Goal: Task Accomplishment & Management: Complete application form

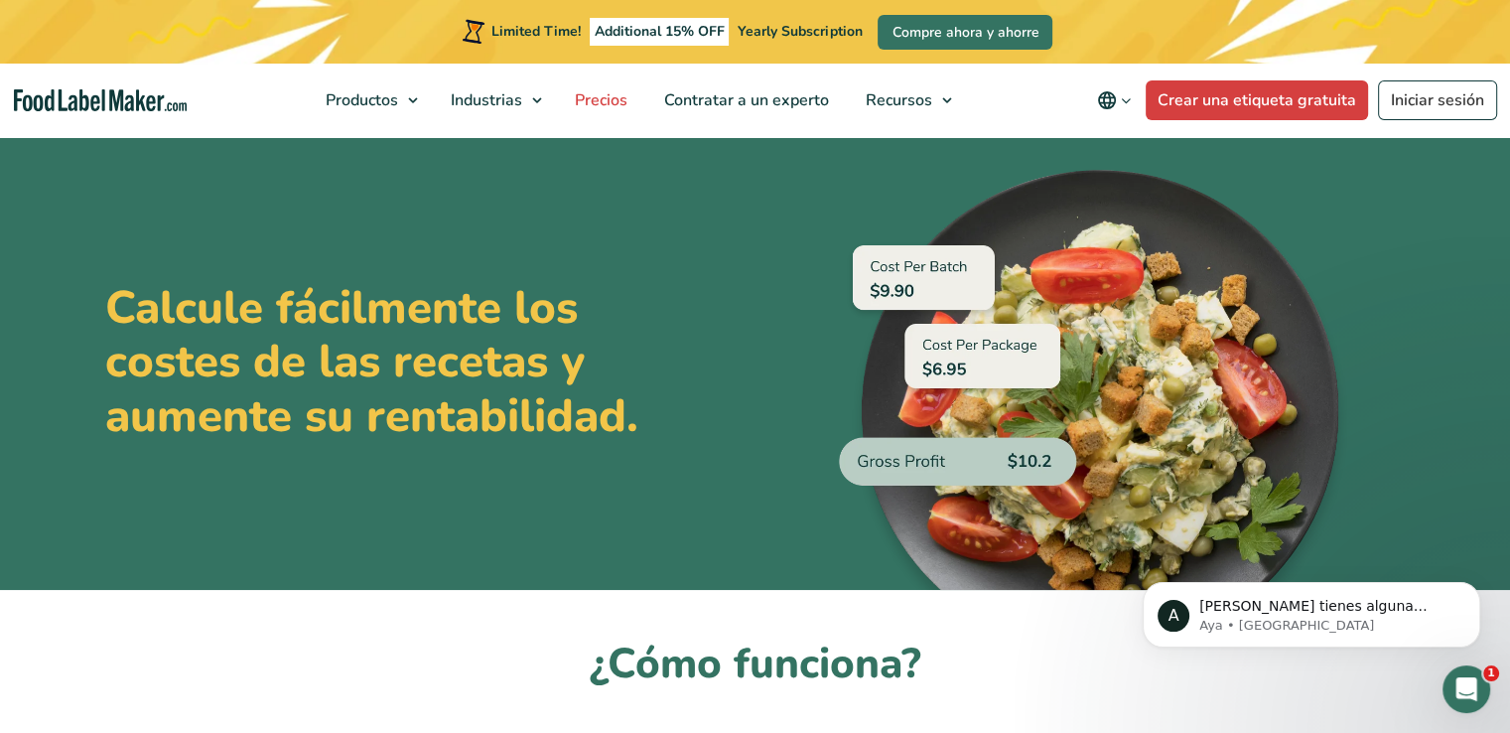
click at [583, 105] on span "Precios" at bounding box center [599, 100] width 61 height 22
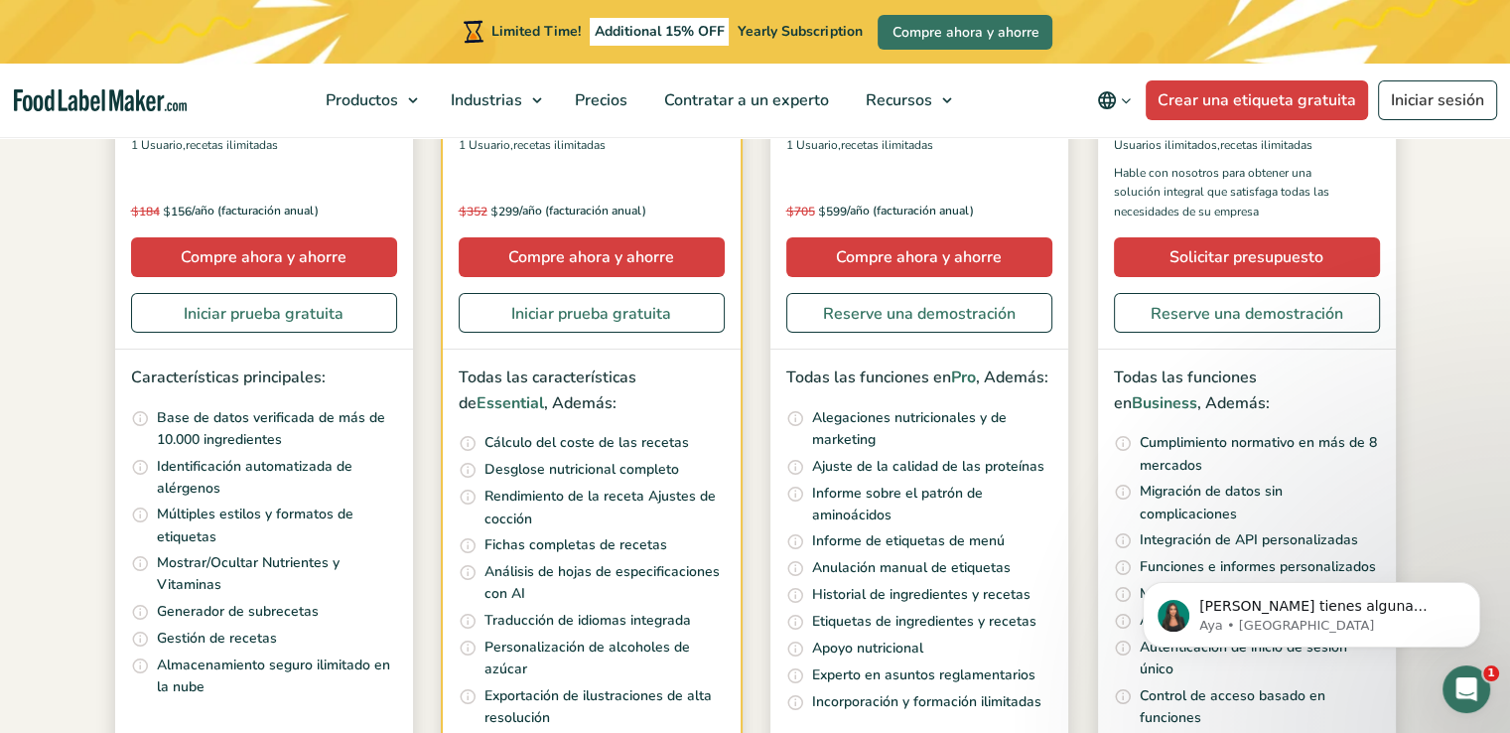
scroll to position [532, 0]
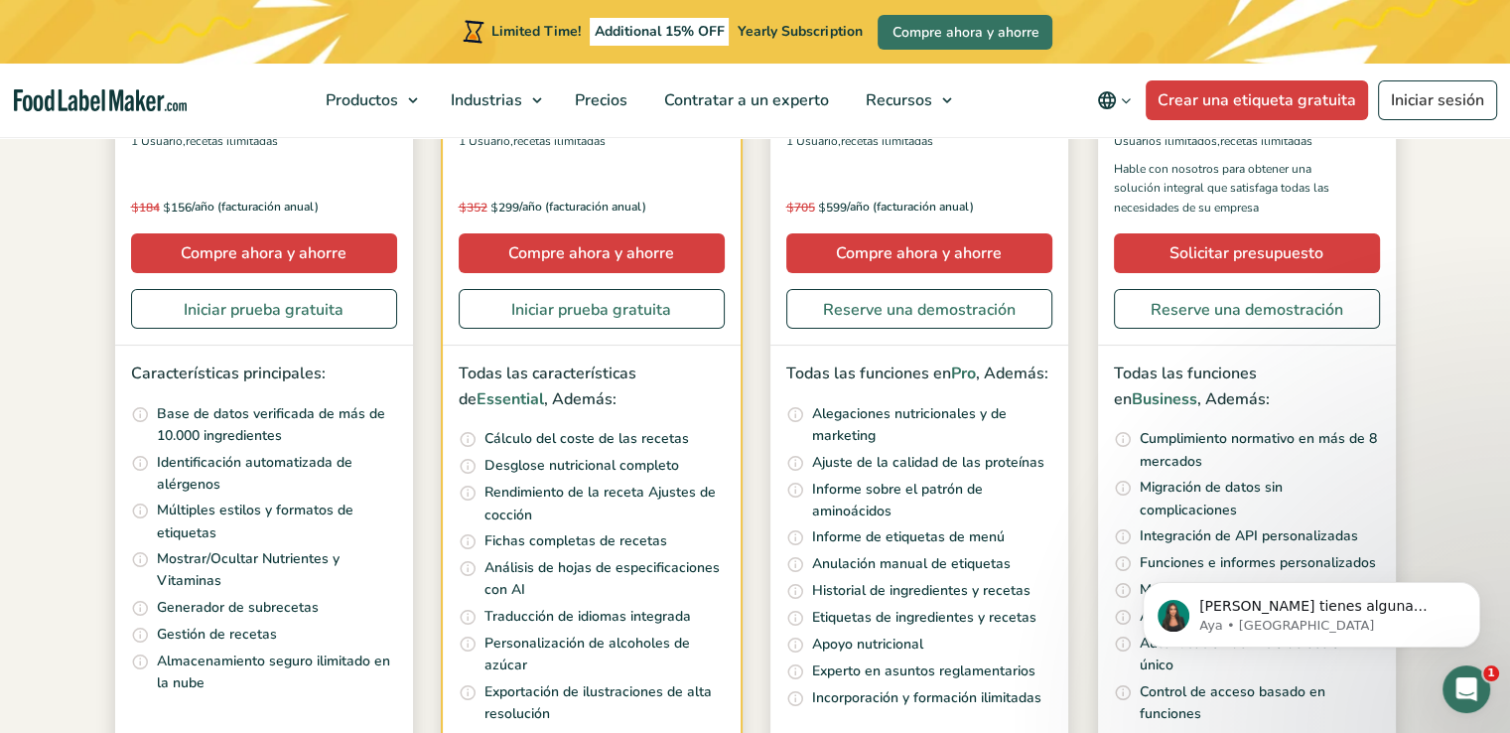
click at [354, 626] on li "Categorice, duplique y escale sus recetas con un simple clic. Añadir notas de r…" at bounding box center [264, 635] width 266 height 23
click at [1465, 294] on section "Precios sencillos para todos Mensualmente Toggle Anualmente (6 meses gratis + 2…" at bounding box center [755, 289] width 1510 height 1374
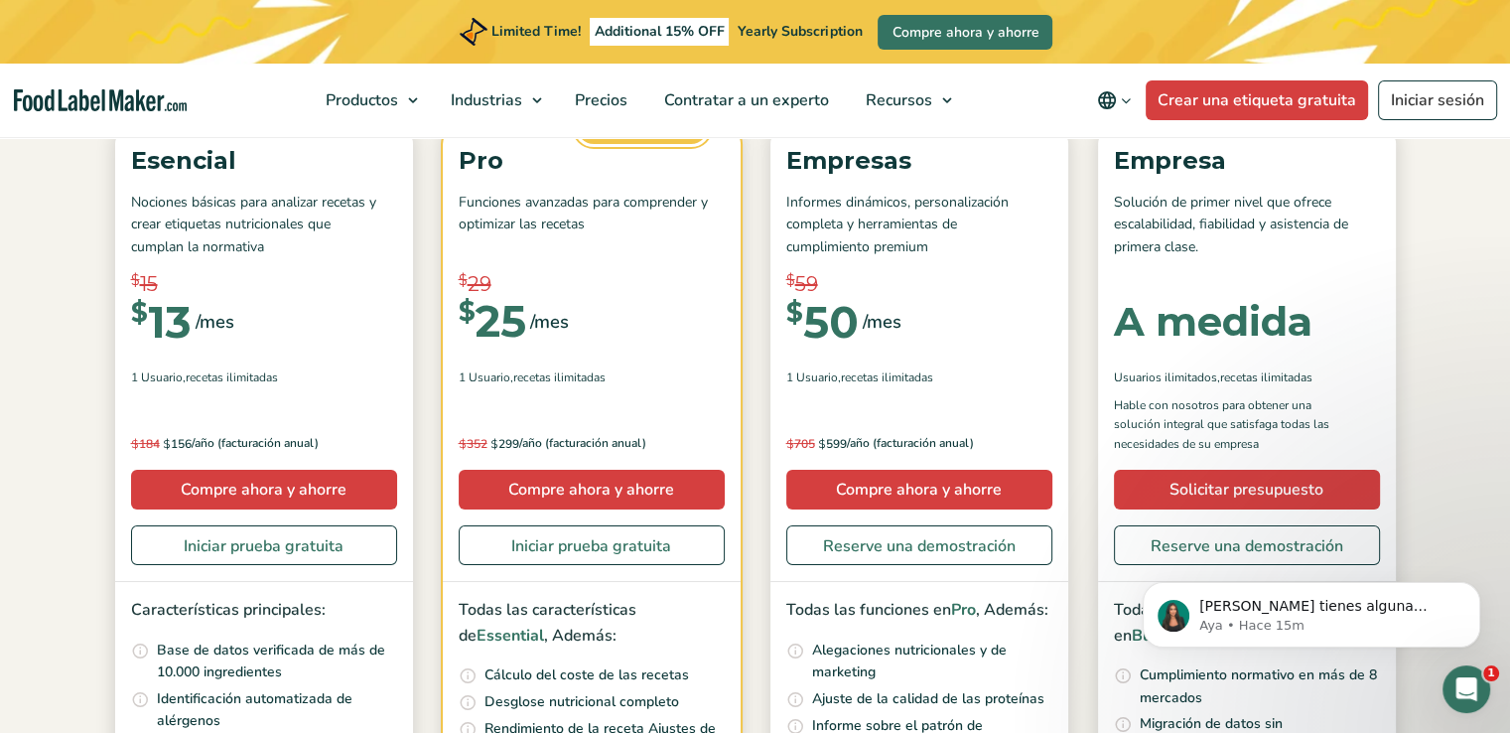
scroll to position [301, 0]
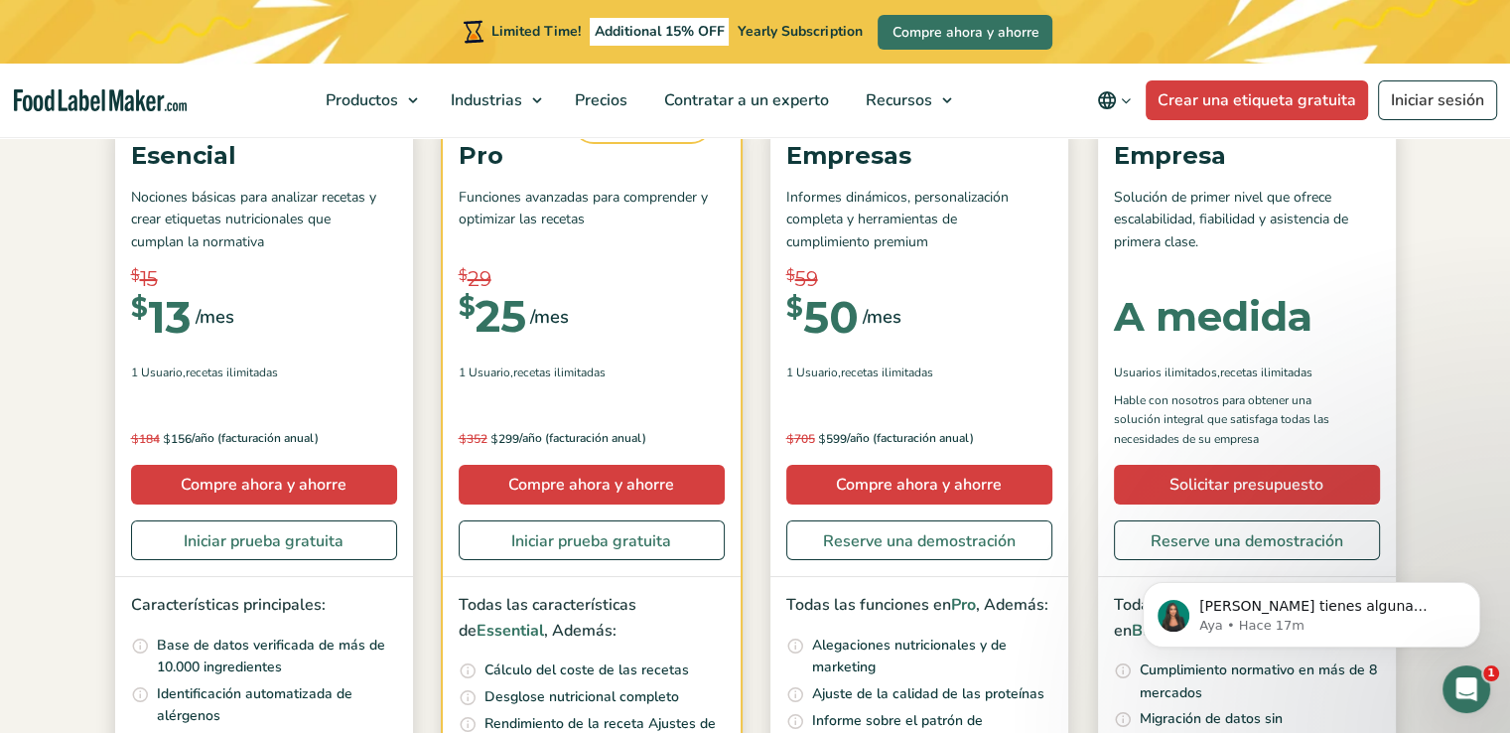
click at [1414, 540] on html "Si tienes alguna pregunta no dudes en consultarnos. ¡Estamos aquí para ayudarte…" at bounding box center [1311, 609] width 397 height 139
drag, startPoint x: 1438, startPoint y: 416, endPoint x: 1494, endPoint y: 411, distance: 56.8
click at [1494, 411] on section "Precios sencillos para todos Mensualmente Toggle Anualmente (6 meses gratis + 2…" at bounding box center [755, 520] width 1510 height 1374
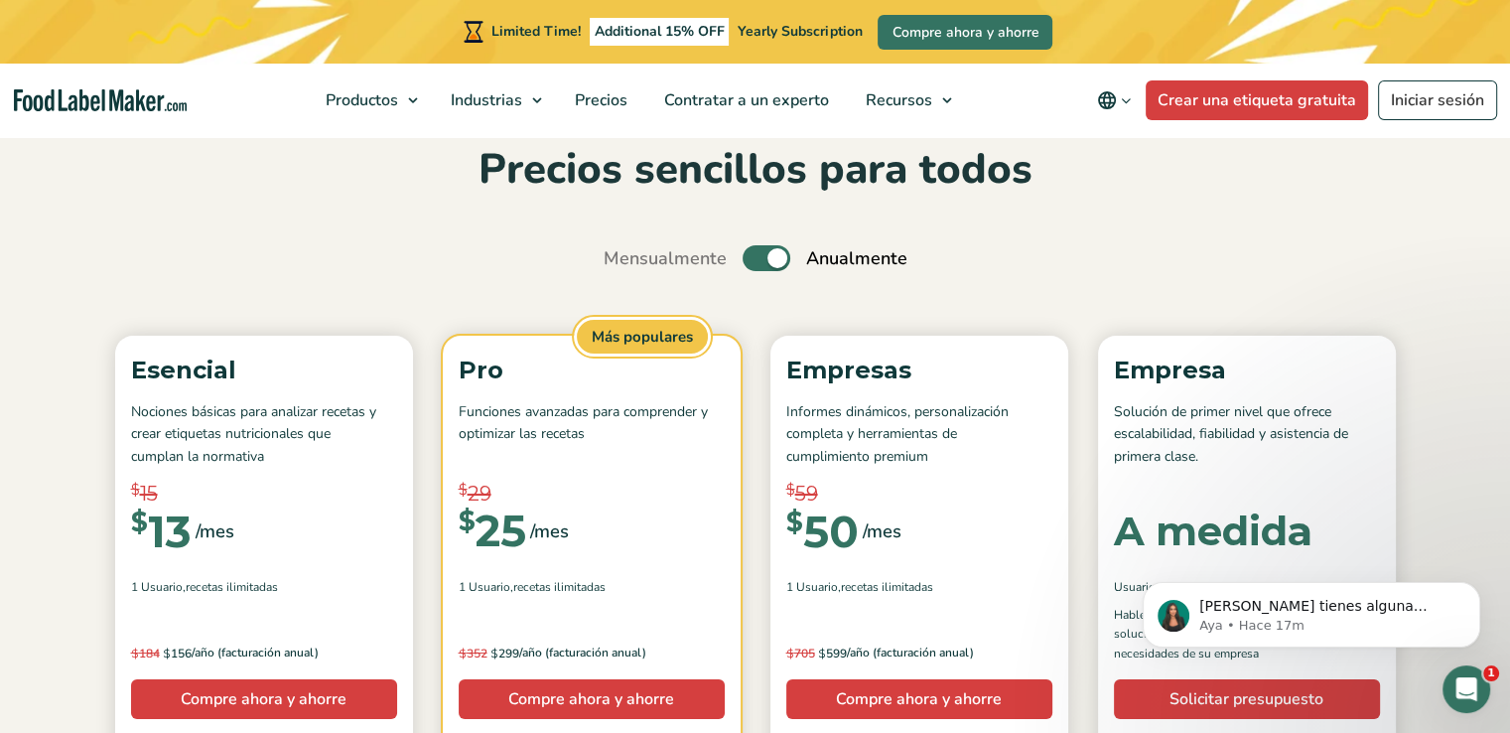
scroll to position [75, 0]
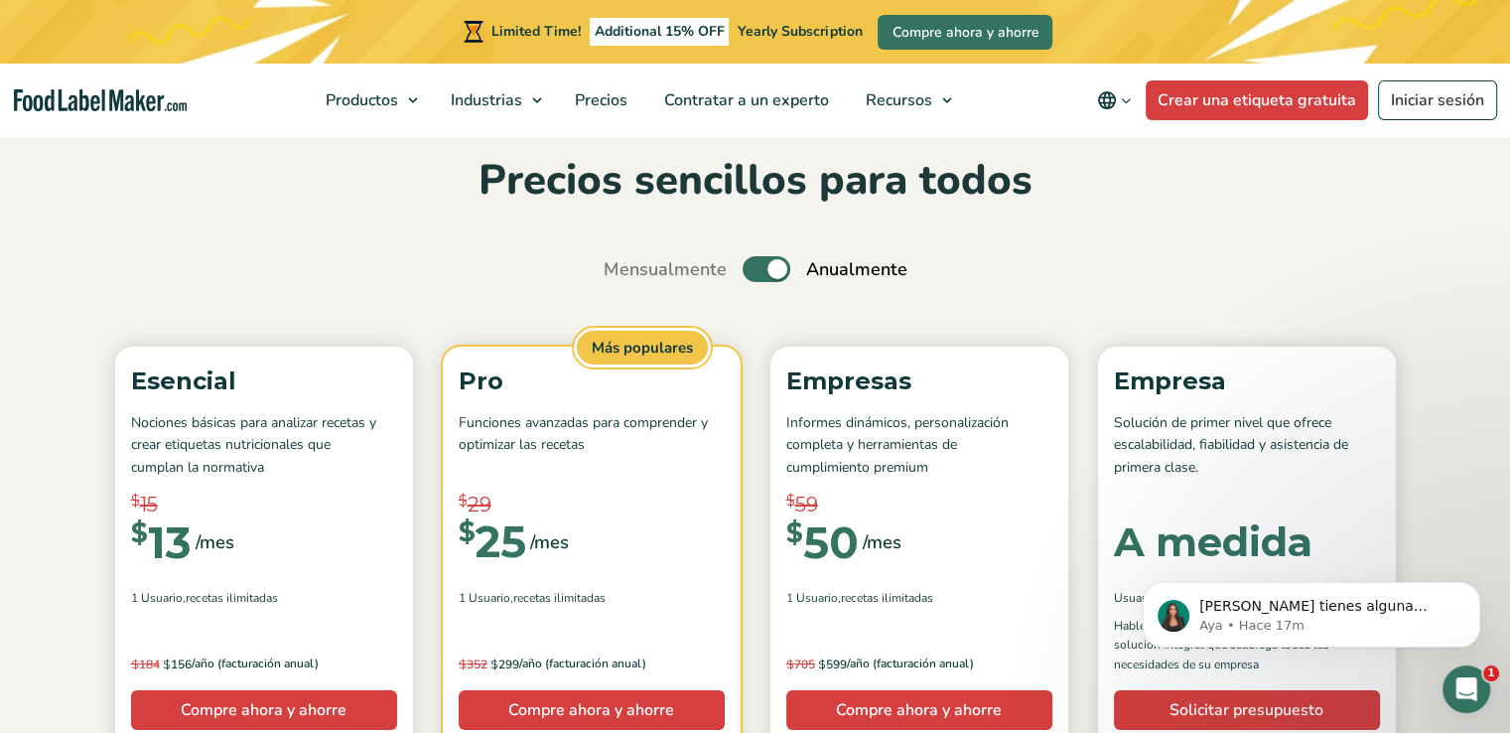
click at [762, 275] on label "Toggle" at bounding box center [767, 269] width 48 height 26
click at [621, 275] on input "Toggle" at bounding box center [614, 269] width 13 height 13
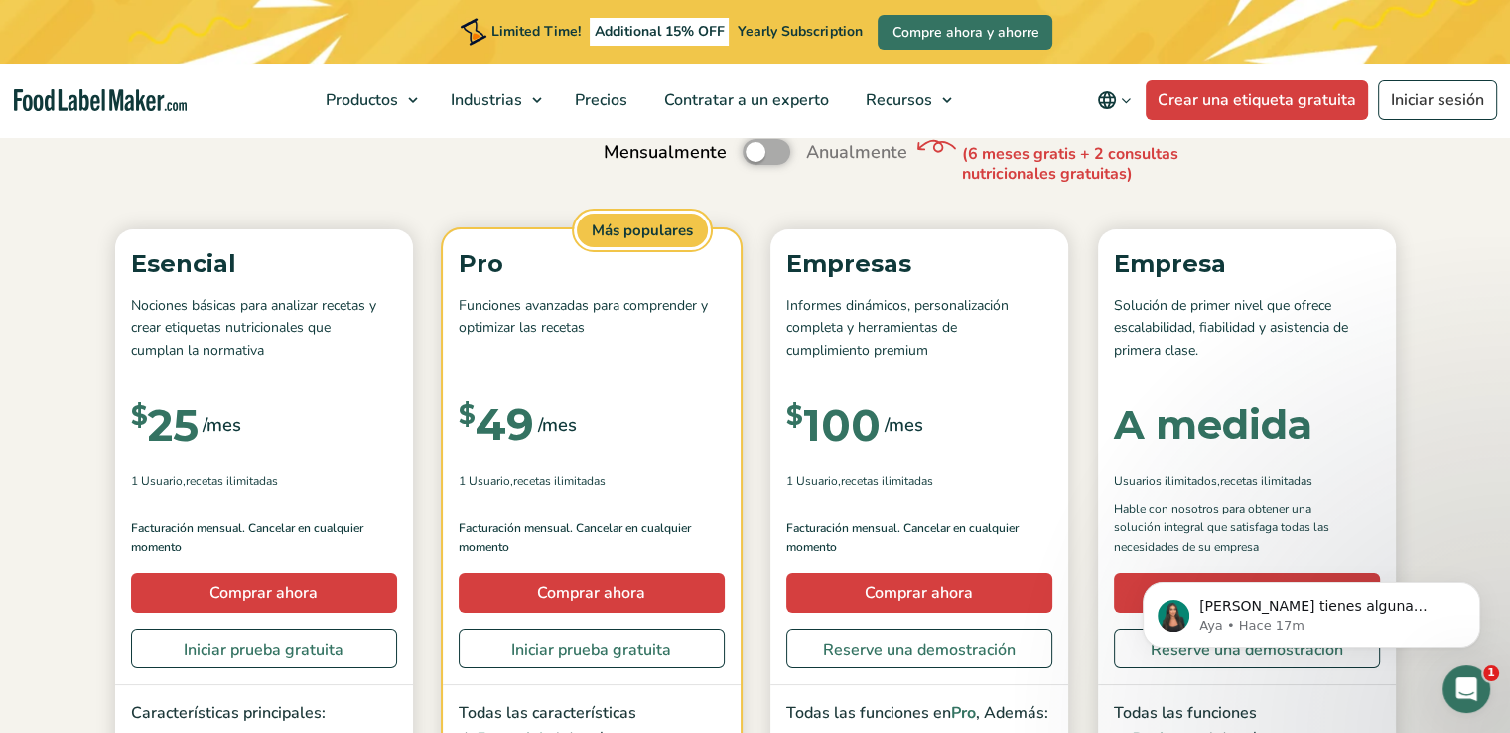
scroll to position [154, 0]
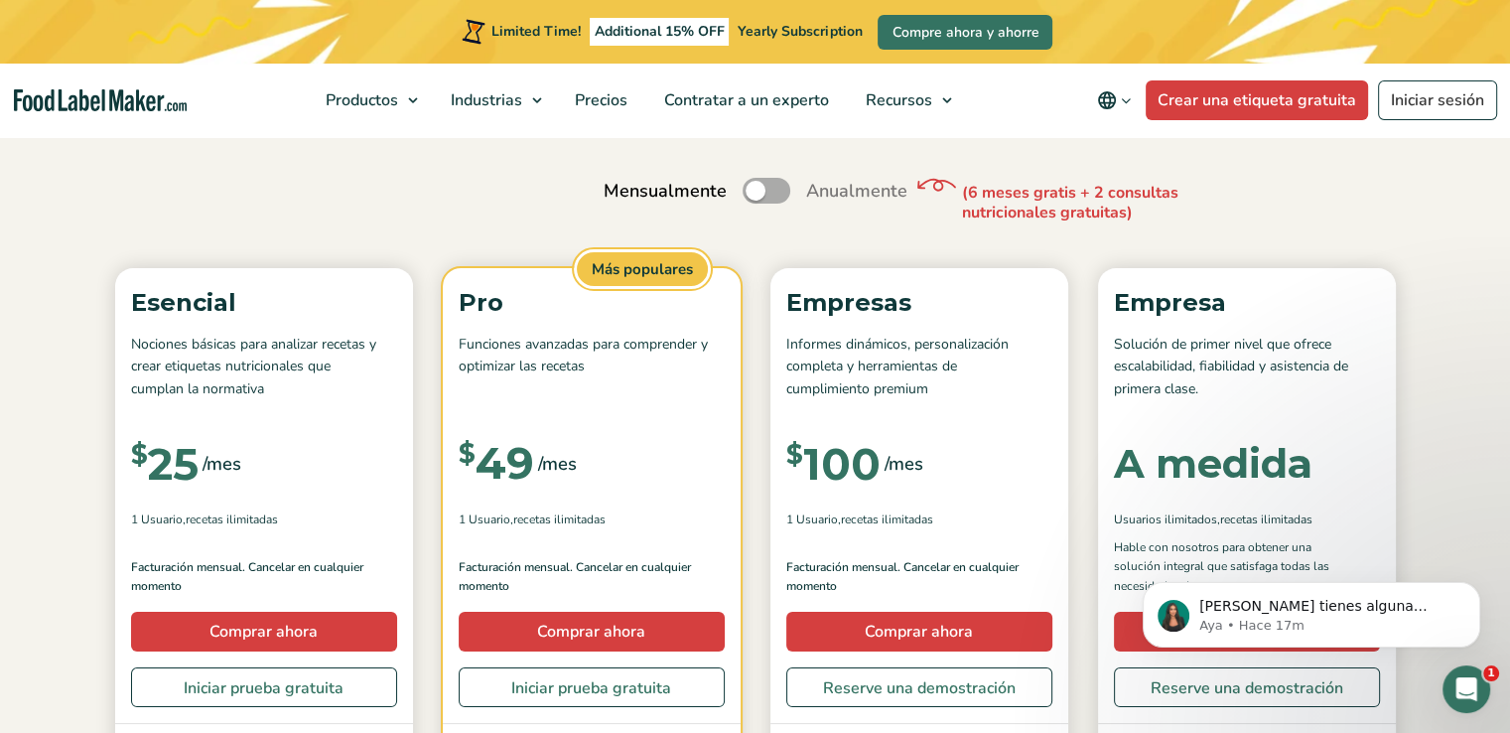
click at [783, 192] on label "Toggle" at bounding box center [767, 191] width 48 height 26
click at [621, 192] on input "Toggle" at bounding box center [614, 191] width 13 height 13
checkbox input "true"
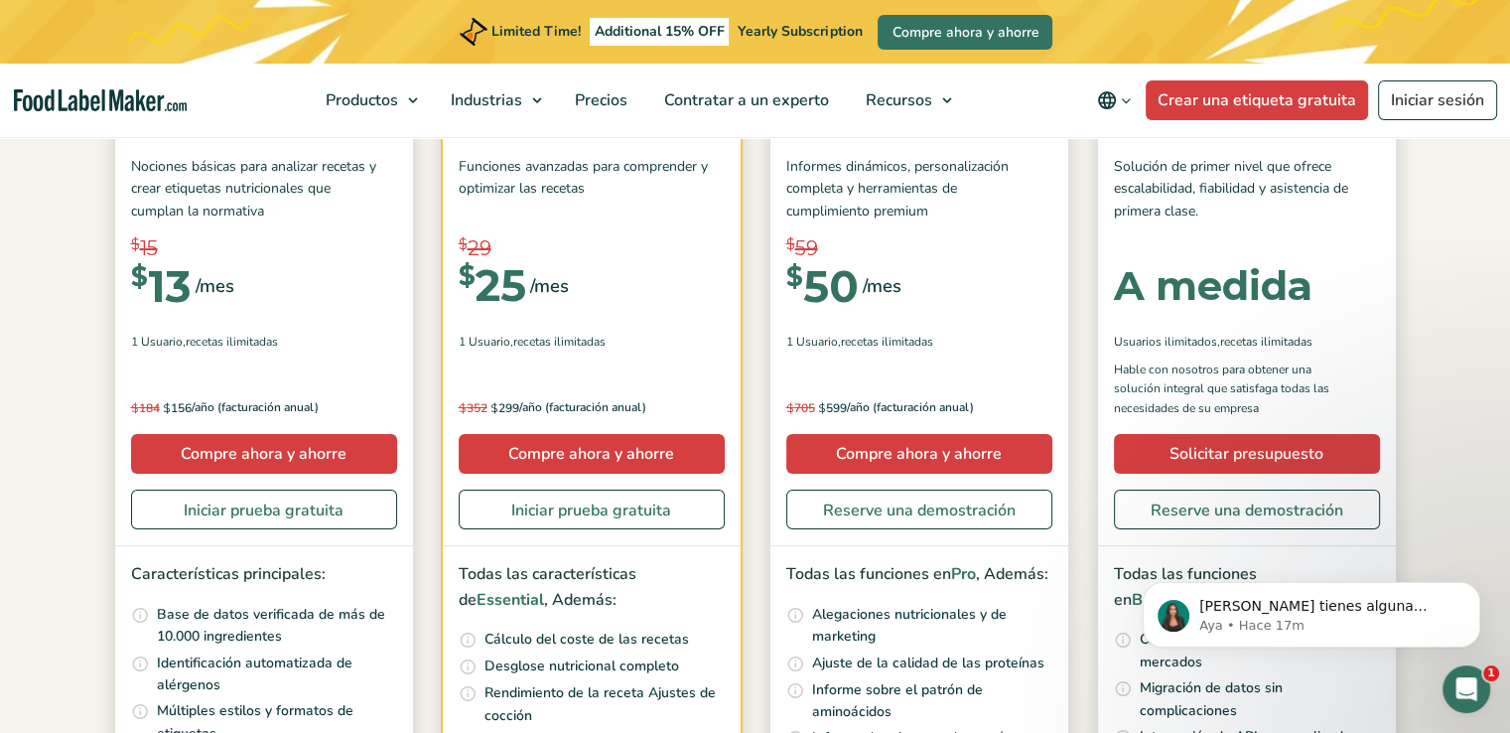
scroll to position [341, 0]
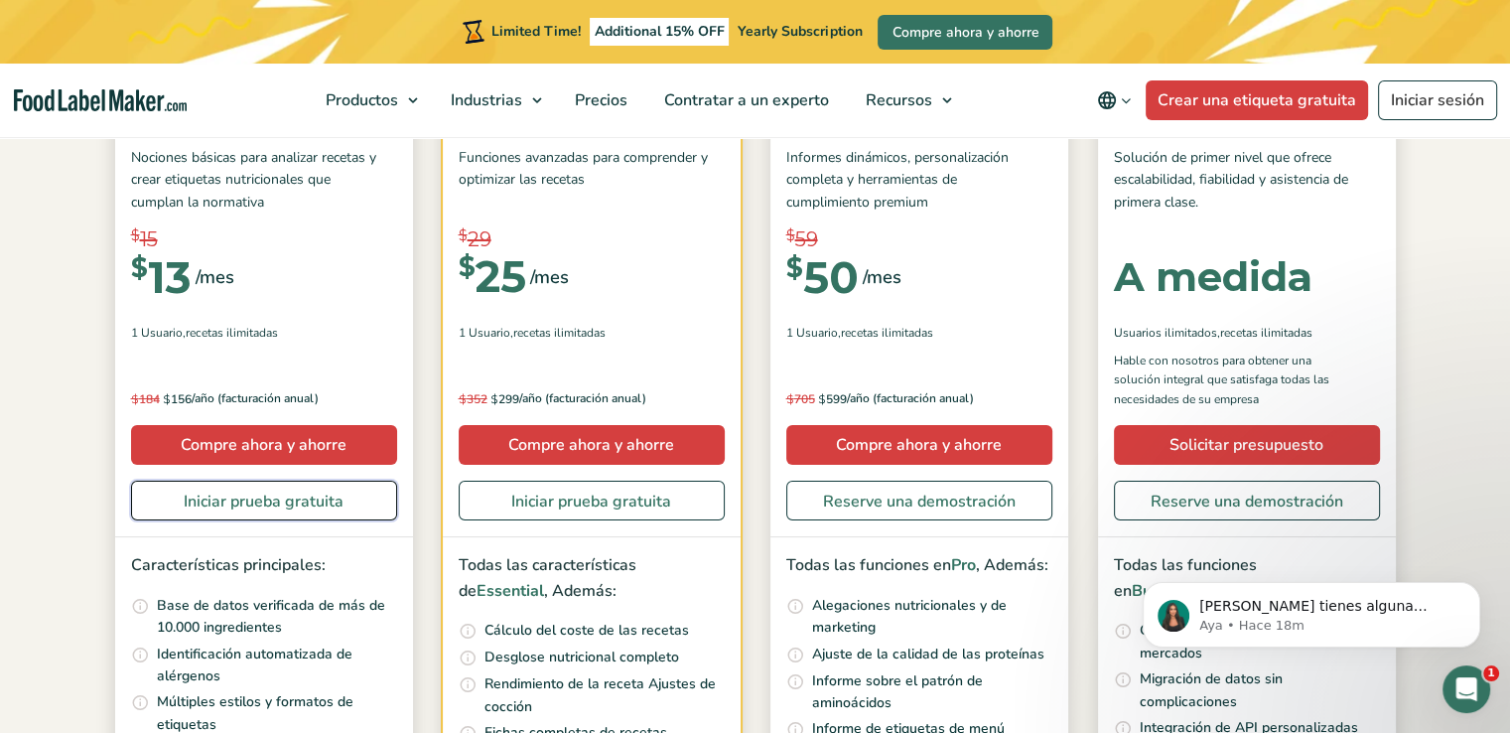
click at [368, 505] on link "Iniciar prueba gratuita" at bounding box center [264, 501] width 266 height 40
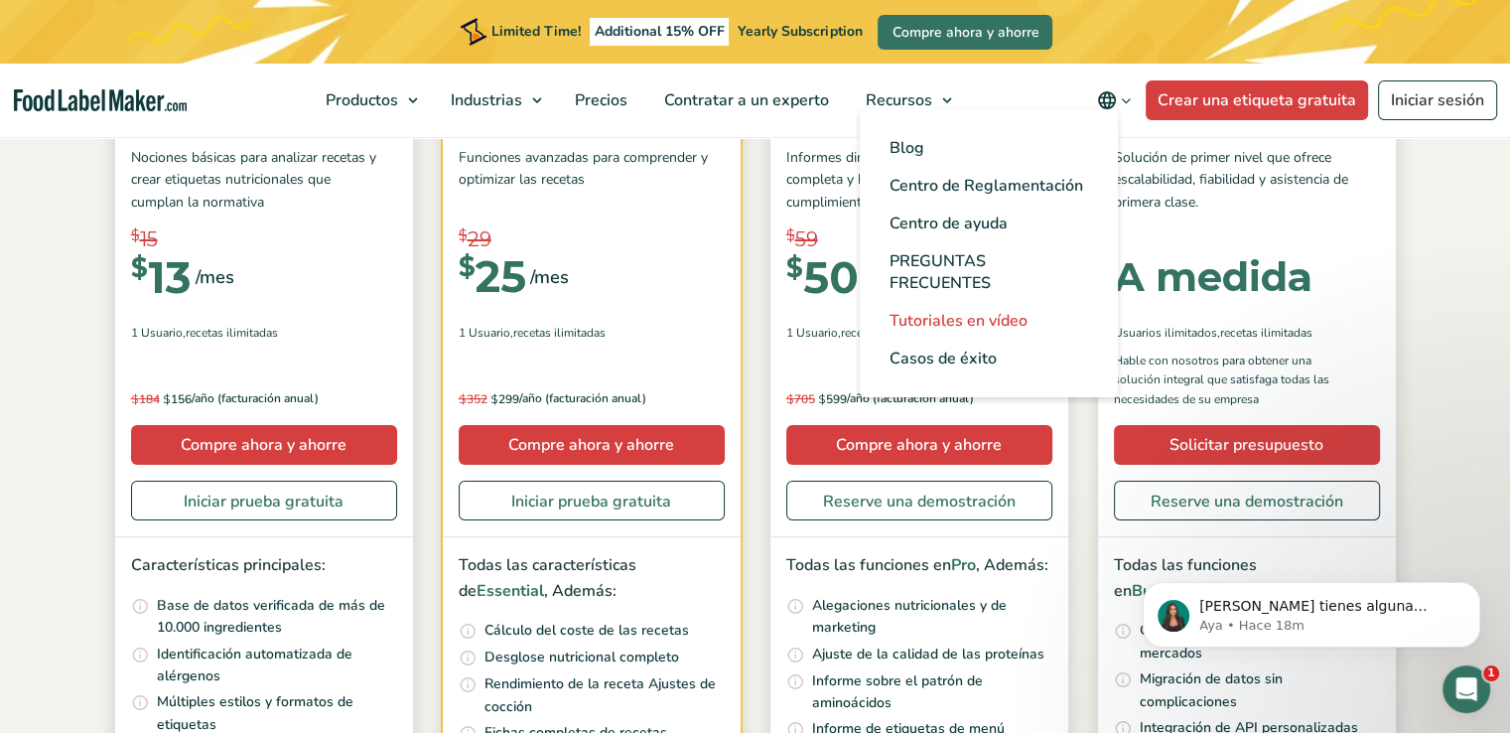
click at [937, 334] on link "Tutoriales en vídeo" at bounding box center [989, 321] width 258 height 38
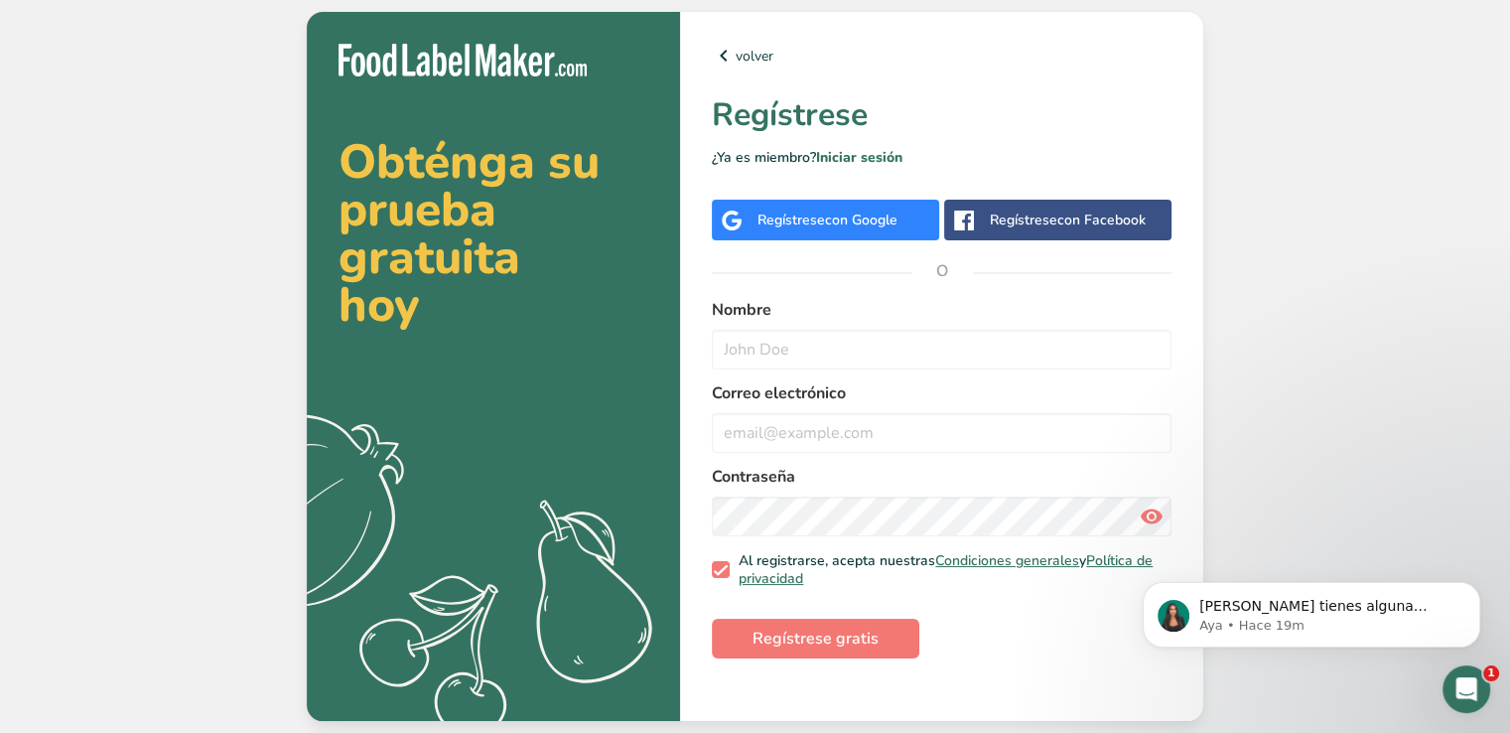
click at [850, 212] on span "con Google" at bounding box center [861, 219] width 72 height 19
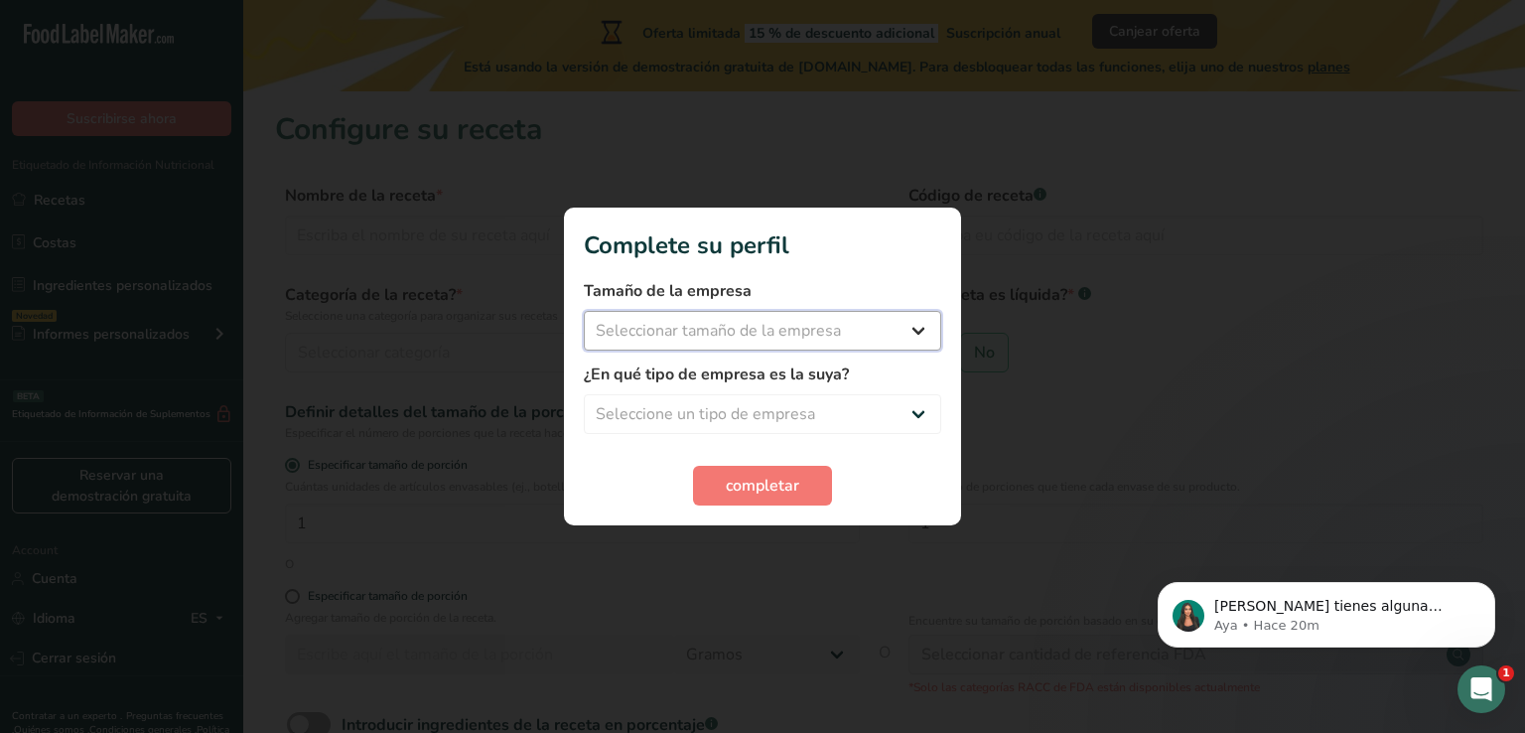
click at [919, 323] on select "Seleccionar tamaño de la empresa Menos de 10 empleados De 10 a 50 empleados De …" at bounding box center [762, 331] width 357 height 40
select select "1"
click at [584, 311] on select "Seleccionar tamaño de la empresa Menos de 10 empleados De 10 a 50 empleados De …" at bounding box center [762, 331] width 357 height 40
click at [805, 412] on select "Seleccione un tipo de empresa Fabricante de alimentos envasados Restaurante y c…" at bounding box center [762, 414] width 357 height 40
select select "4"
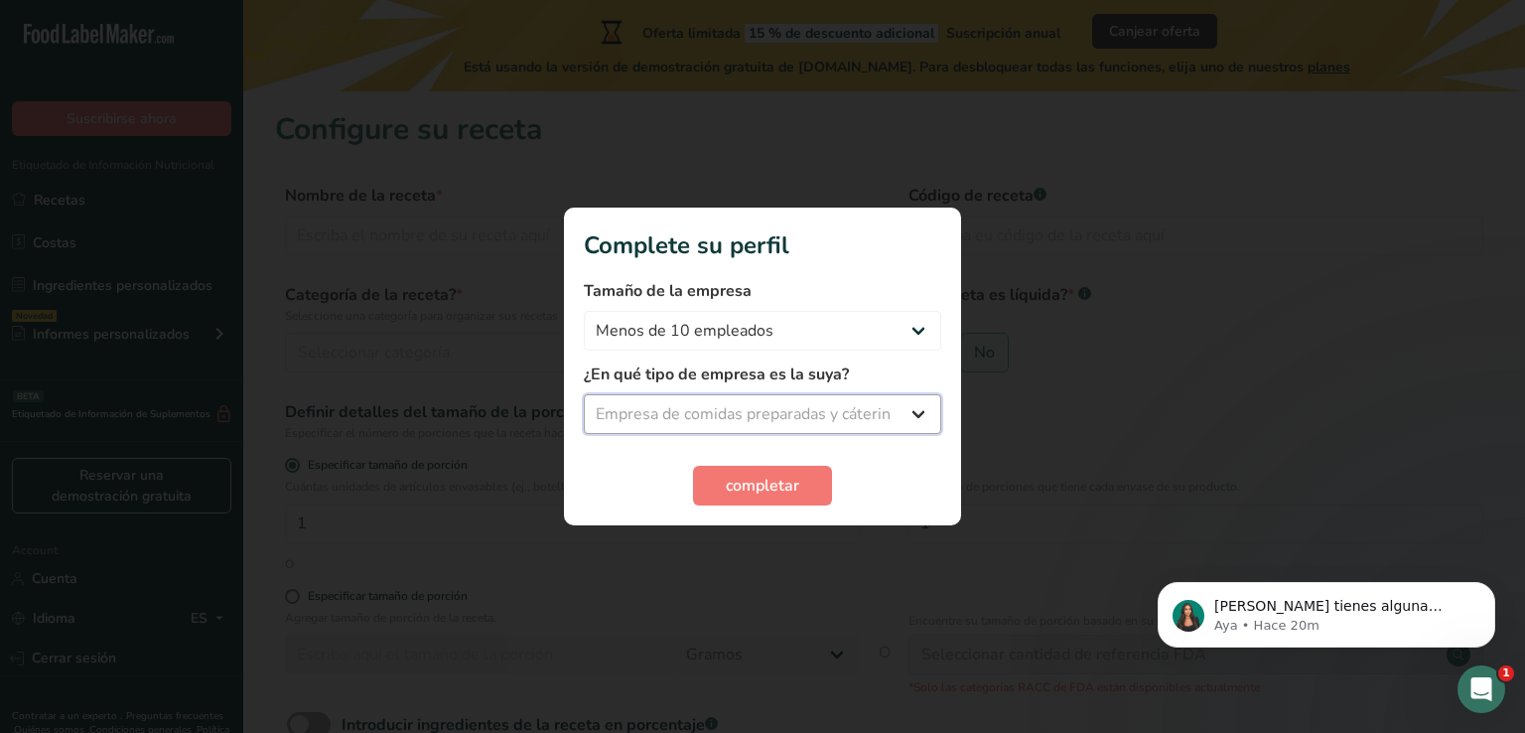
click at [584, 394] on select "Seleccione un tipo de empresa Fabricante de alimentos envasados Restaurante y c…" at bounding box center [762, 414] width 357 height 40
click at [802, 477] on button "completar" at bounding box center [762, 486] width 139 height 40
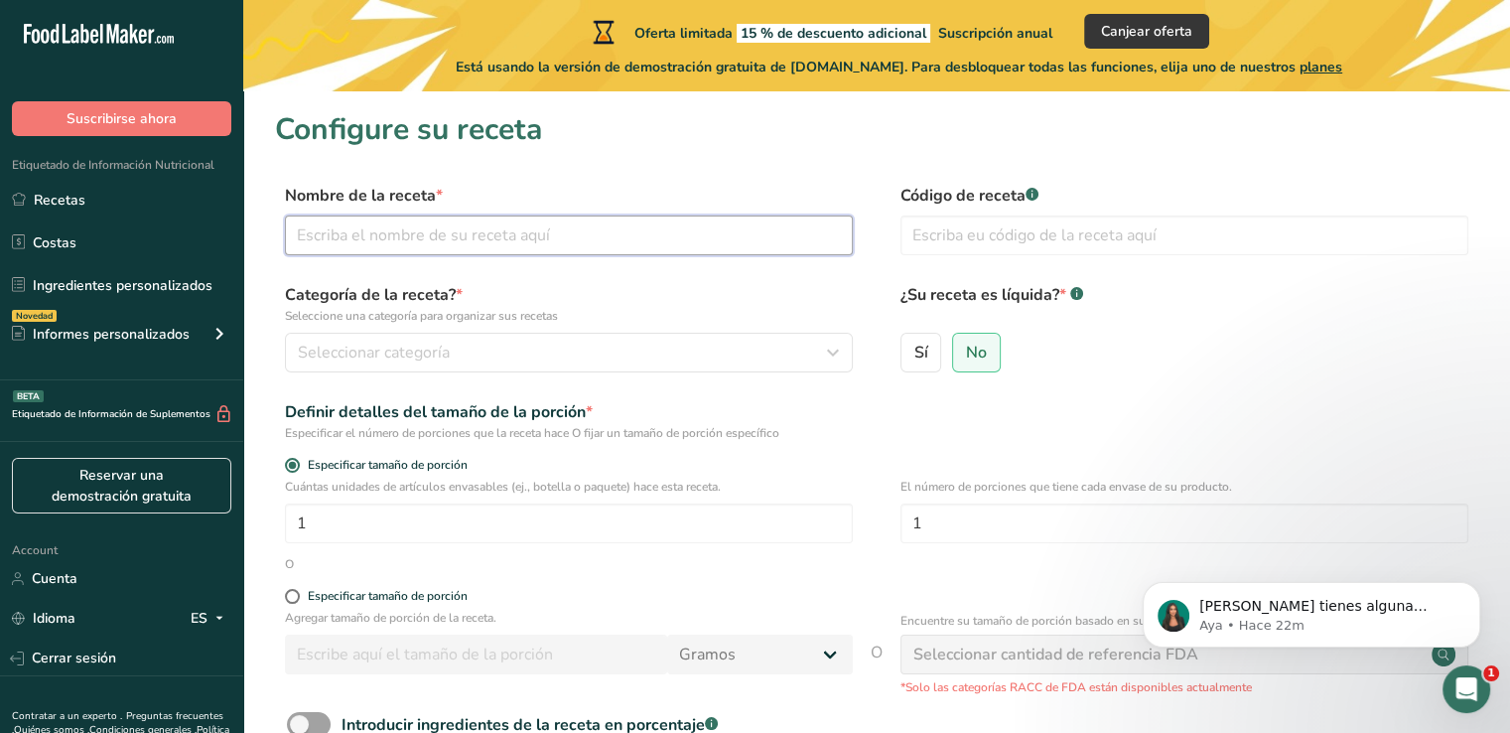
click at [492, 231] on input "text" at bounding box center [569, 235] width 568 height 40
paste input "Mini Quiches de Espárragos y Queso [PERSON_NAME]"
type input "Mini Quiches de Espárragos y Queso [PERSON_NAME]"
click at [942, 236] on input "text" at bounding box center [1185, 235] width 568 height 40
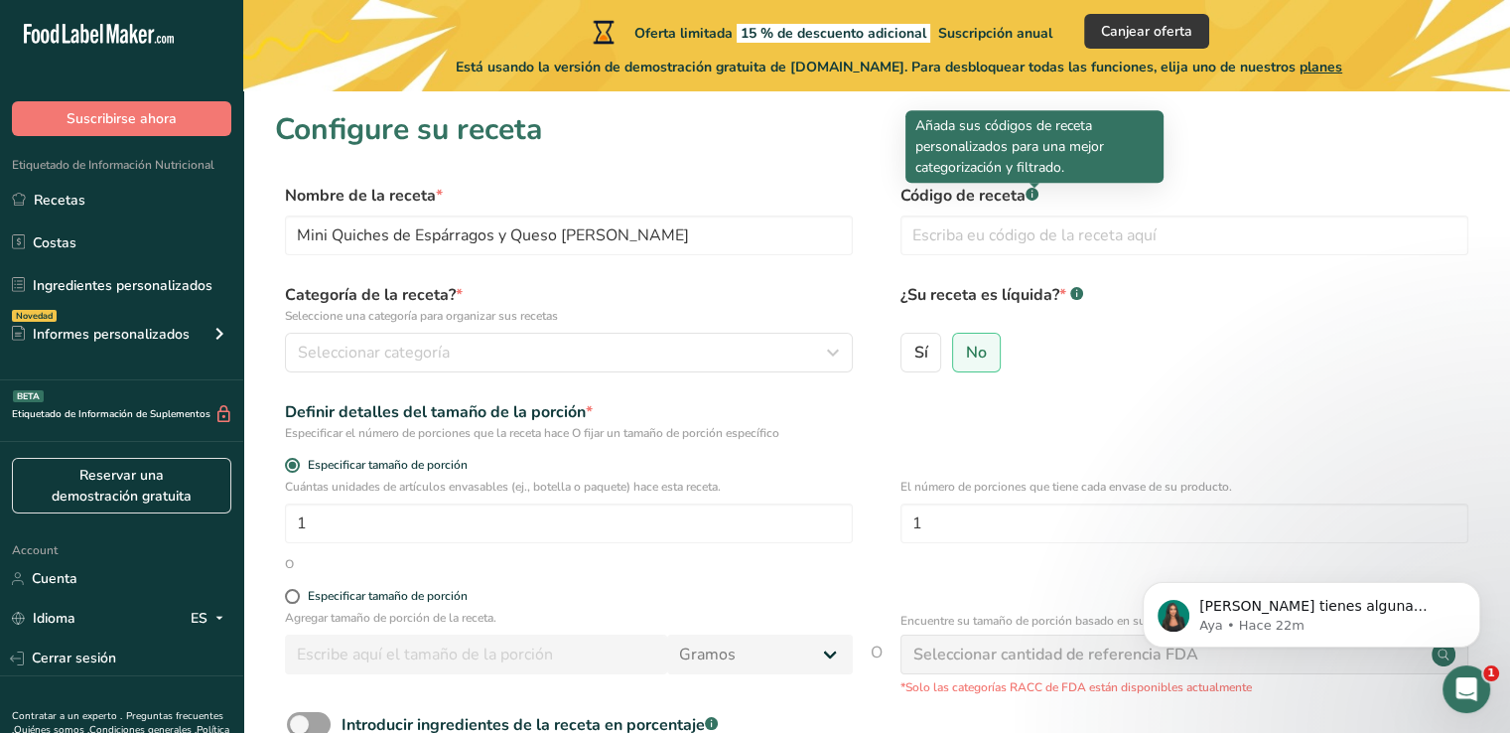
click at [1032, 192] on rect at bounding box center [1032, 194] width 13 height 13
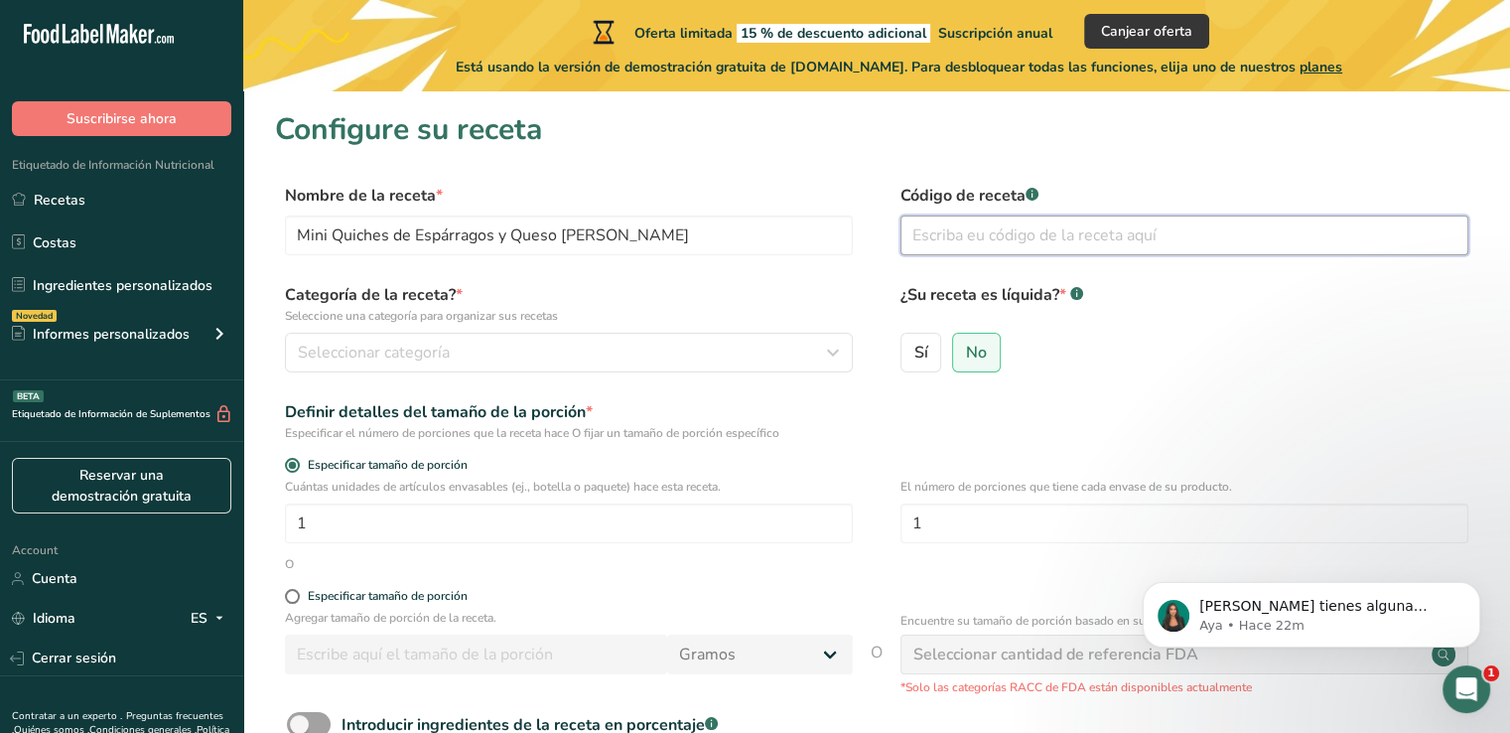
click at [1030, 225] on input "text" at bounding box center [1185, 235] width 568 height 40
type input "1"
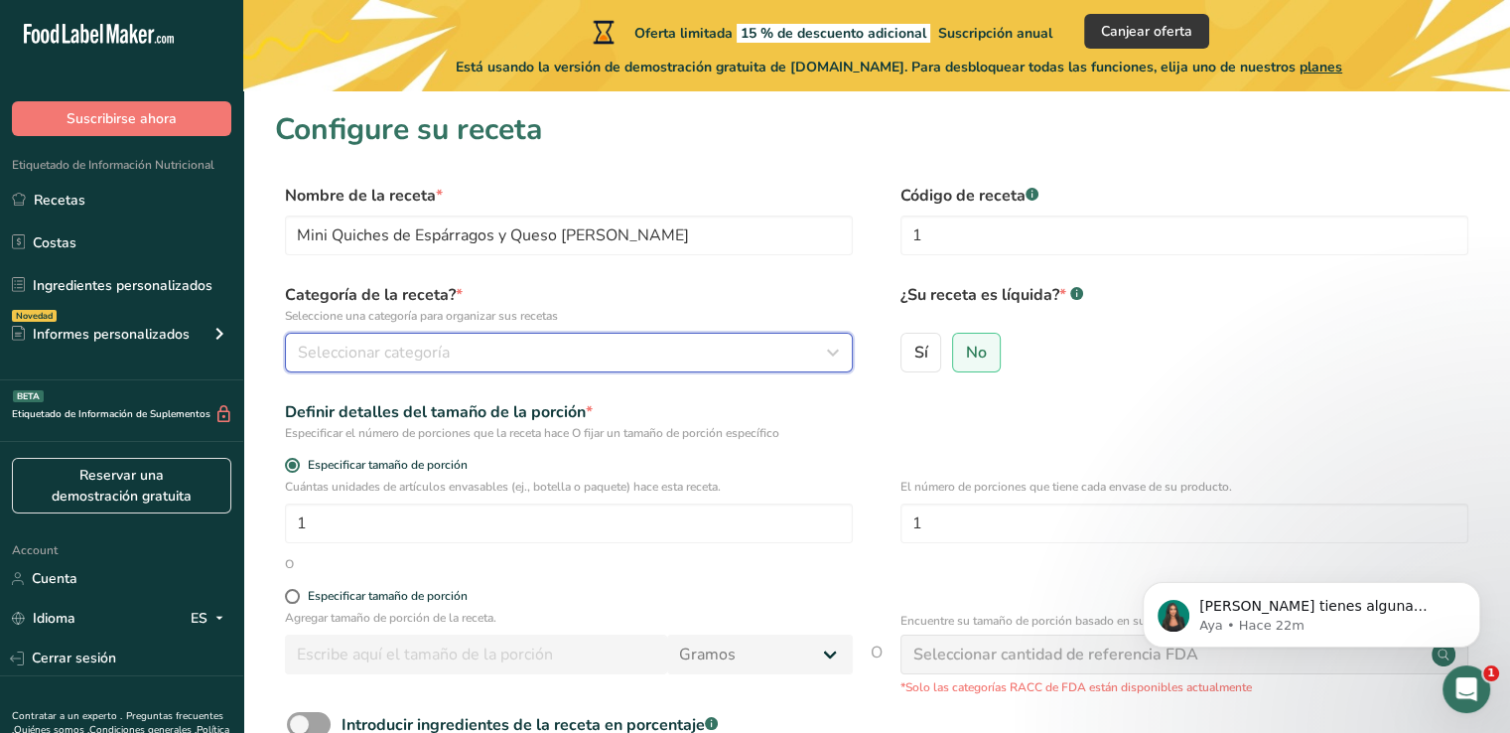
click at [536, 353] on div "Seleccionar categoría" at bounding box center [563, 353] width 530 height 24
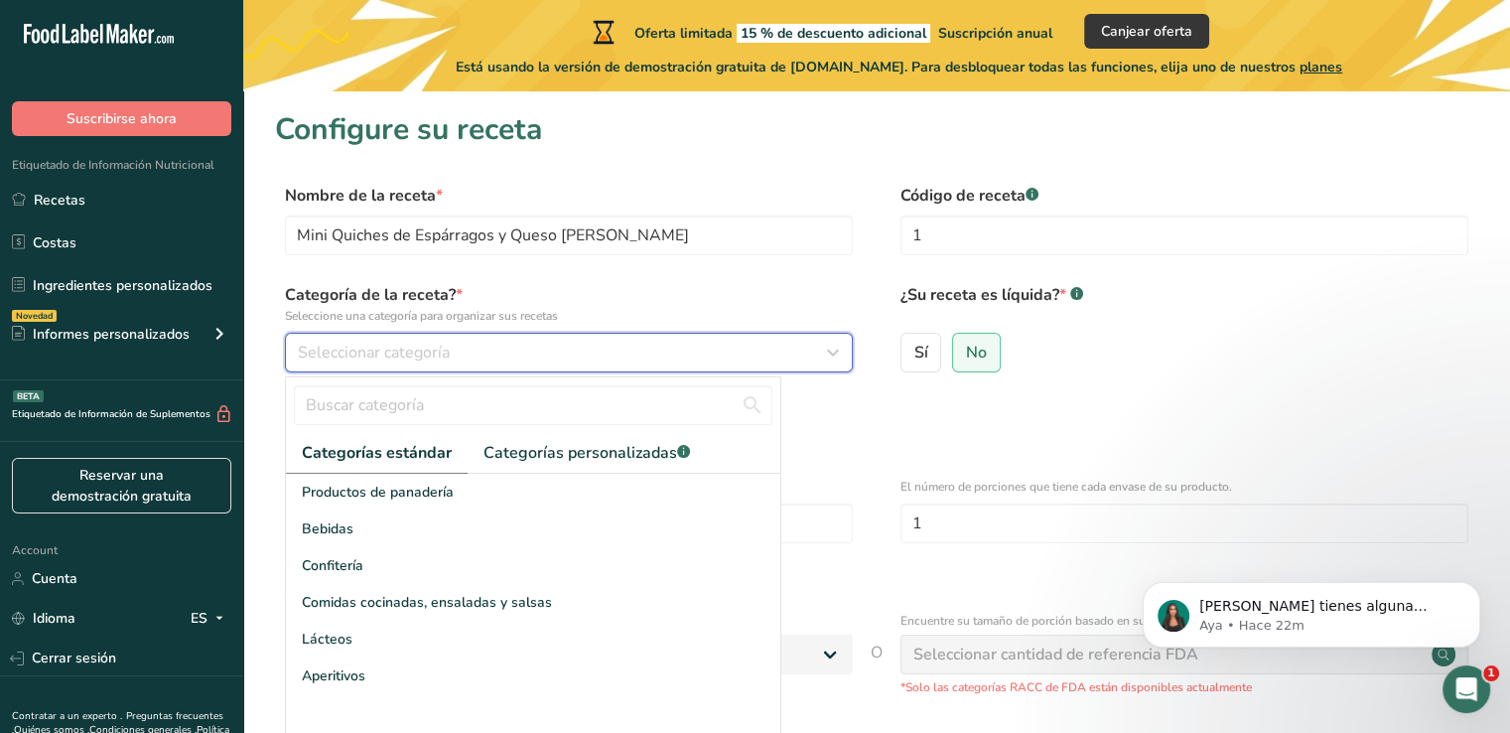
click at [536, 353] on div "Seleccionar categoría" at bounding box center [563, 353] width 530 height 24
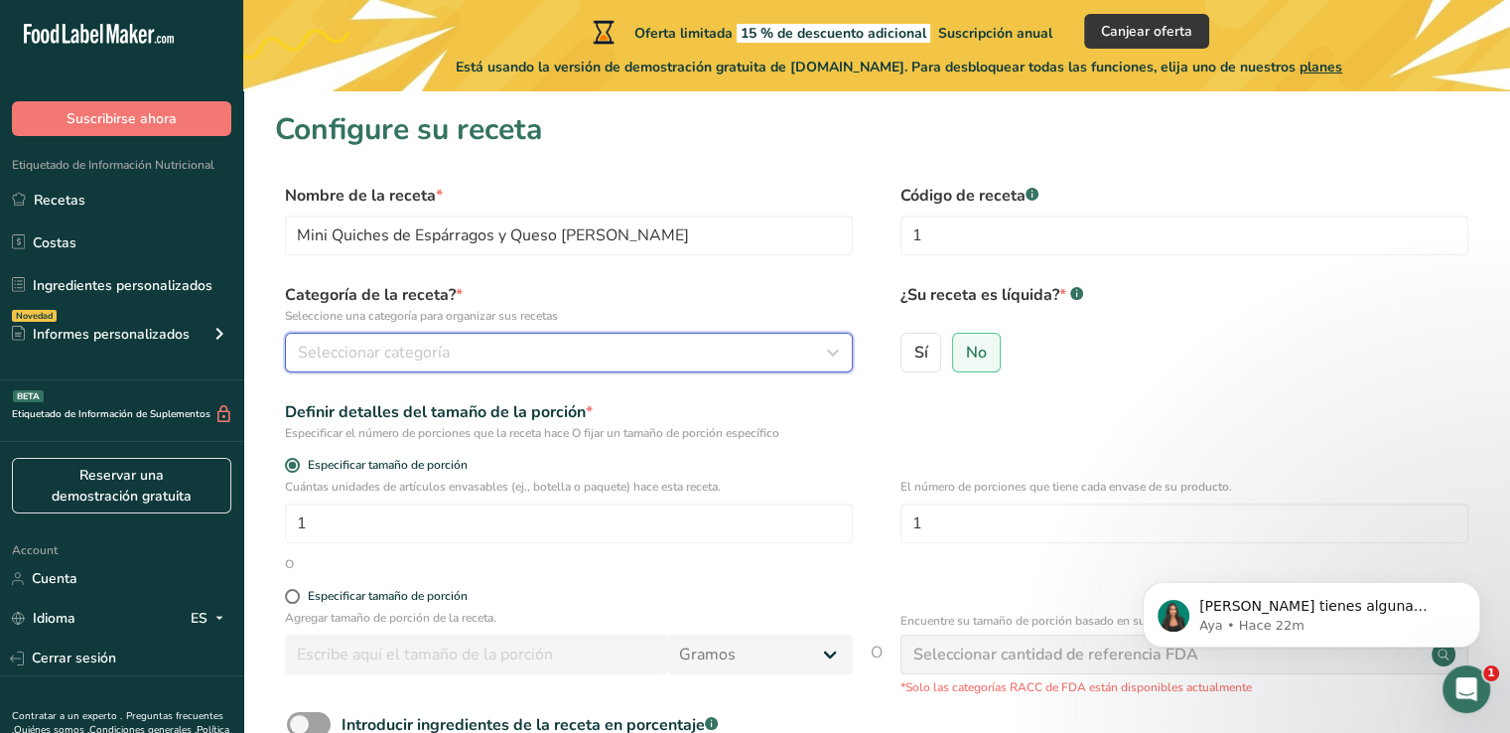
click at [630, 354] on div "Seleccionar categoría" at bounding box center [563, 353] width 530 height 24
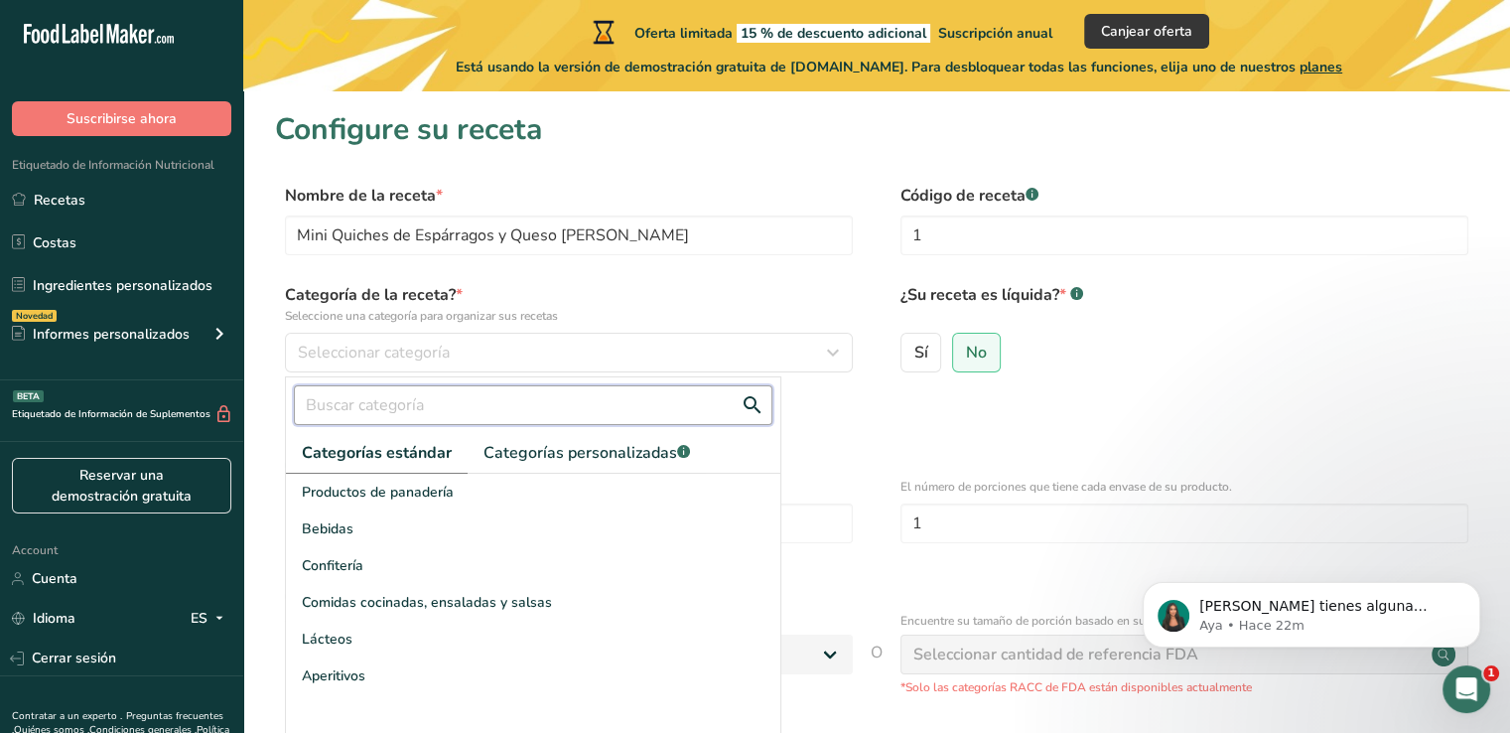
click at [496, 398] on input "text" at bounding box center [533, 405] width 479 height 40
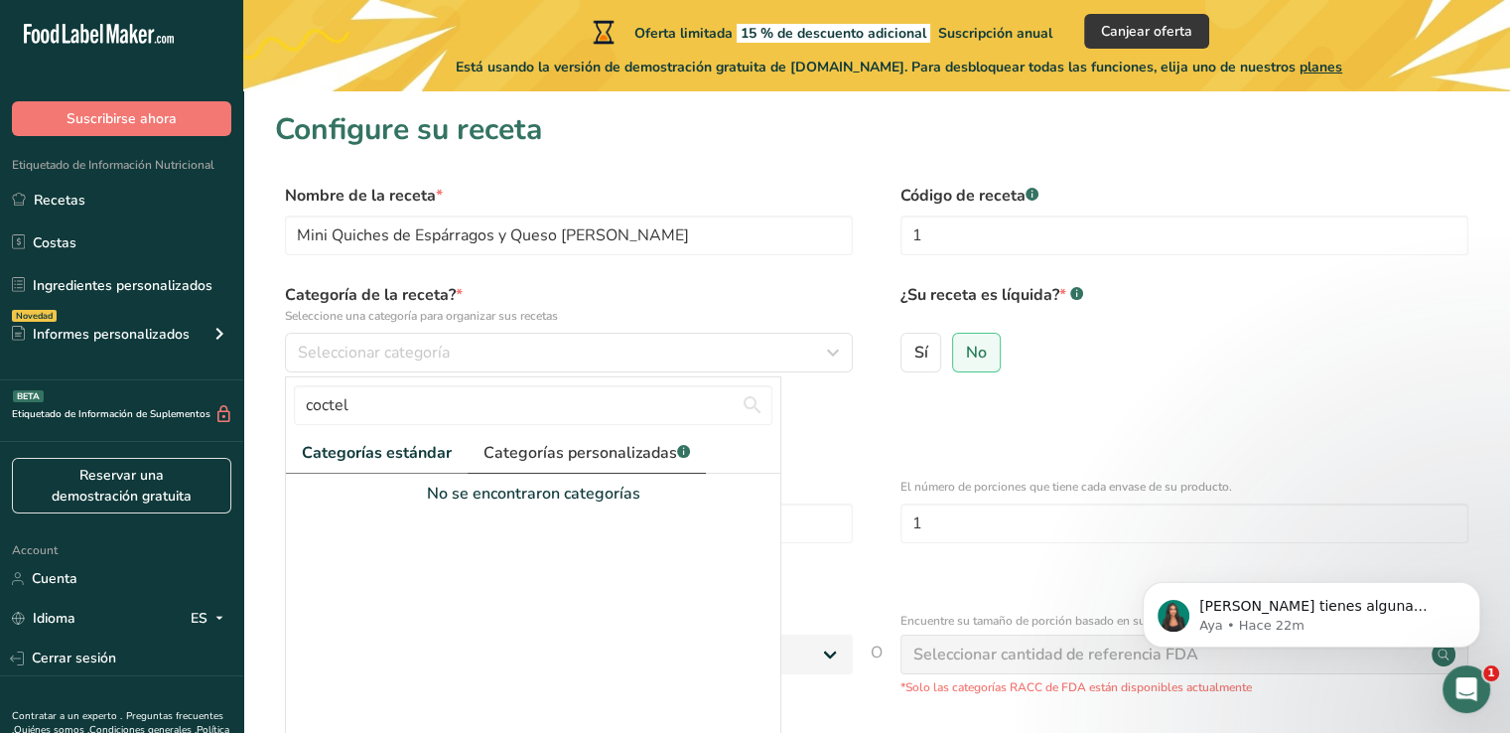
click at [534, 442] on span "Categorías personalizadas .a-a{fill:#347362;}.b-a{fill:#fff;}" at bounding box center [587, 453] width 207 height 24
click at [496, 402] on input "coctel" at bounding box center [533, 405] width 479 height 40
type input "c"
type input "Coctel"
click at [835, 430] on div "Especificar el número de porciones que la receta hace O fijar un tamaño de porc…" at bounding box center [569, 433] width 568 height 18
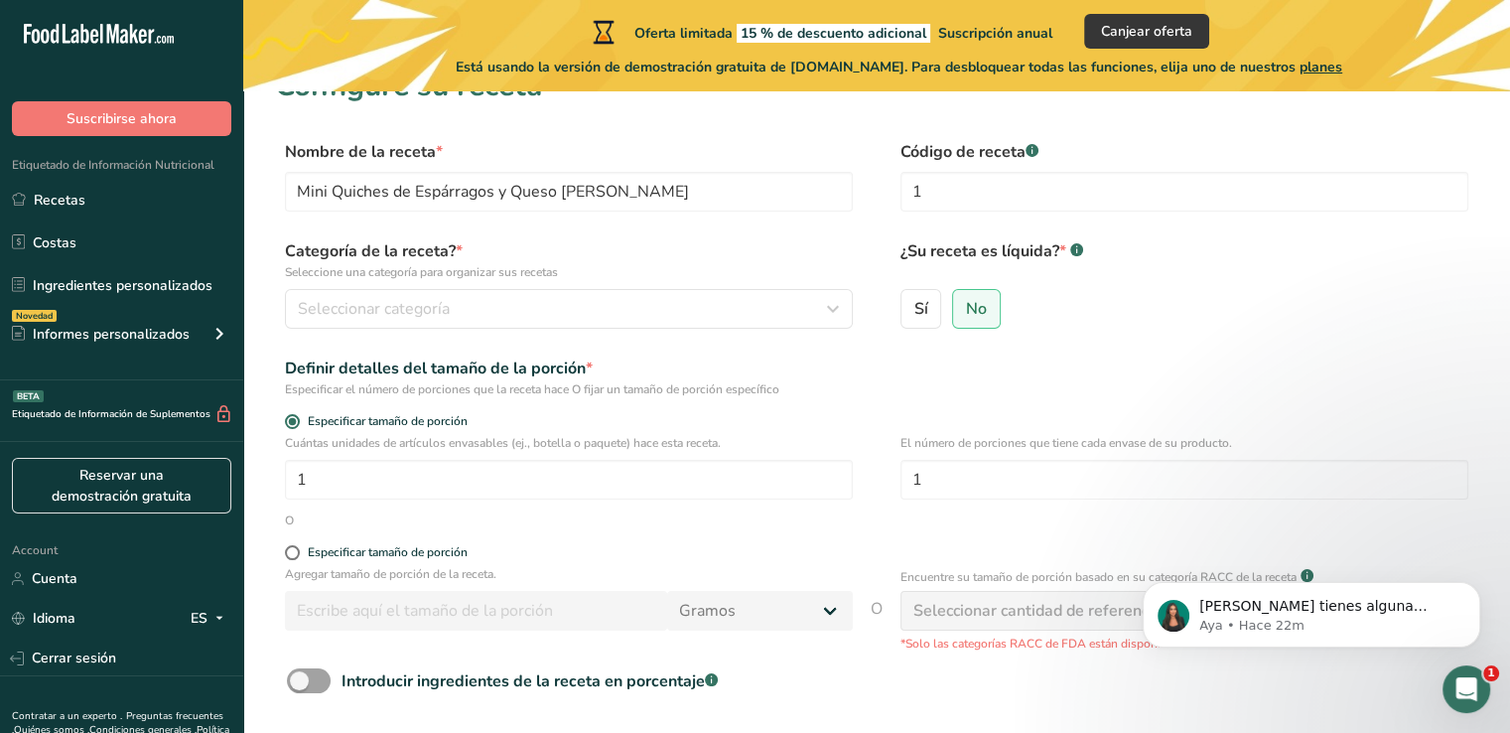
scroll to position [47, 0]
drag, startPoint x: 325, startPoint y: 476, endPoint x: 267, endPoint y: 475, distance: 57.6
click at [267, 475] on section "Configure su receta Nombre de la receta * Mini Quiches de Espárragos y Queso [P…" at bounding box center [876, 439] width 1267 height 788
type input "12"
click at [608, 532] on form "Nombre de la receta * Mini Quiches de Espárragos y Queso [PERSON_NAME] Código d…" at bounding box center [876, 469] width 1203 height 664
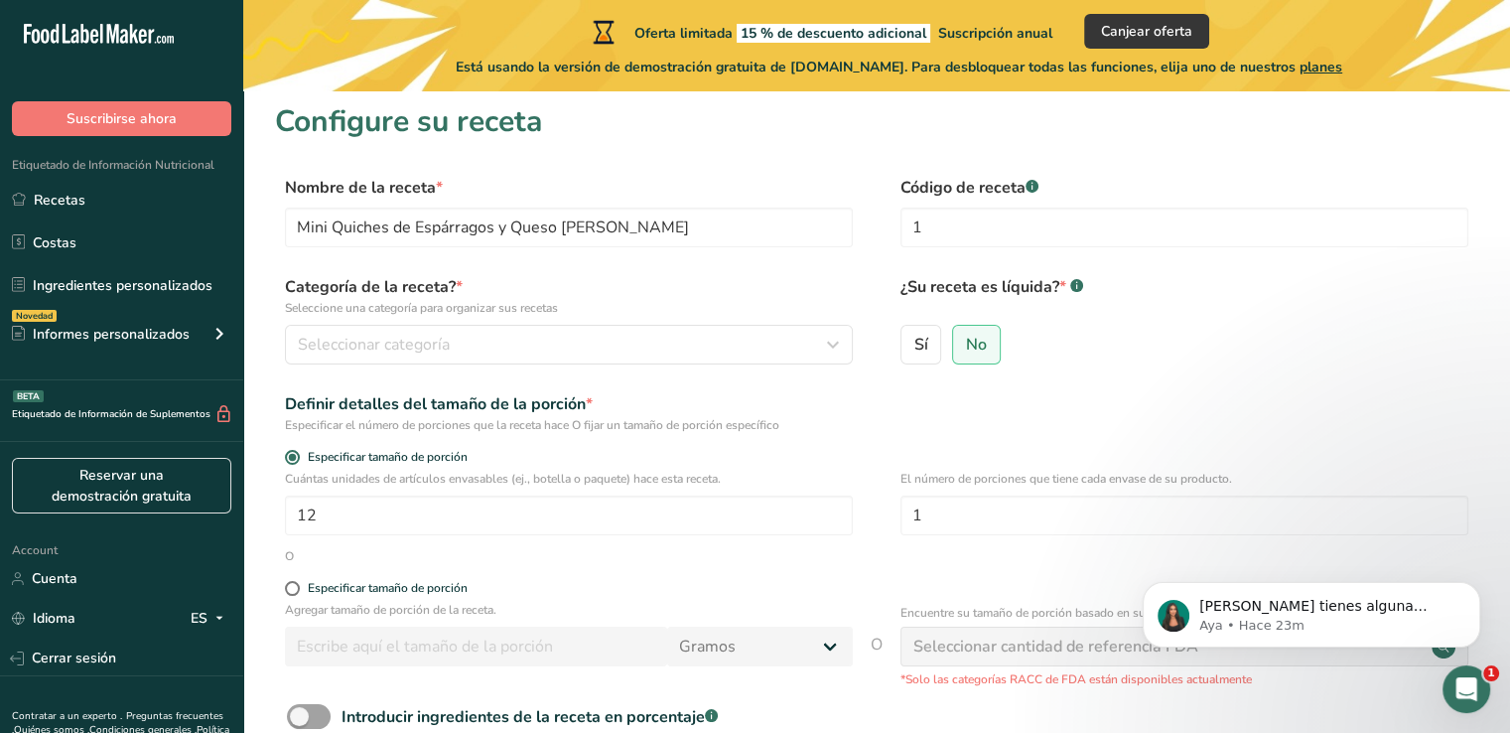
scroll to position [6, 0]
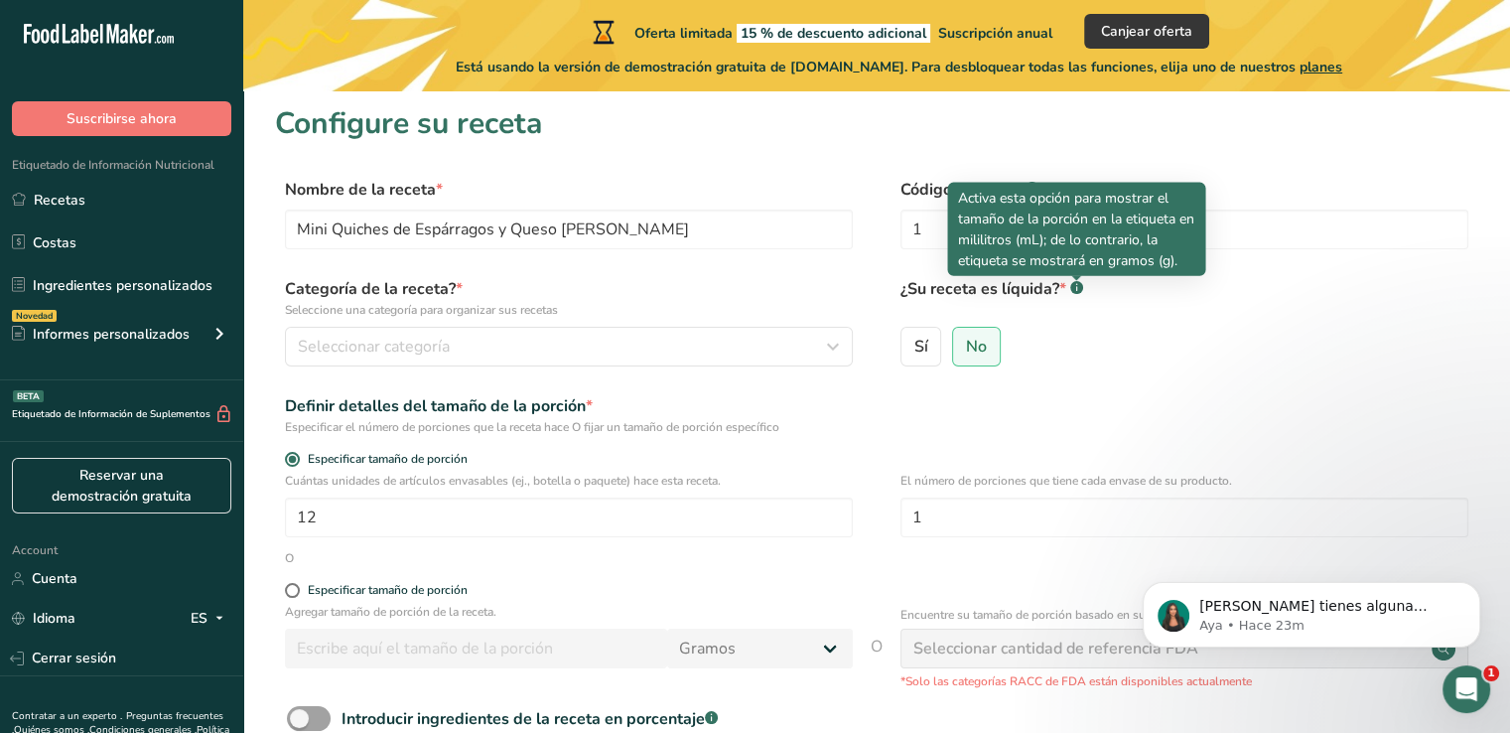
click at [1073, 280] on div at bounding box center [1076, 281] width 10 height 10
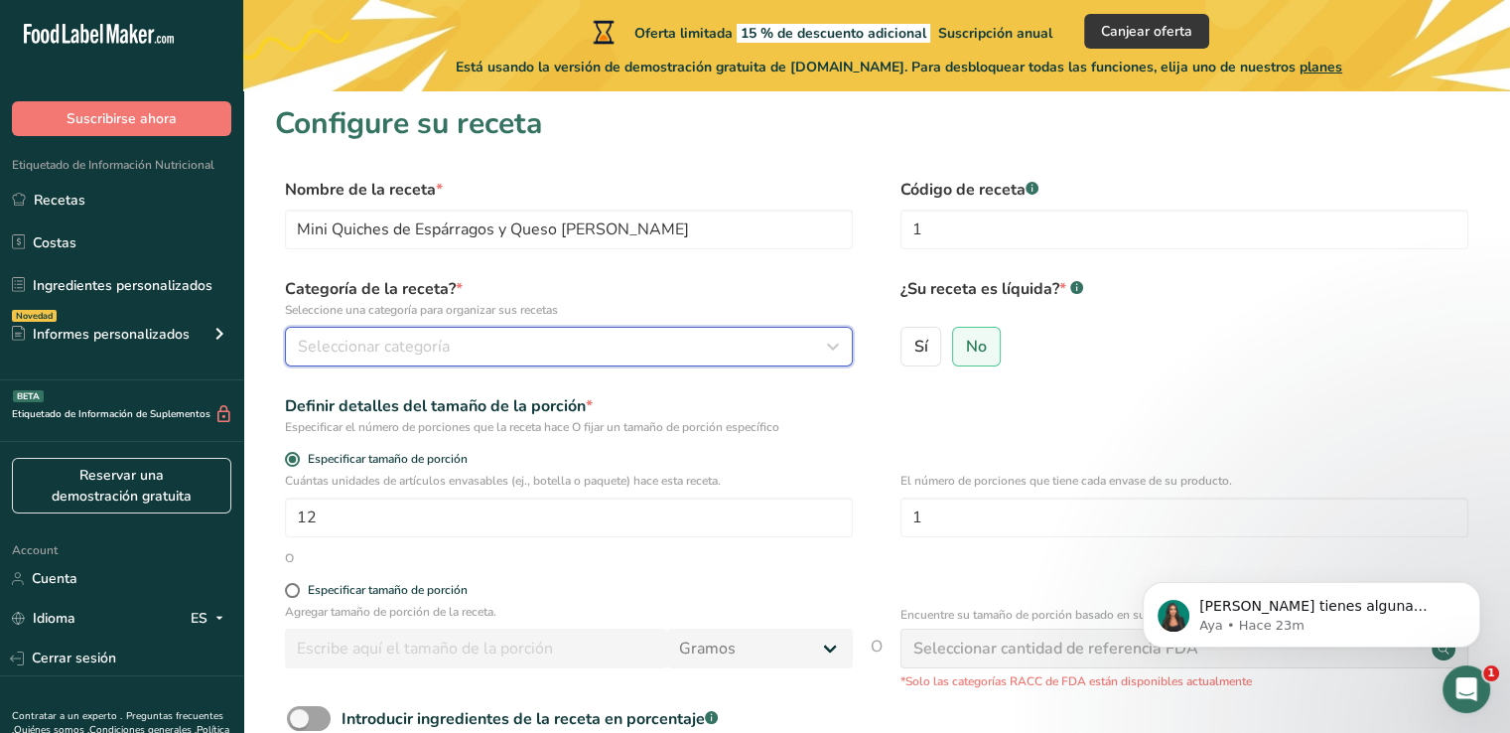
click at [729, 345] on div "Seleccionar categoría" at bounding box center [563, 347] width 530 height 24
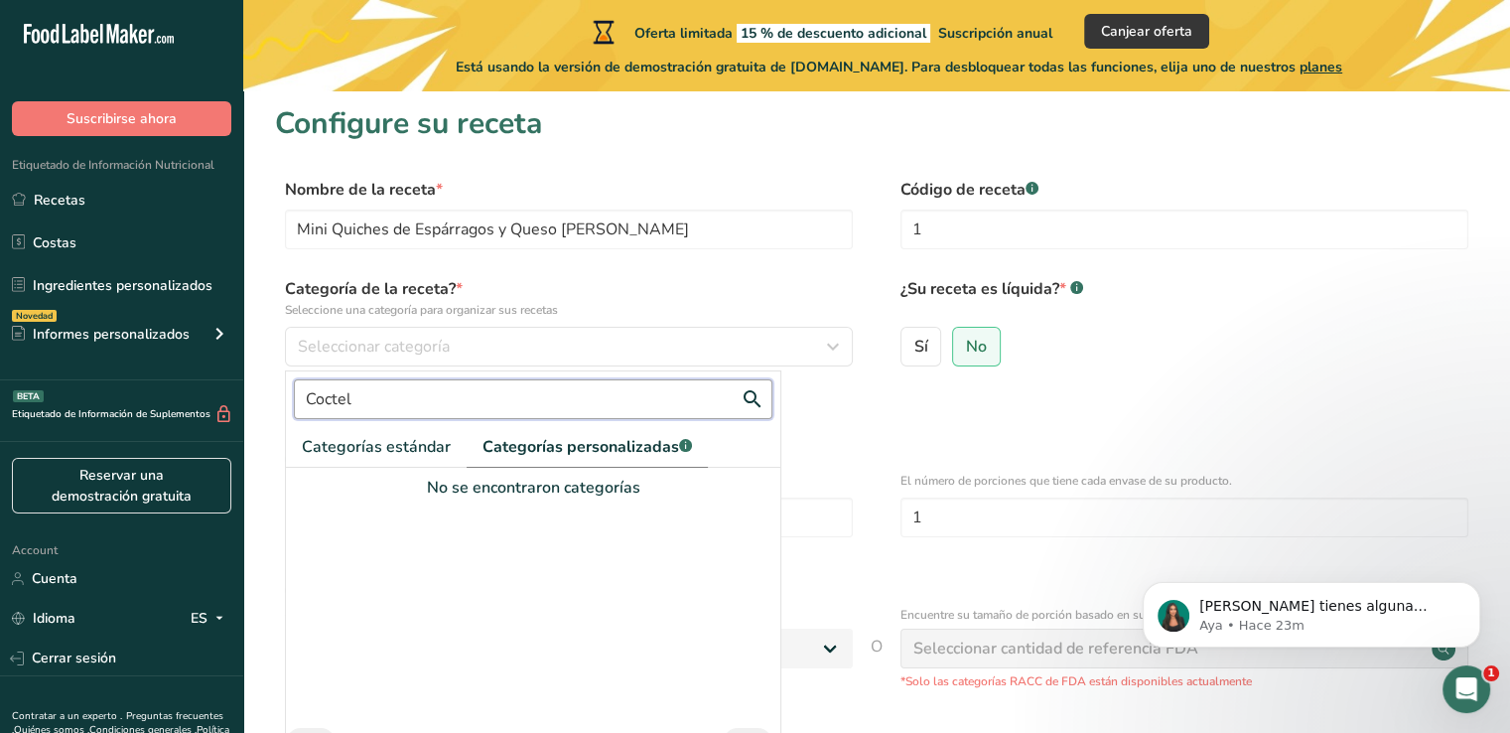
click at [557, 406] on input "Coctel" at bounding box center [533, 399] width 479 height 40
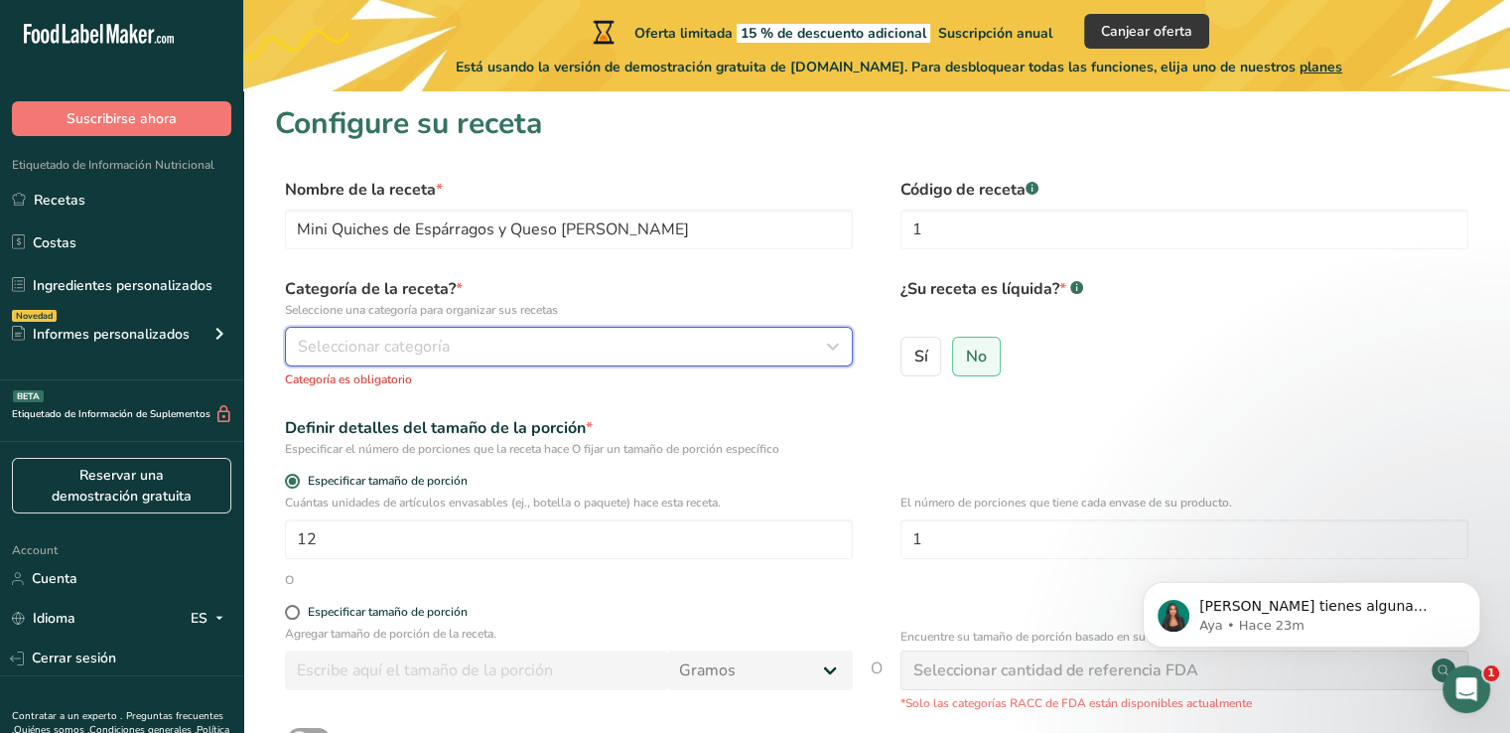
click at [524, 352] on div "Seleccionar categoría" at bounding box center [563, 347] width 530 height 24
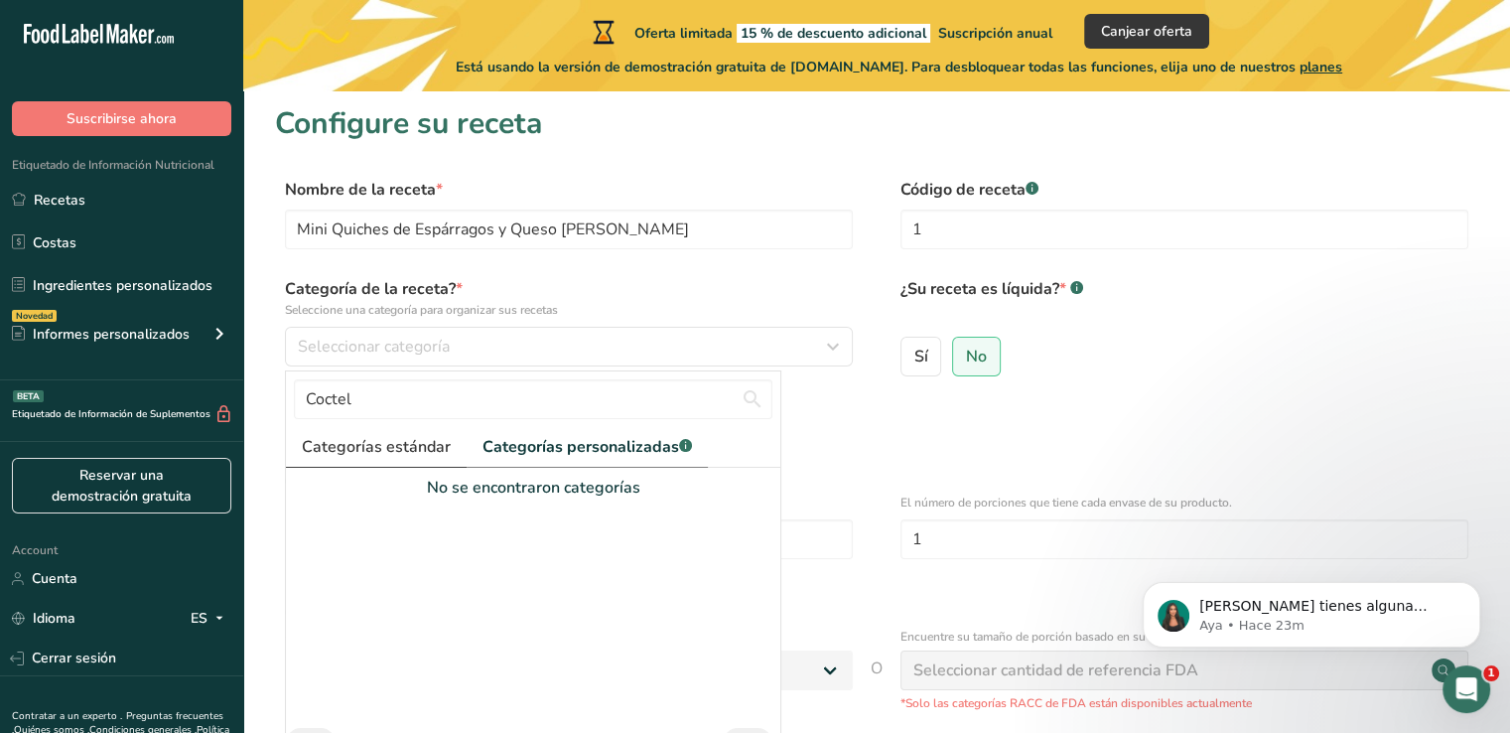
click at [396, 438] on span "Categorías estándar" at bounding box center [376, 447] width 149 height 24
drag, startPoint x: 393, startPoint y: 396, endPoint x: 278, endPoint y: 402, distance: 115.3
click at [278, 402] on form "Nombre de la receta * Mini Quiches de Espárragos y Queso [PERSON_NAME] Código d…" at bounding box center [876, 533] width 1203 height 711
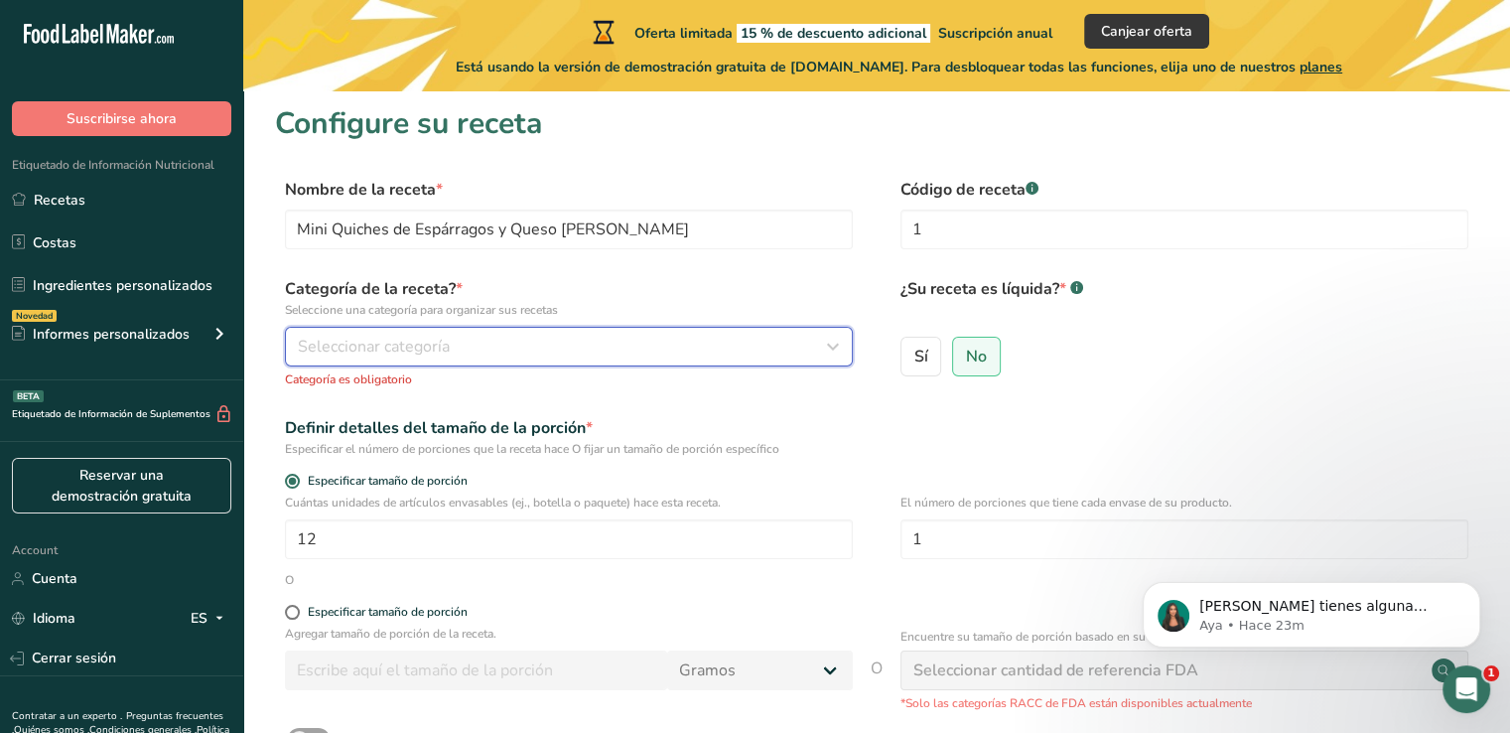
click at [369, 349] on span "Seleccionar categoría" at bounding box center [374, 347] width 152 height 24
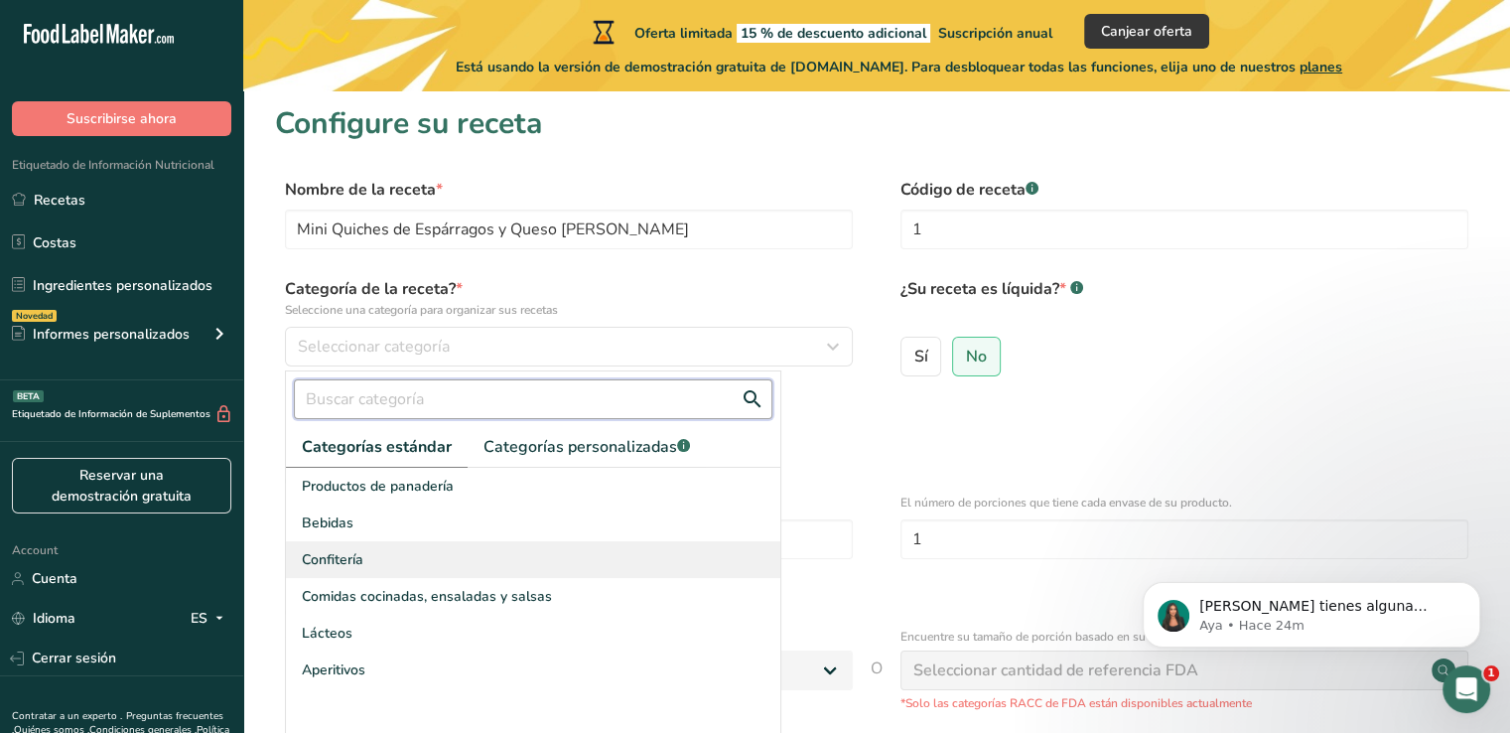
scroll to position [26, 0]
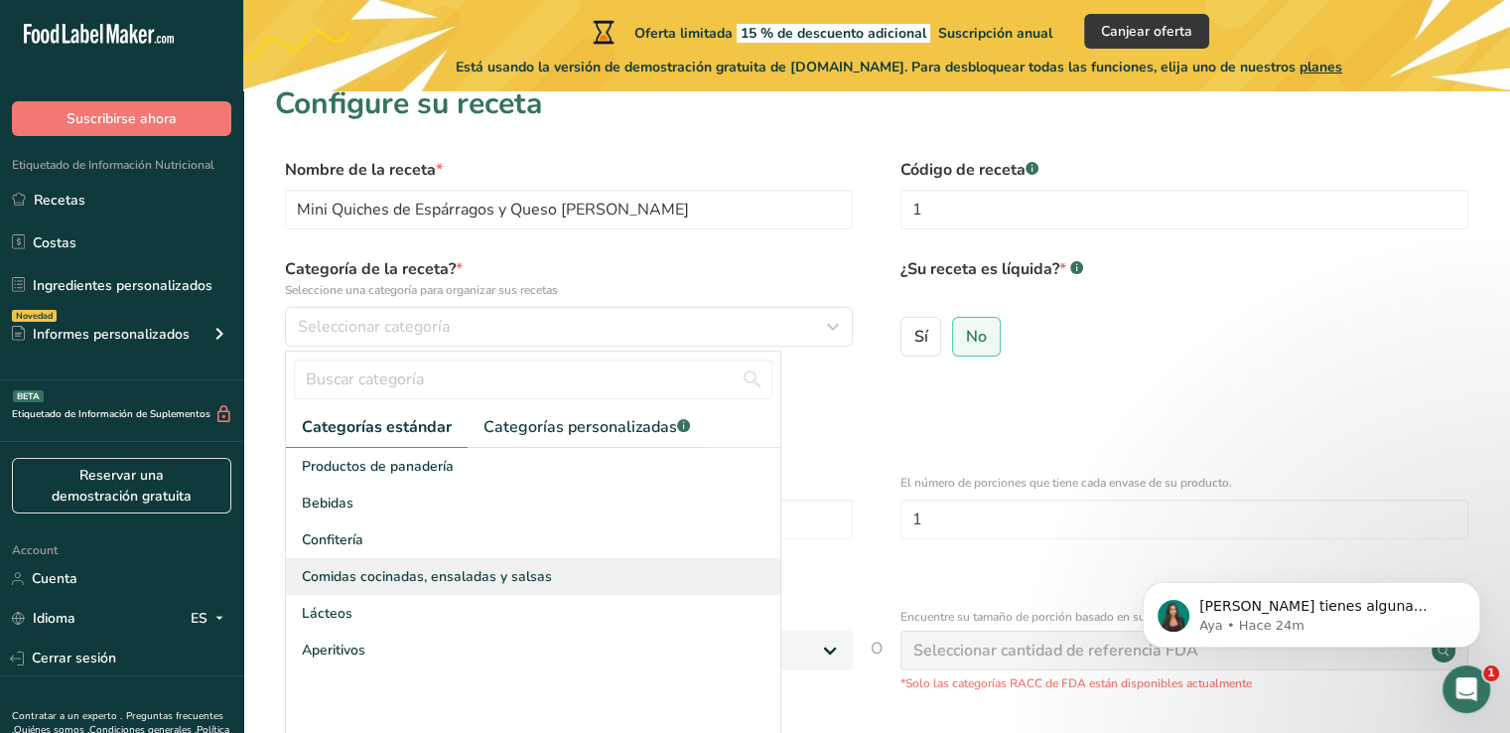
click at [520, 588] on div "Comidas cocinadas, ensaladas y salsas" at bounding box center [533, 576] width 494 height 37
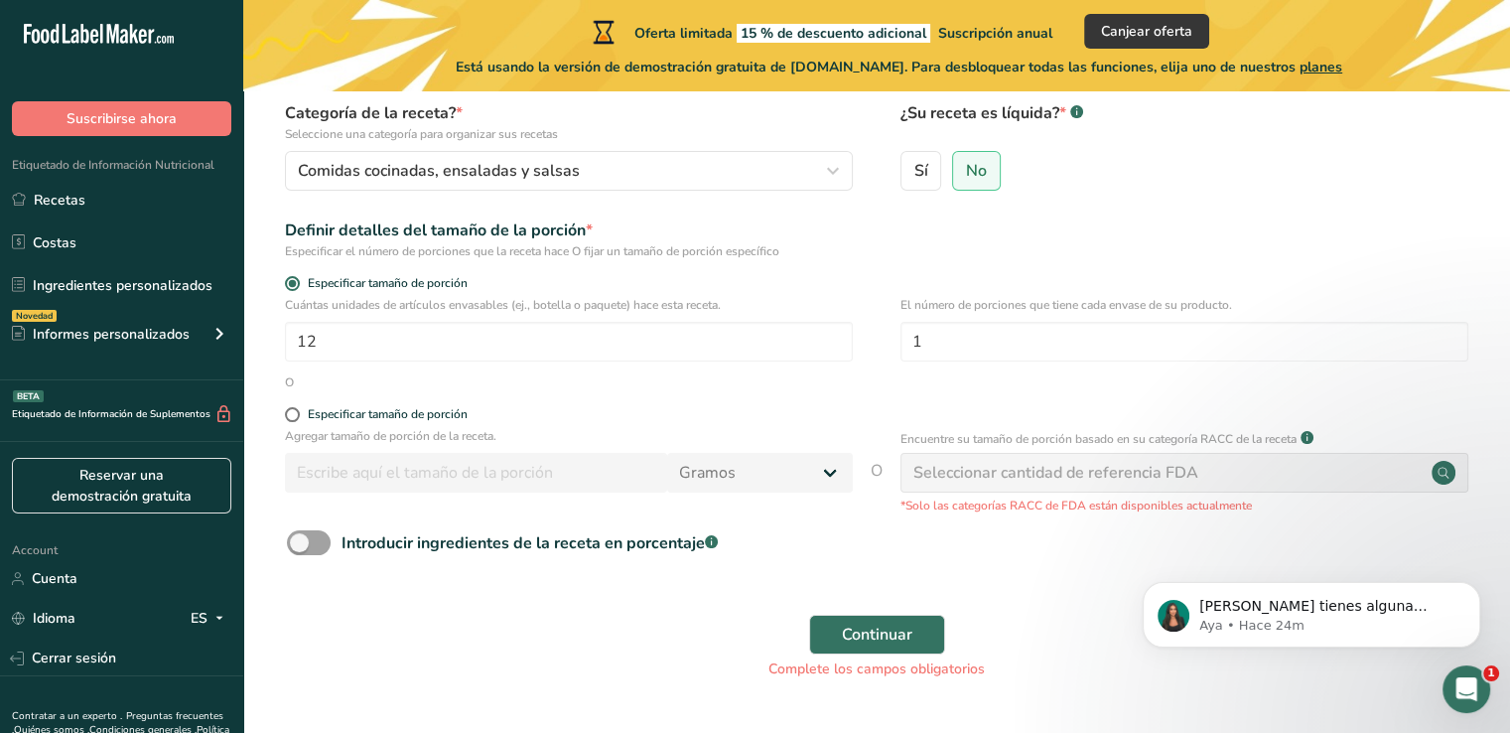
scroll to position [181, 0]
click at [977, 358] on input "1" at bounding box center [1185, 343] width 568 height 40
type input "12"
click at [747, 432] on p "Agregar tamaño de porción de la receta." at bounding box center [569, 437] width 568 height 18
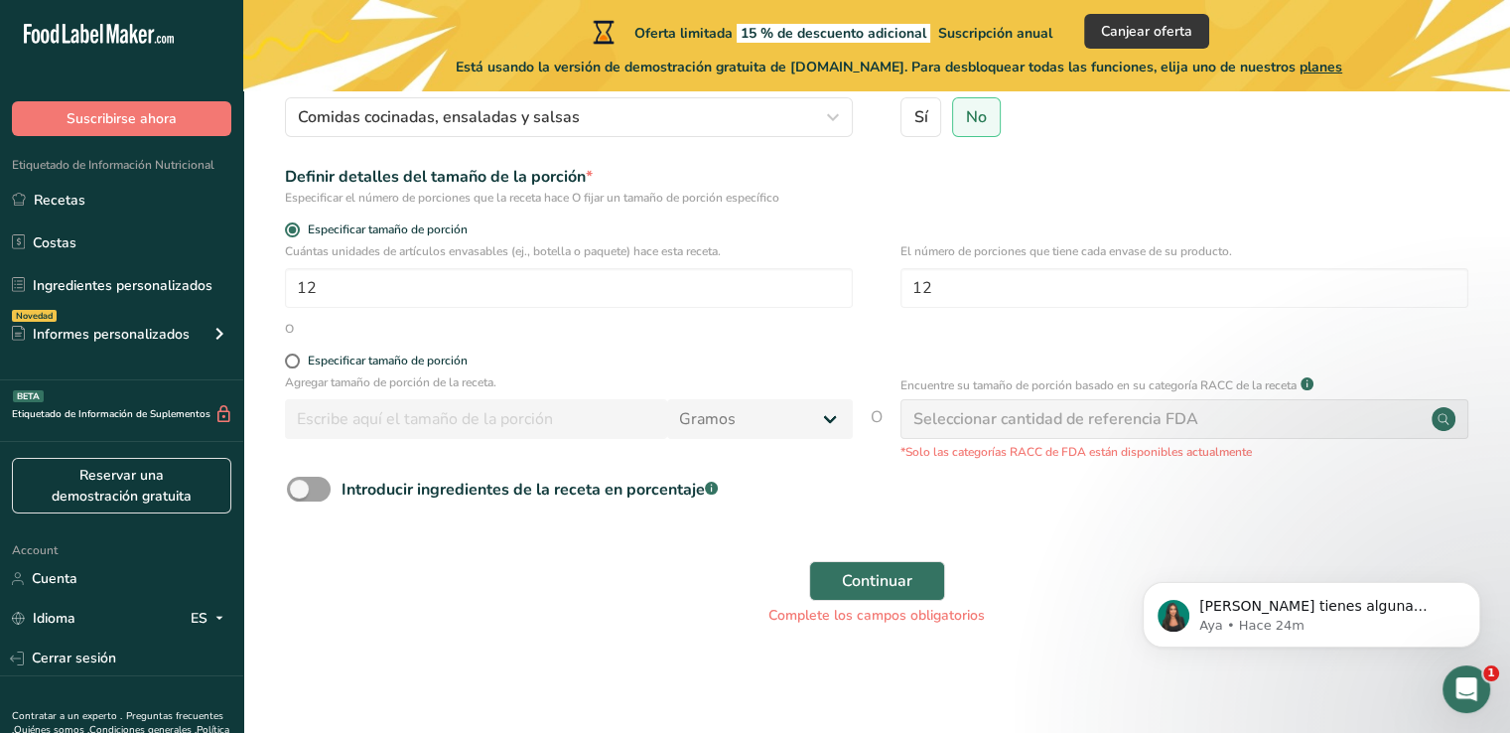
scroll to position [235, 0]
click at [902, 569] on span "Continuar" at bounding box center [877, 581] width 70 height 24
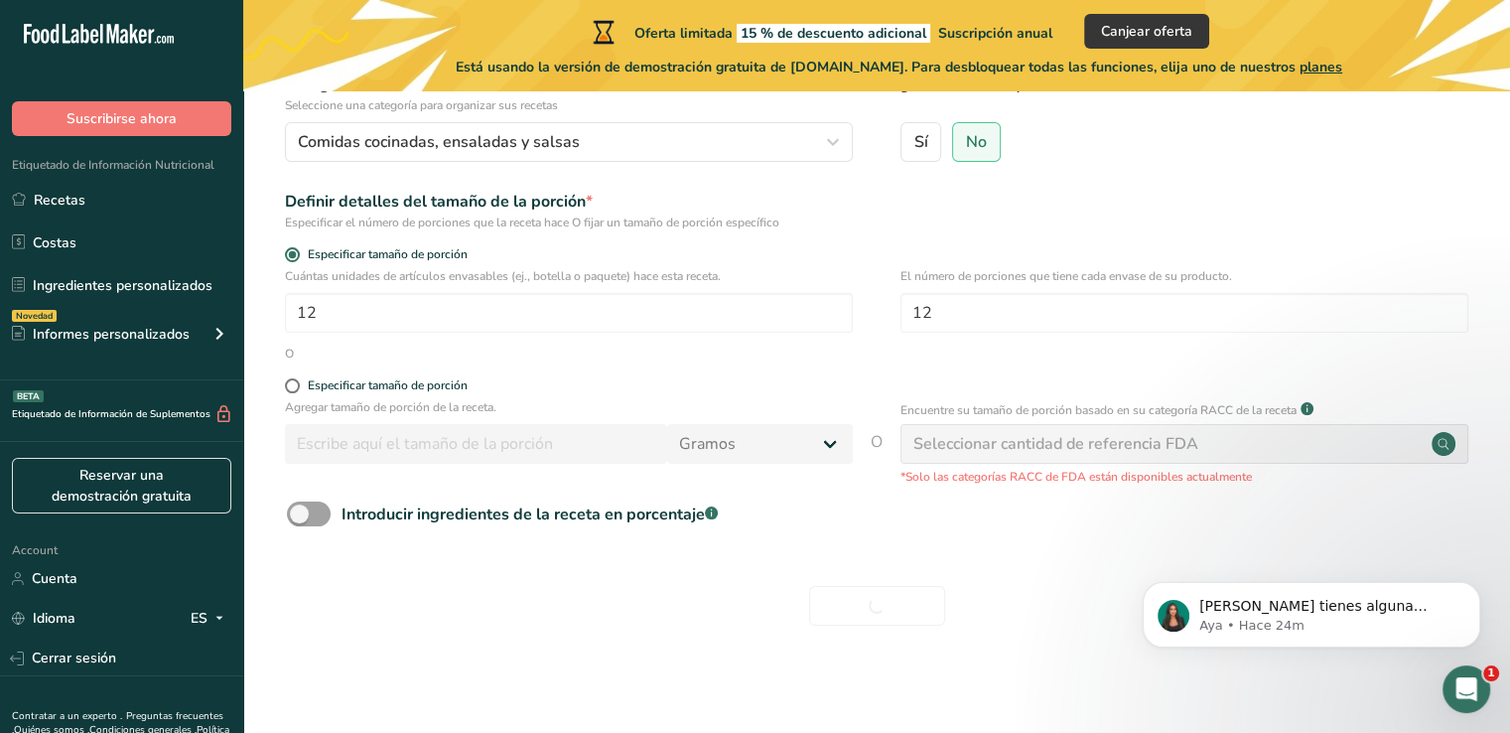
scroll to position [210, 0]
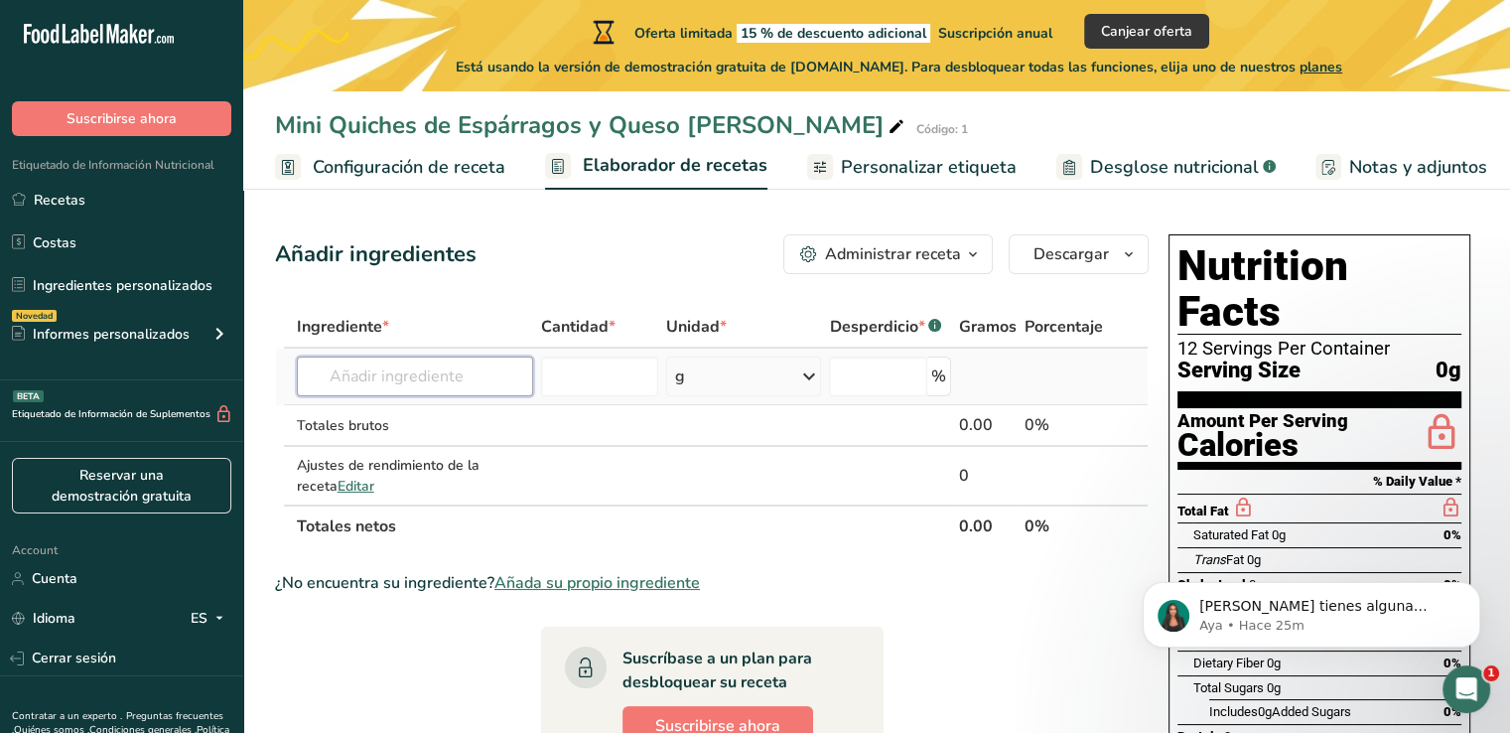
click at [448, 374] on input "text" at bounding box center [415, 376] width 236 height 40
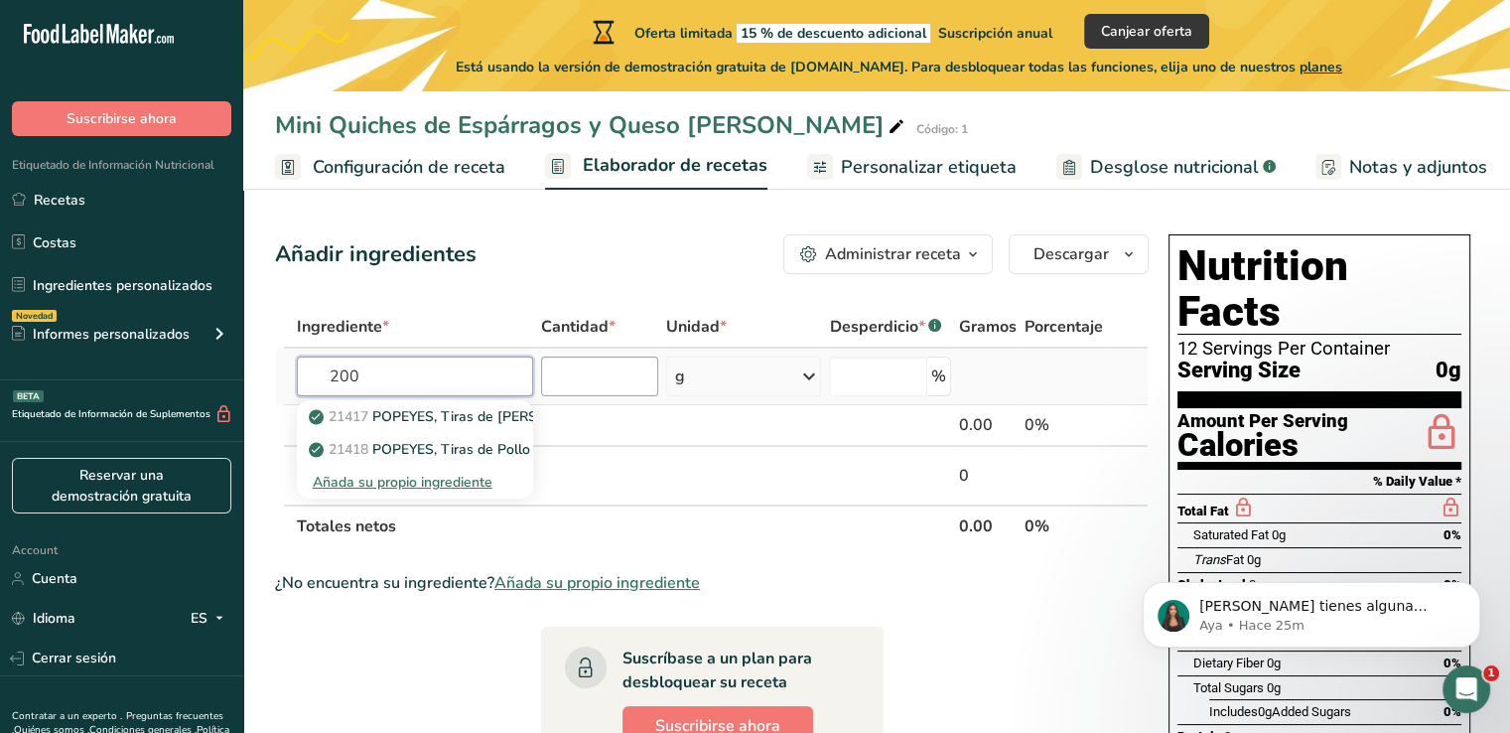
type input "200"
click at [555, 372] on input "number" at bounding box center [600, 376] width 118 height 40
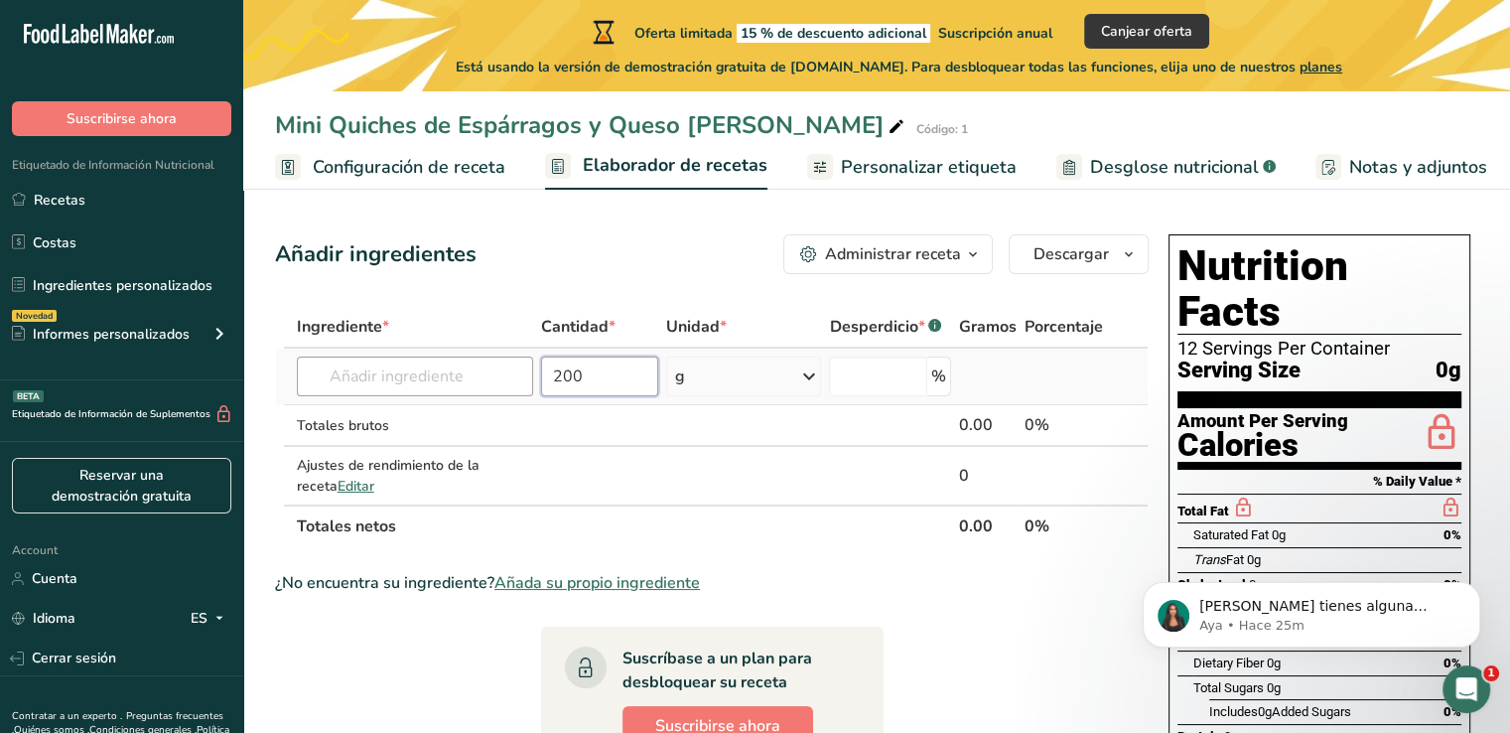
type input "200"
click at [449, 373] on input "text" at bounding box center [415, 376] width 236 height 40
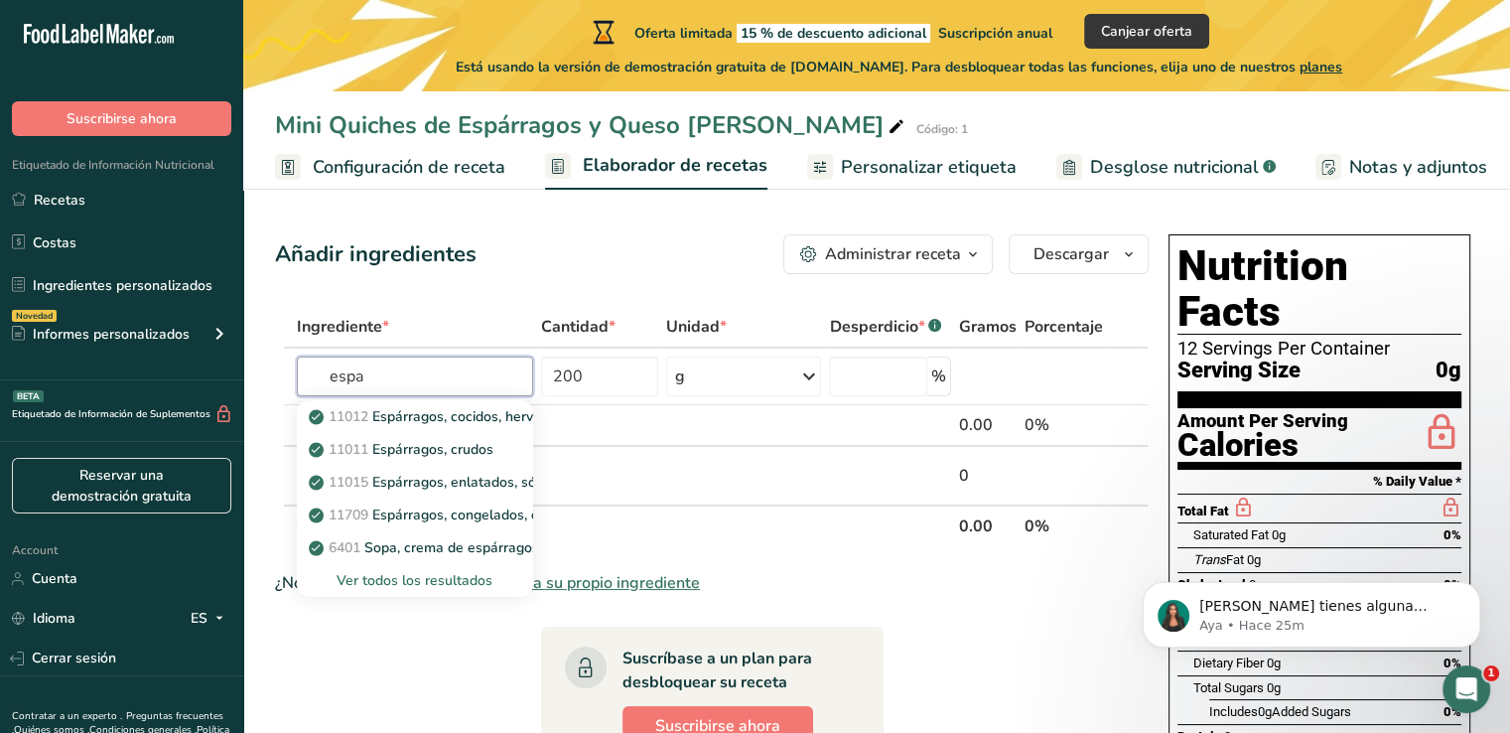
type input "espa"
click at [481, 457] on p "11011 Espárragos, crudos" at bounding box center [403, 449] width 181 height 21
type input "Asparagus, raw"
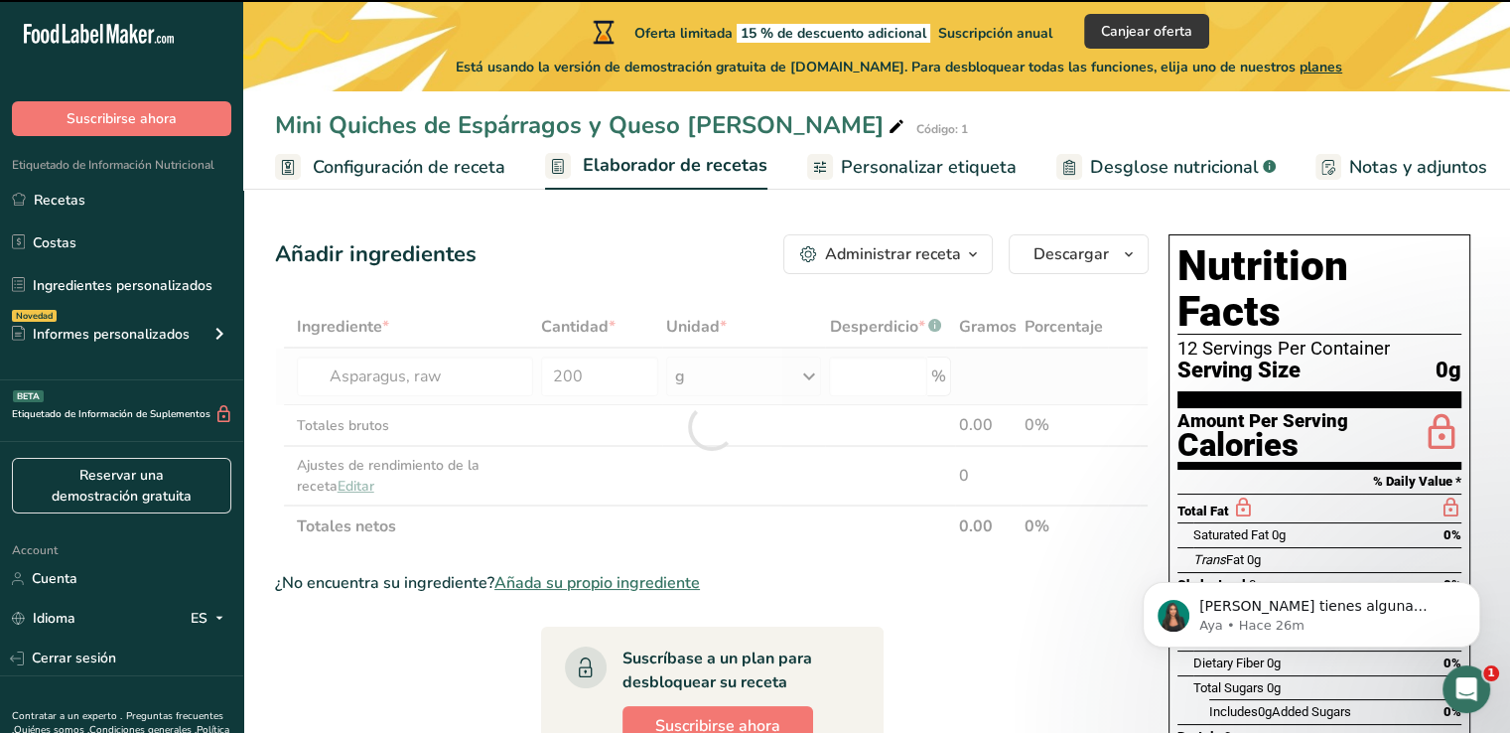
type input "0"
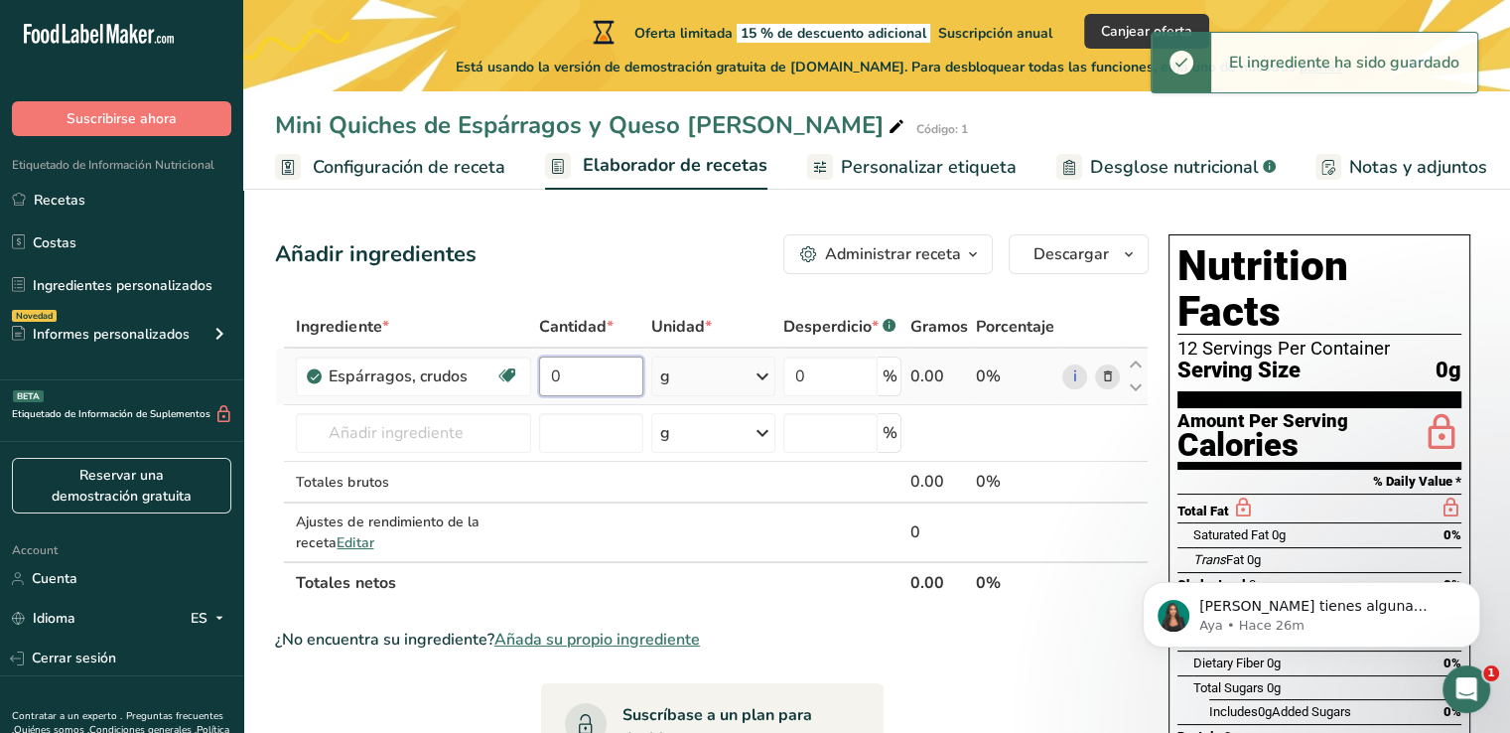
click at [606, 363] on input "0" at bounding box center [590, 376] width 103 height 40
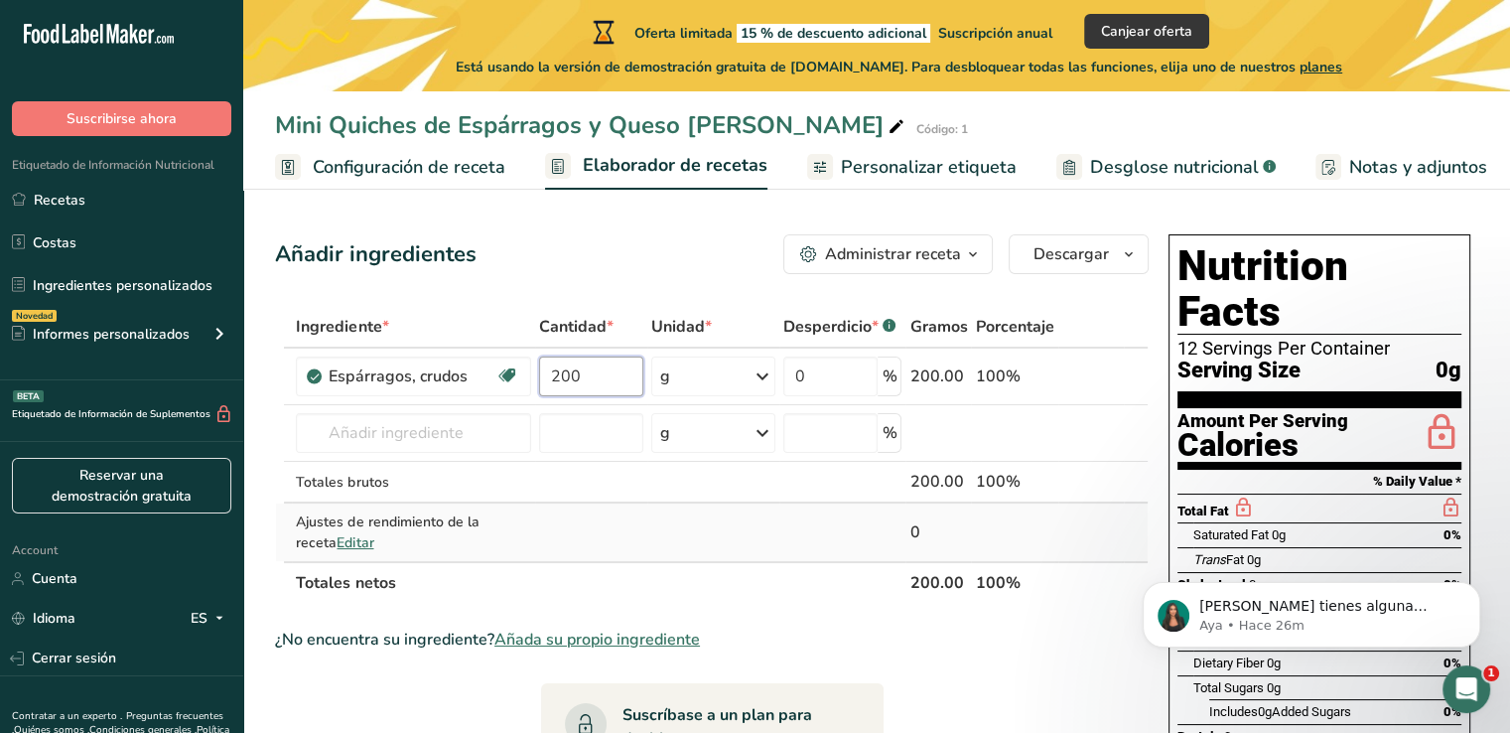
type input "200"
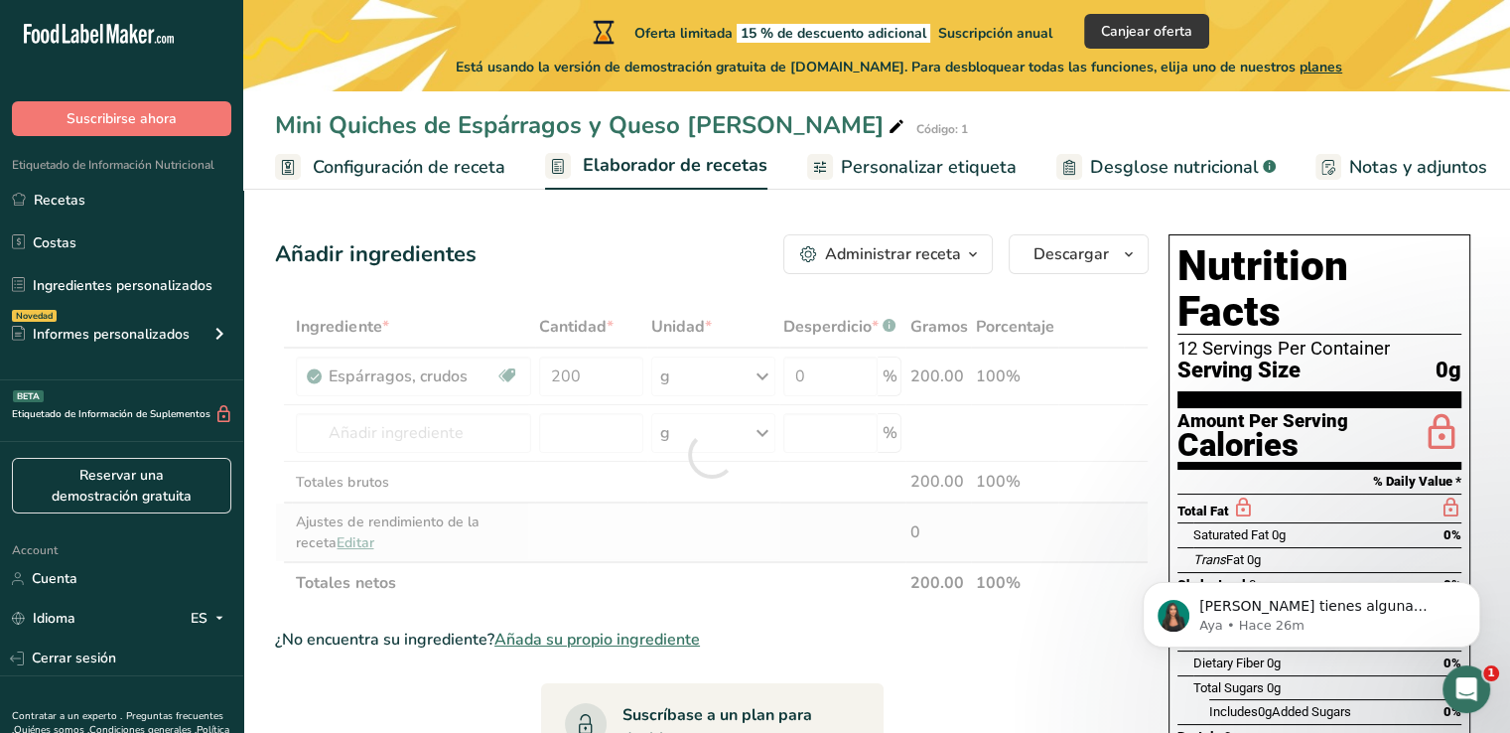
click at [579, 507] on div "Ingrediente * Cantidad * Unidad * Desperdicio * .a-a{fill:#347362;}.b-a{fill:#f…" at bounding box center [712, 455] width 874 height 298
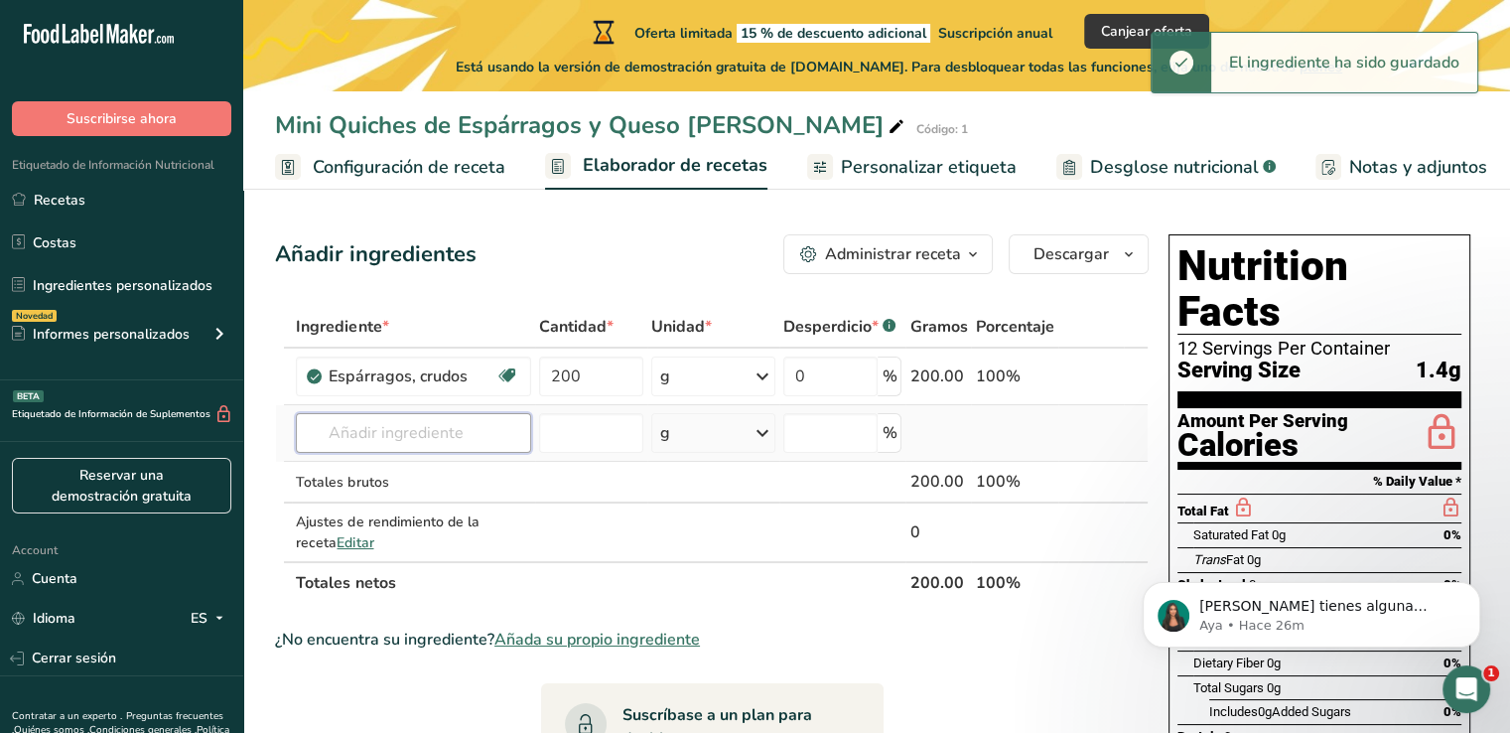
click at [481, 432] on input "text" at bounding box center [413, 433] width 235 height 40
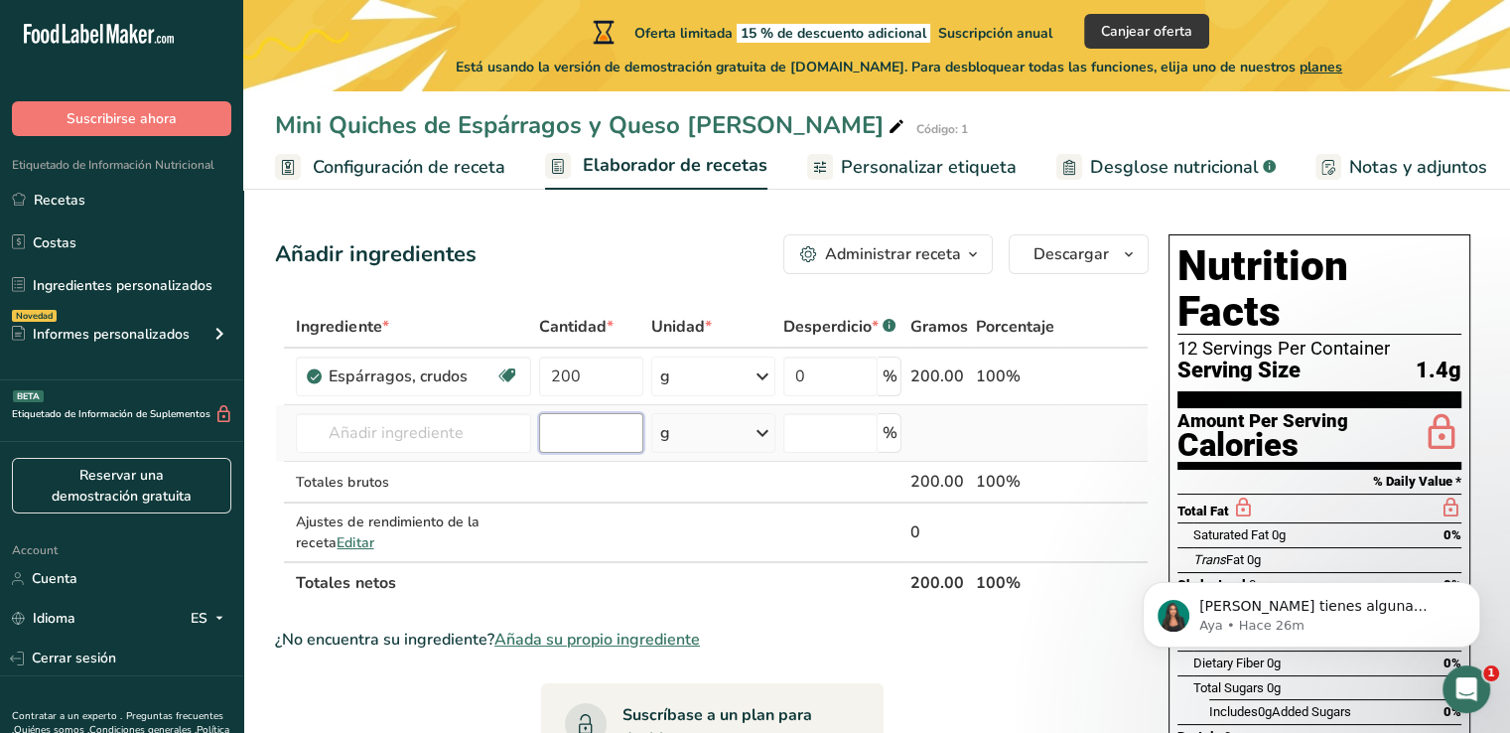
click at [566, 416] on input "number" at bounding box center [590, 433] width 103 height 40
click at [437, 420] on input "text" at bounding box center [413, 433] width 235 height 40
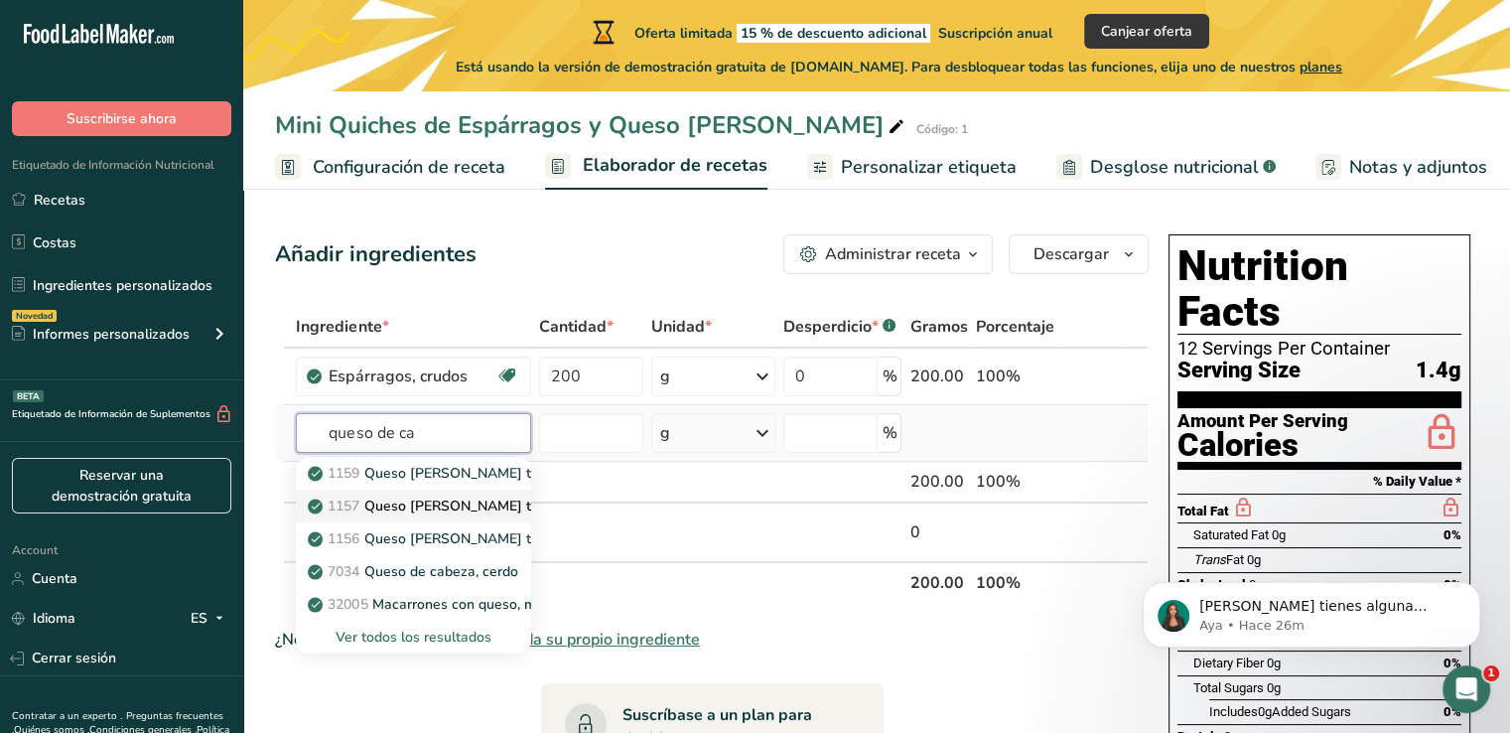
type input "queso de ca"
click at [476, 504] on p "1157 Queso [PERSON_NAME] tipo semiblando" at bounding box center [469, 505] width 315 height 21
type input "Cheese, goat, semisoft type"
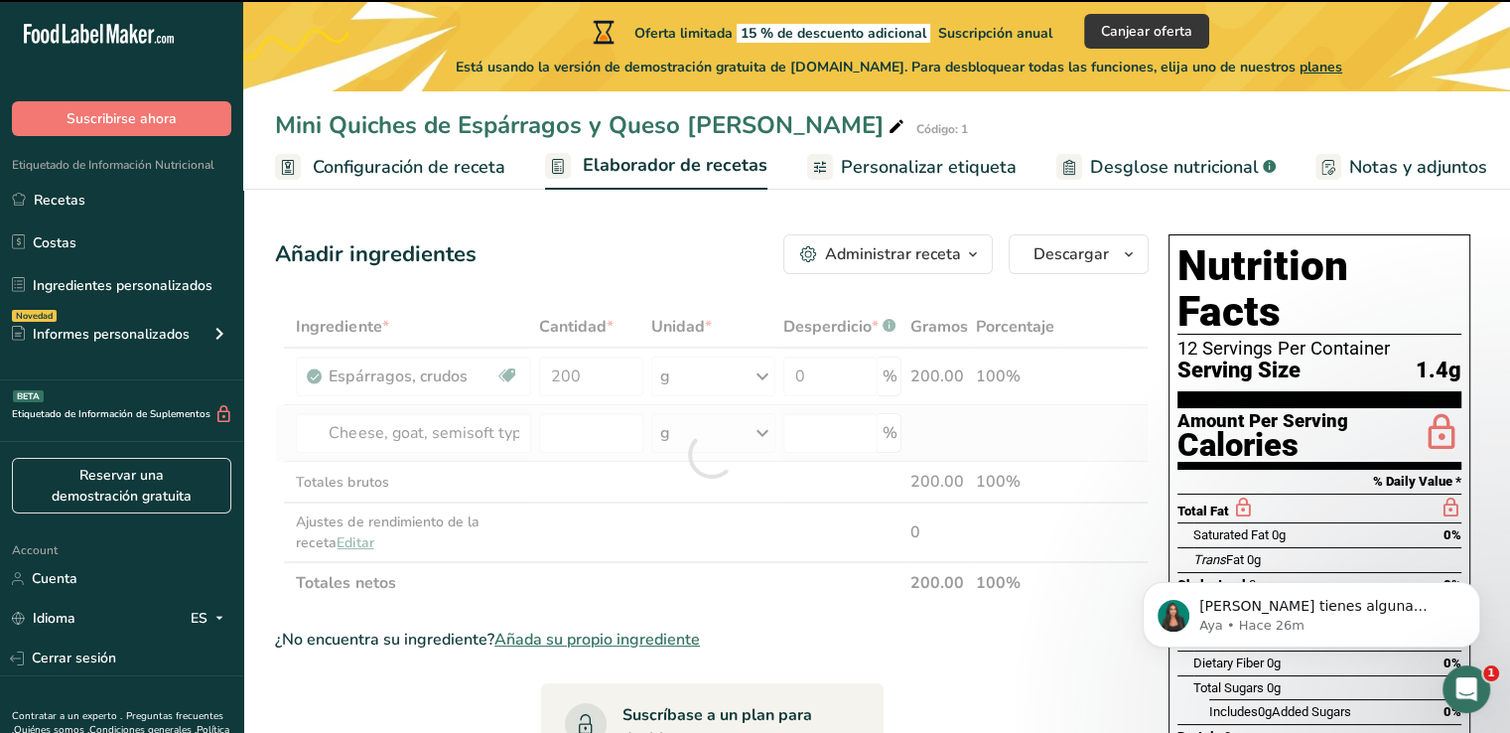
type input "0"
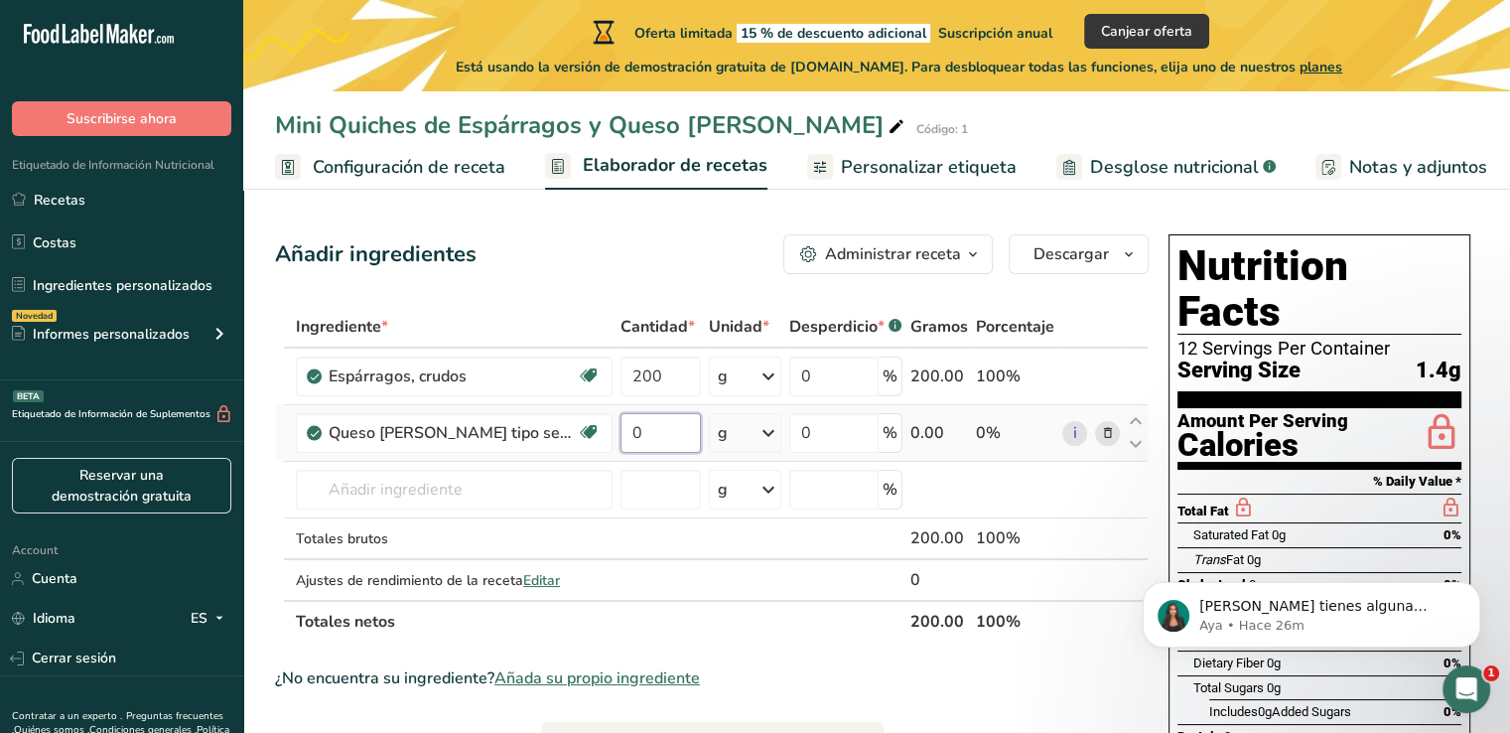
click at [631, 424] on input "0" at bounding box center [661, 433] width 80 height 40
type input "150"
click at [476, 498] on div "Ingrediente * Cantidad * Unidad * Desperdicio * .a-a{fill:#347362;}.b-a{fill:#f…" at bounding box center [712, 474] width 874 height 337
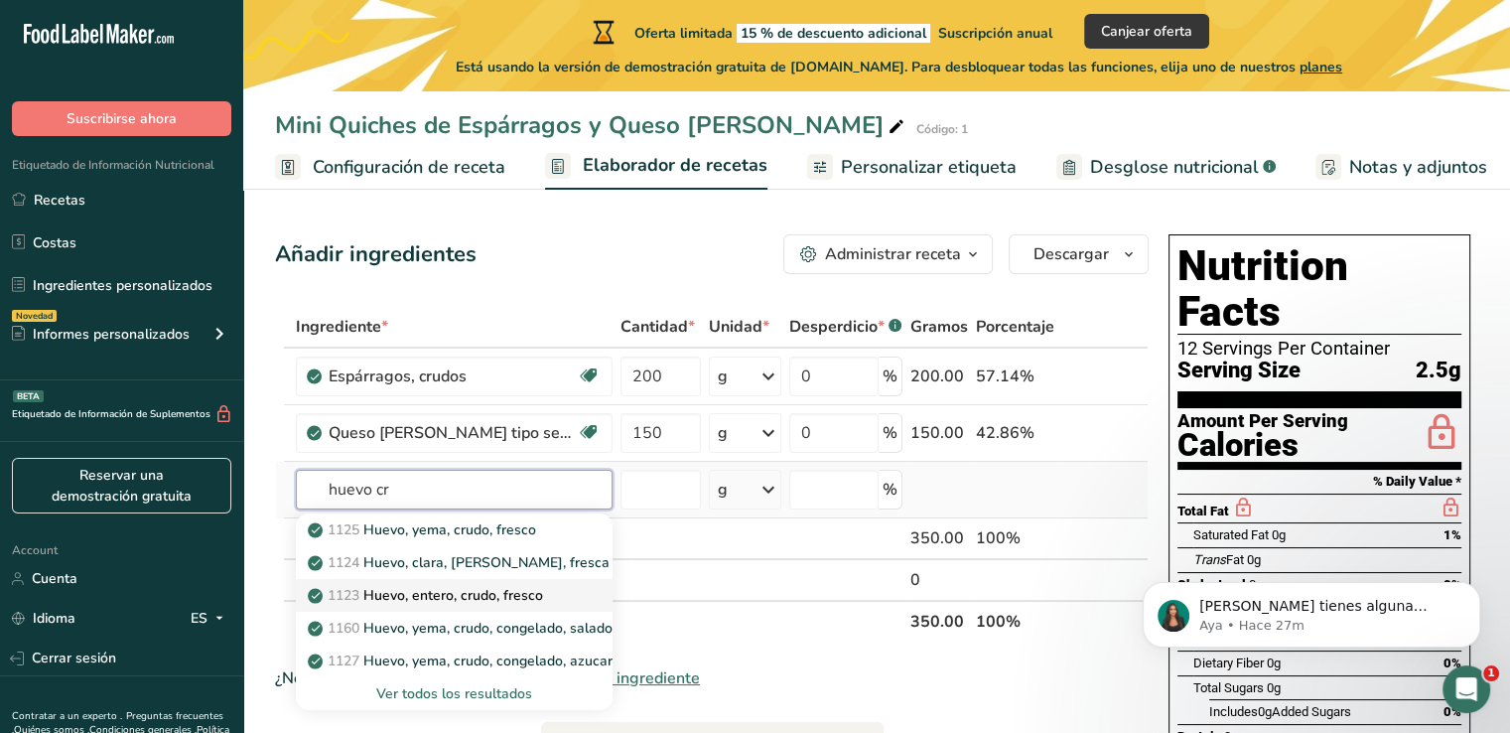
type input "huevo cr"
click at [449, 592] on p "1123 Huevo, entero, crudo, fresco" at bounding box center [427, 595] width 231 height 21
type input "Egg, whole, raw, fresh"
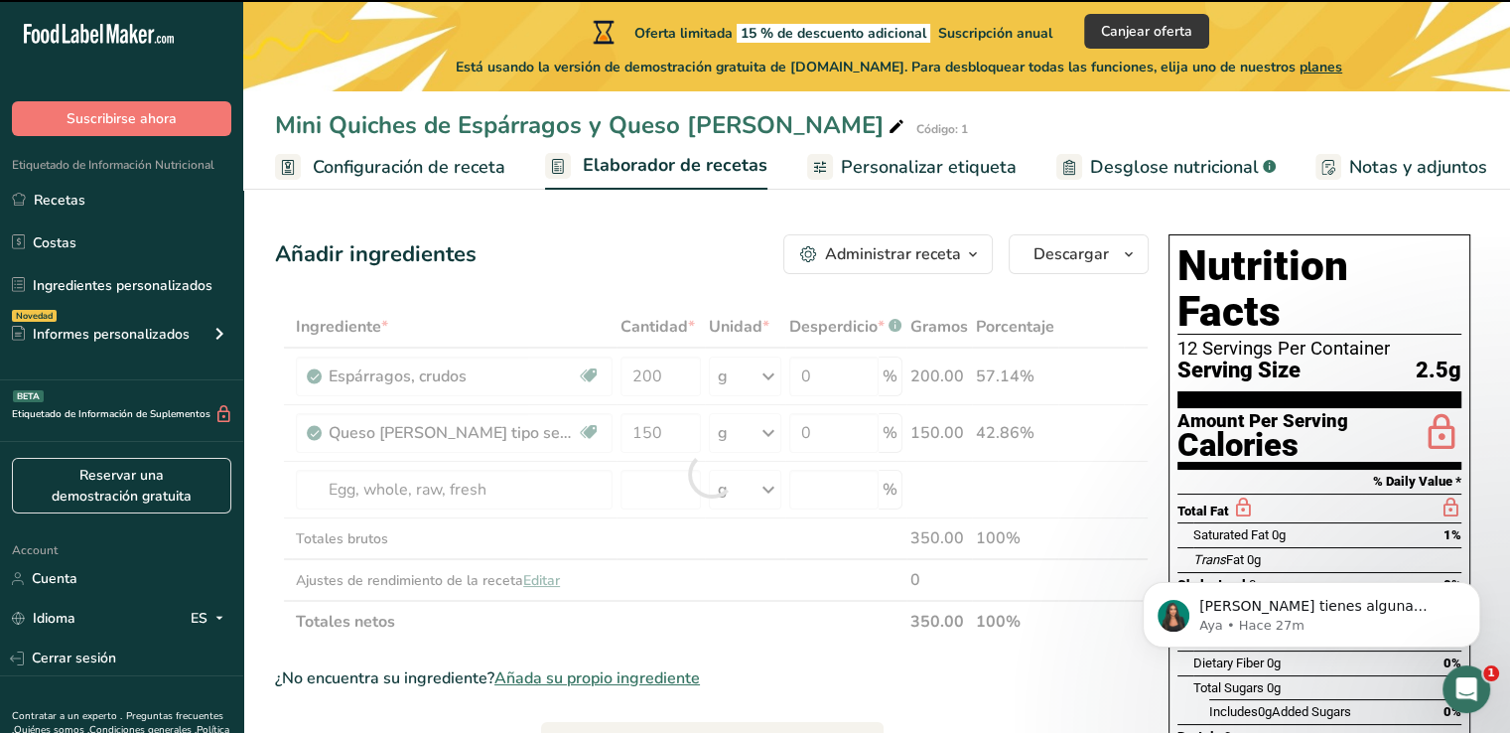
type input "0"
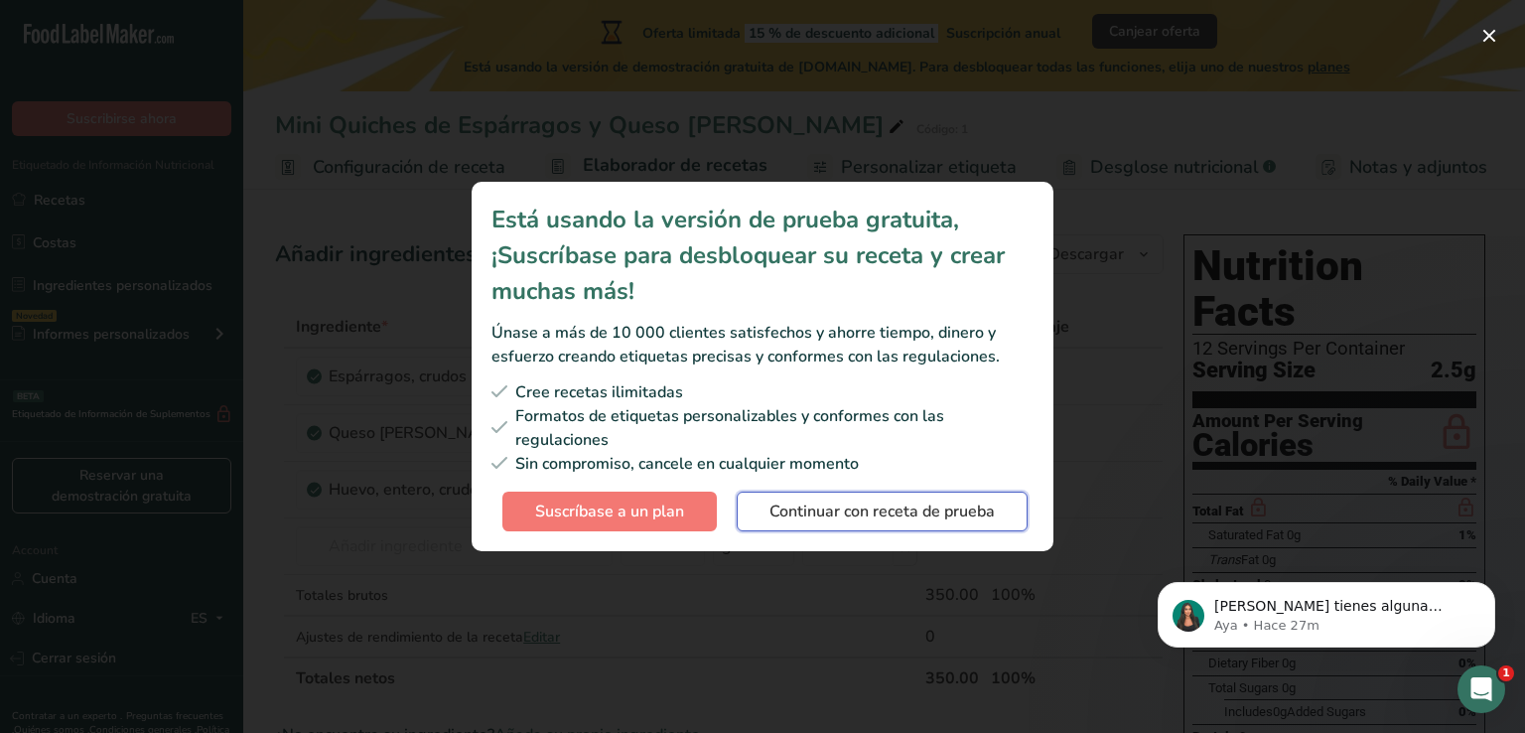
click at [780, 503] on span "Continuar con receta de prueba" at bounding box center [881, 511] width 225 height 24
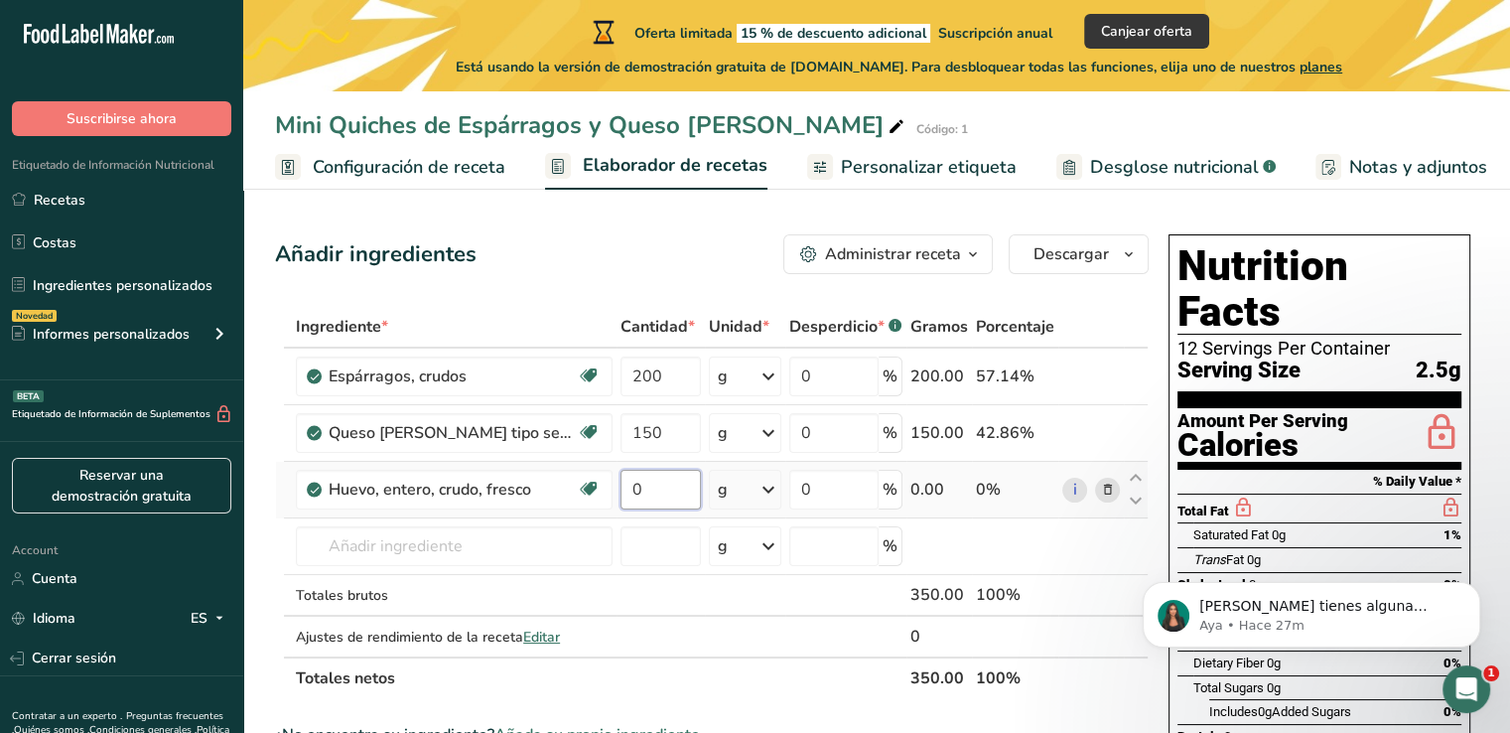
click at [628, 497] on input "0" at bounding box center [661, 490] width 80 height 40
type input "3"
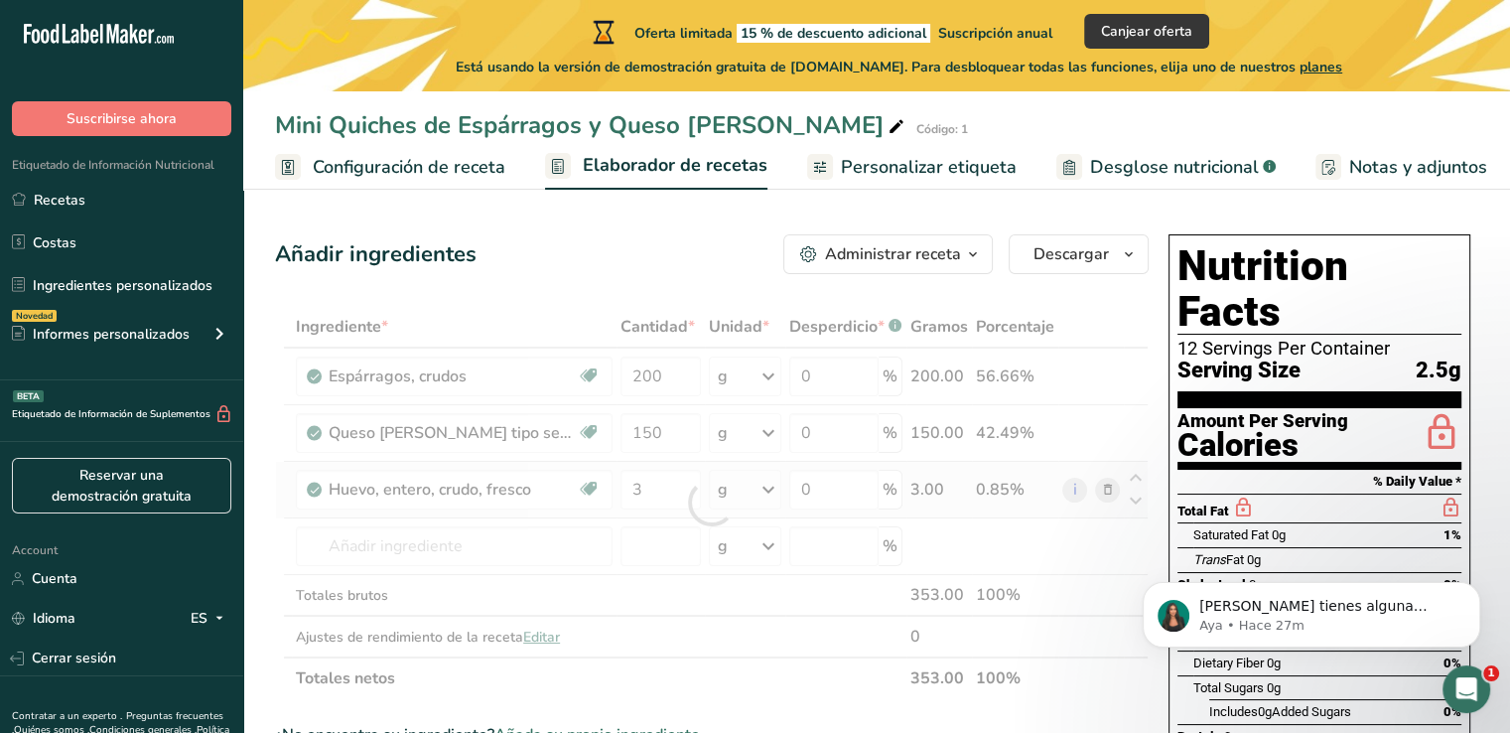
click at [761, 497] on div "Ingrediente * Cantidad * Unidad * Desperdicio * .a-a{fill:#347362;}.b-a{fill:#f…" at bounding box center [712, 502] width 874 height 393
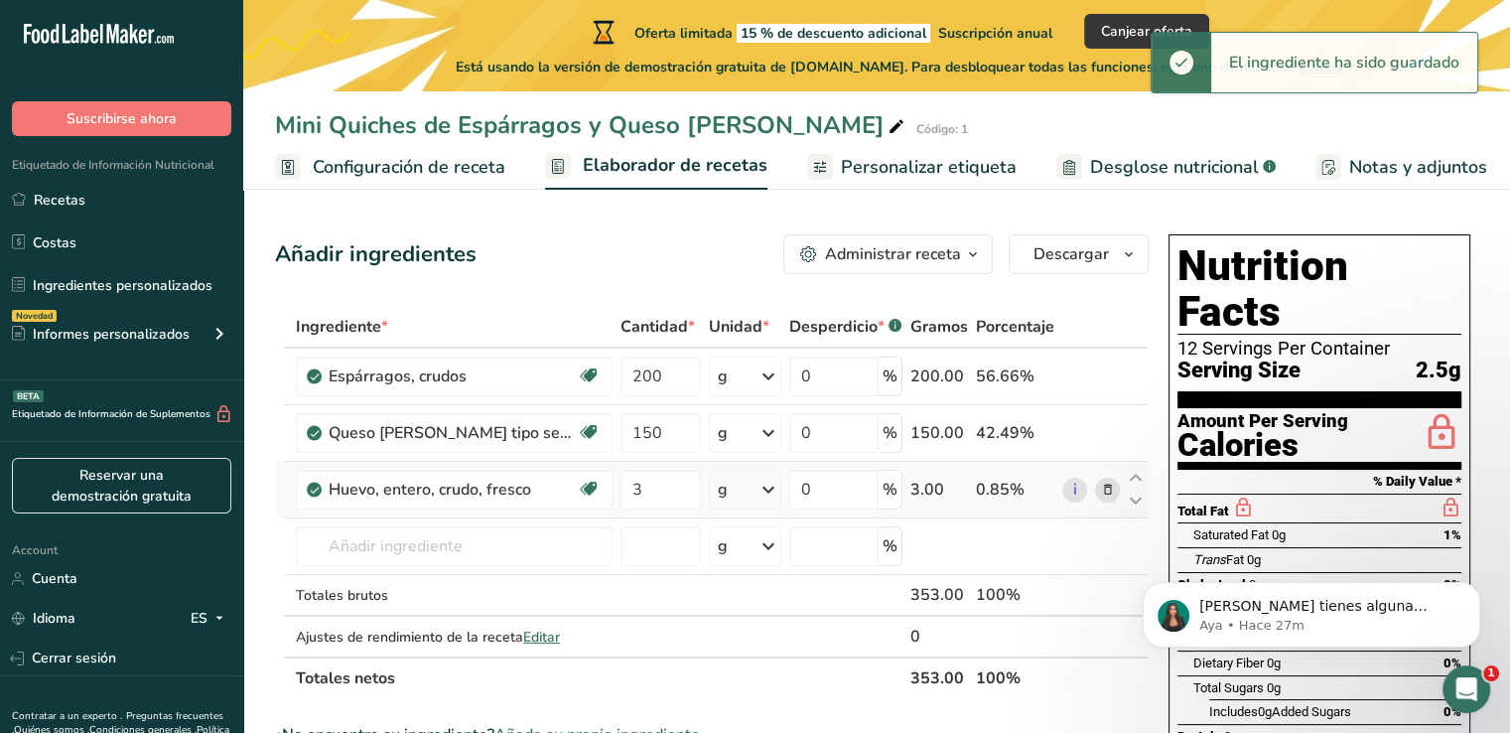
click at [761, 497] on icon at bounding box center [769, 490] width 24 height 36
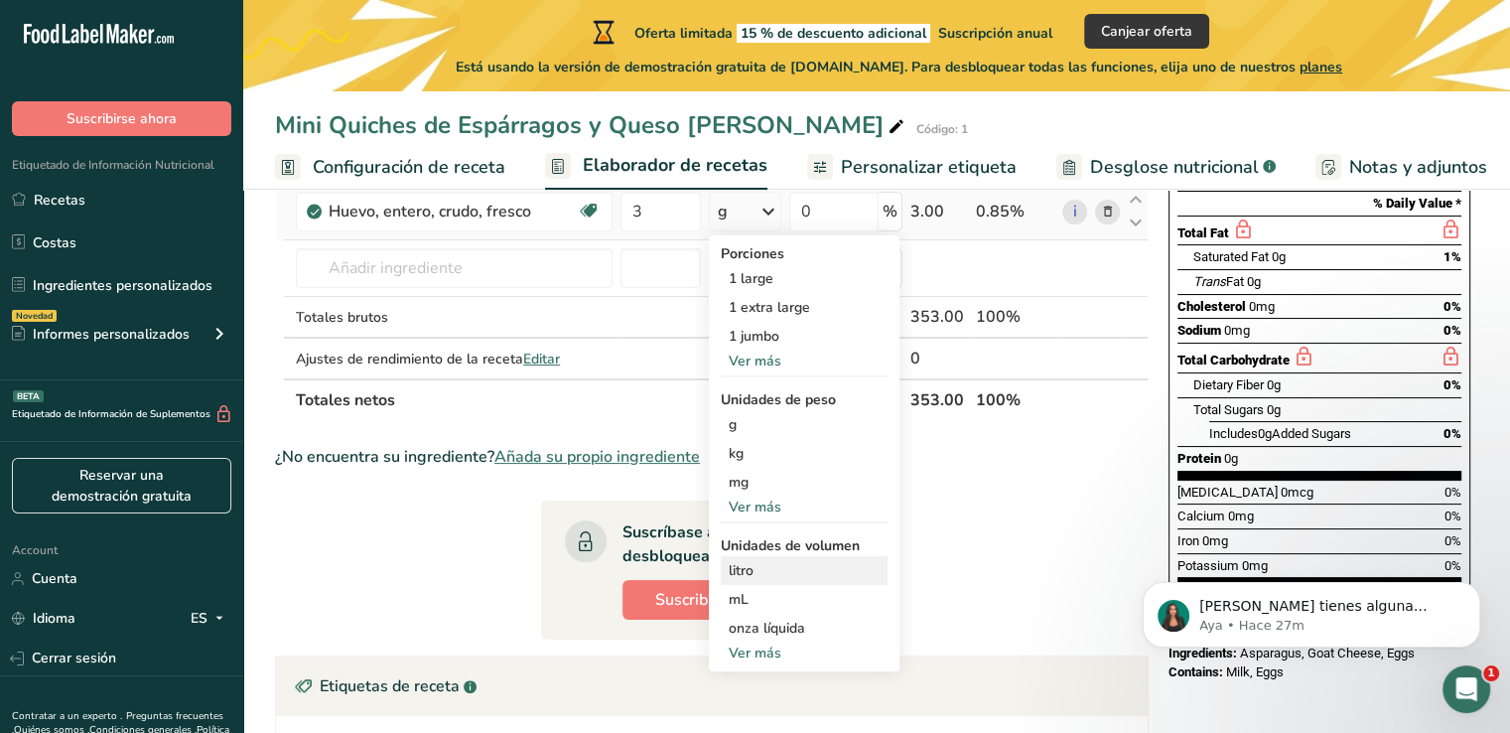
scroll to position [277, 0]
click at [783, 660] on div "Ver más" at bounding box center [804, 653] width 167 height 21
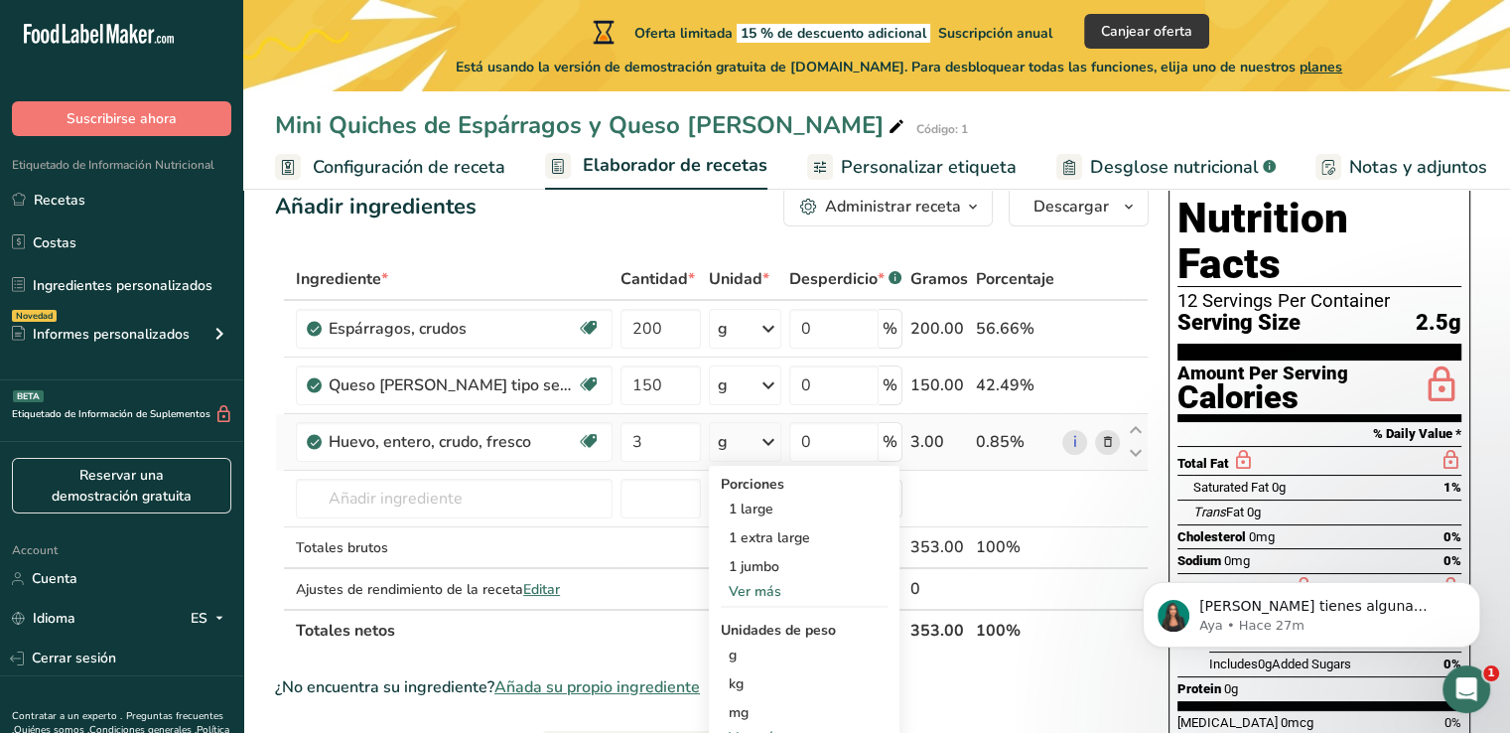
scroll to position [44, 0]
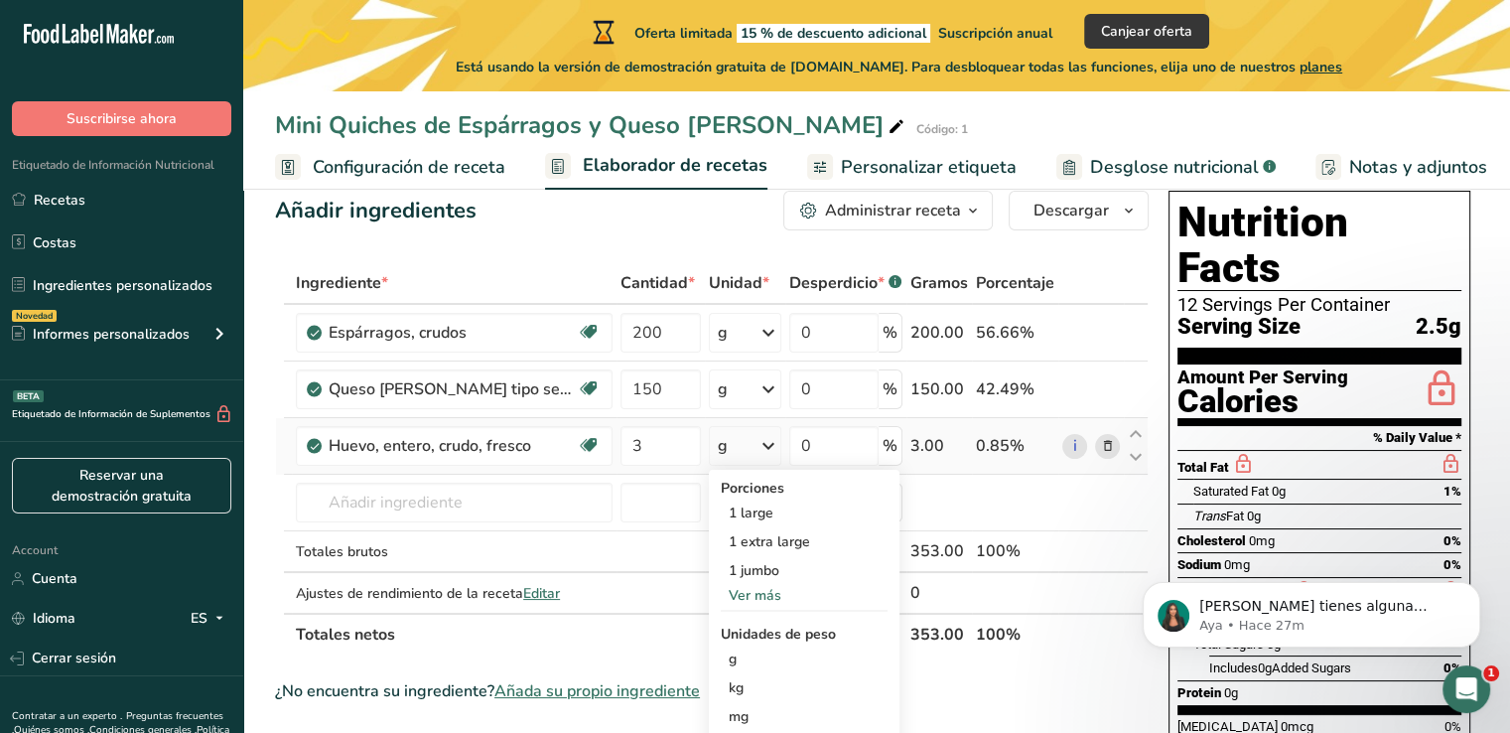
click at [765, 601] on div "Ver más" at bounding box center [804, 595] width 167 height 21
click at [790, 521] on div "1 large" at bounding box center [804, 512] width 167 height 29
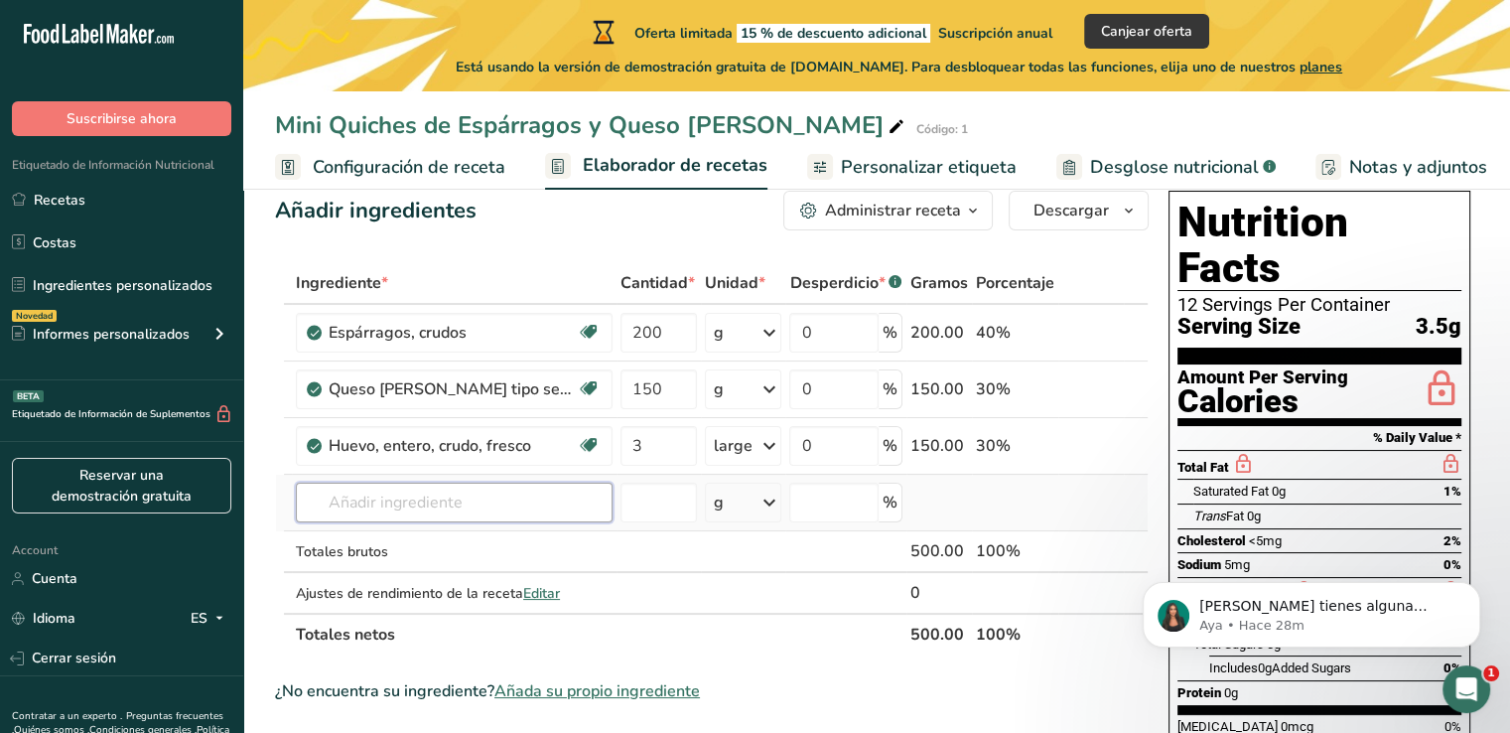
click at [533, 504] on input "text" at bounding box center [454, 503] width 317 height 40
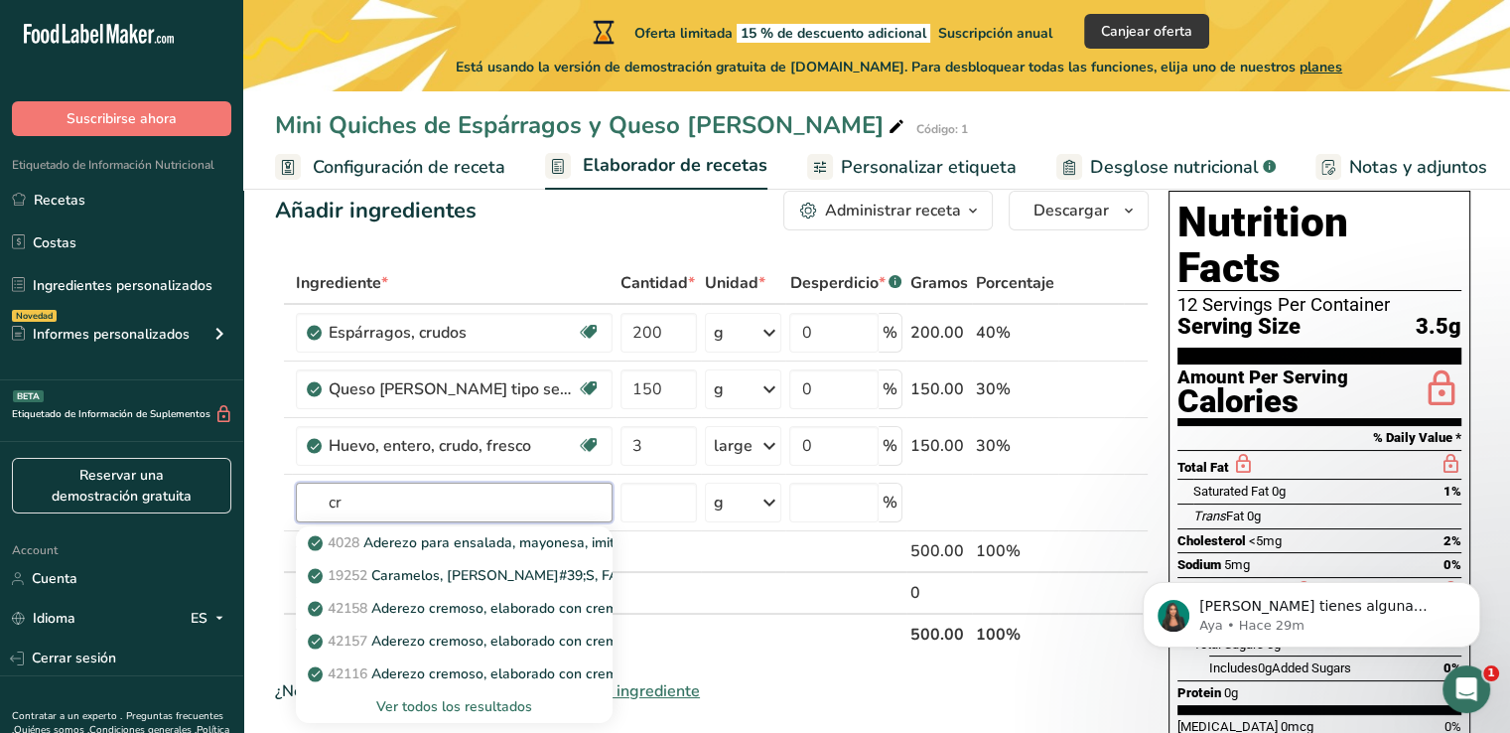
type input "c"
type input "nata"
click at [500, 573] on p "1049 Nata, líquida, mitad y mitad" at bounding box center [424, 575] width 224 height 21
type input "Cream, fluid, half and half"
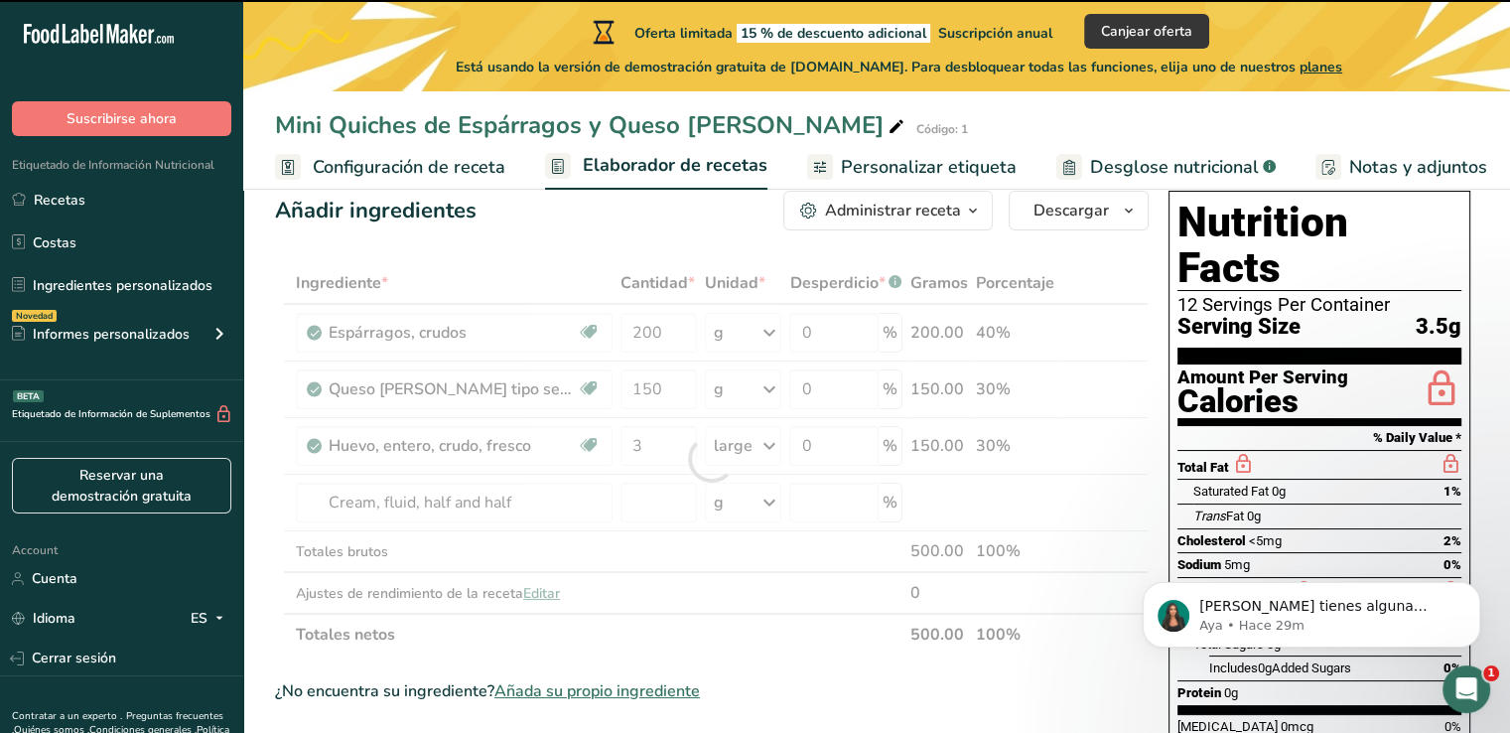
type input "0"
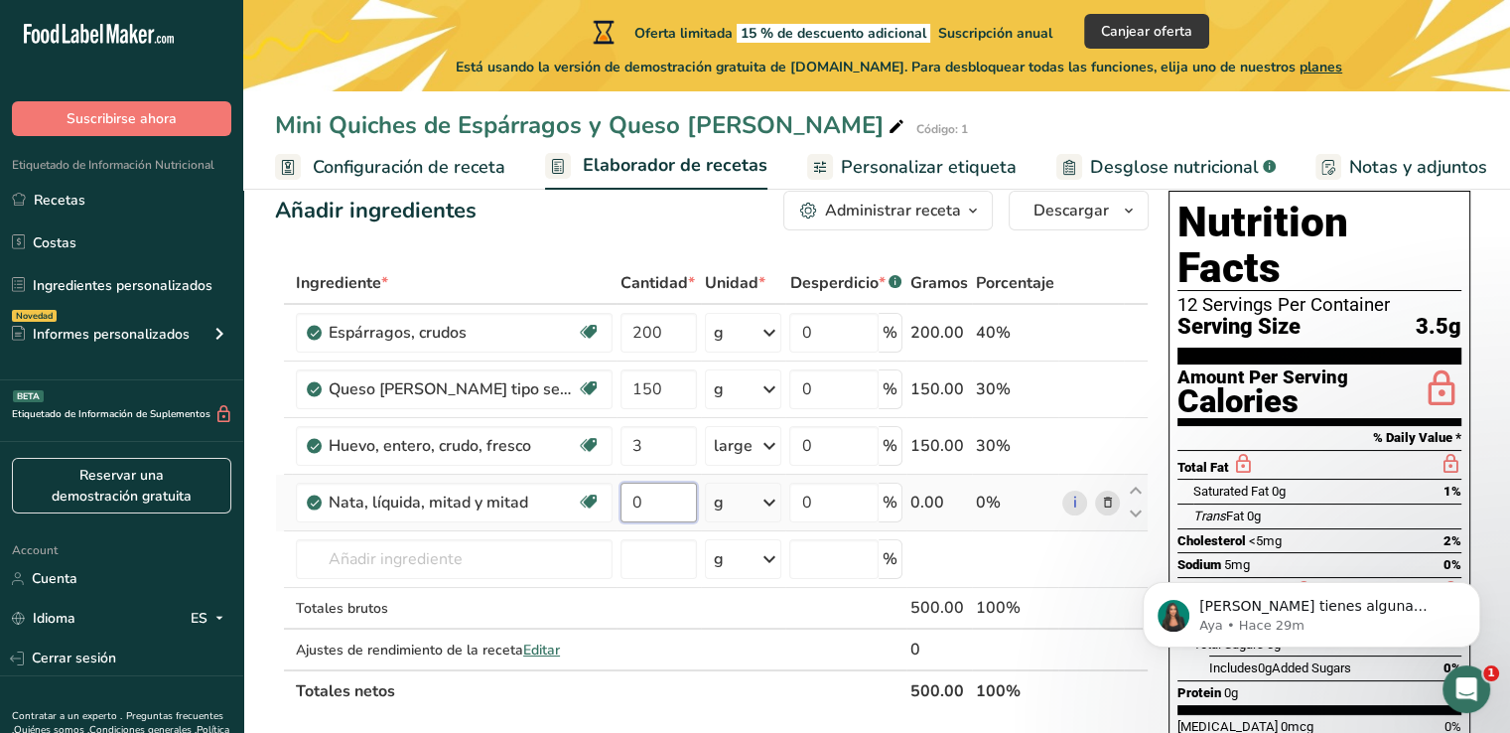
click at [652, 502] on input "0" at bounding box center [659, 503] width 76 height 40
type input "200"
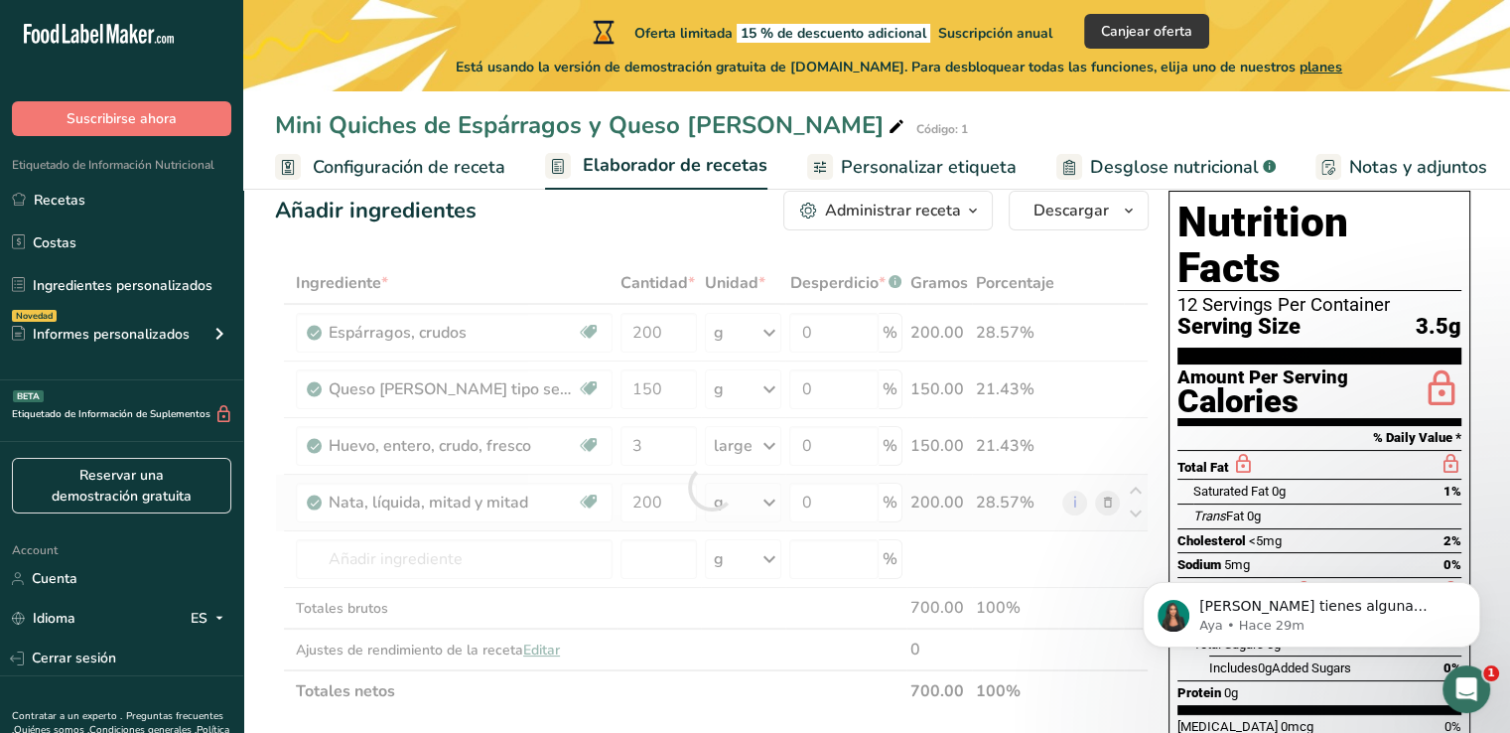
click at [745, 498] on div "Ingrediente * Cantidad * Unidad * Desperdicio * .a-a{fill:#347362;}.b-a{fill:#f…" at bounding box center [712, 487] width 874 height 450
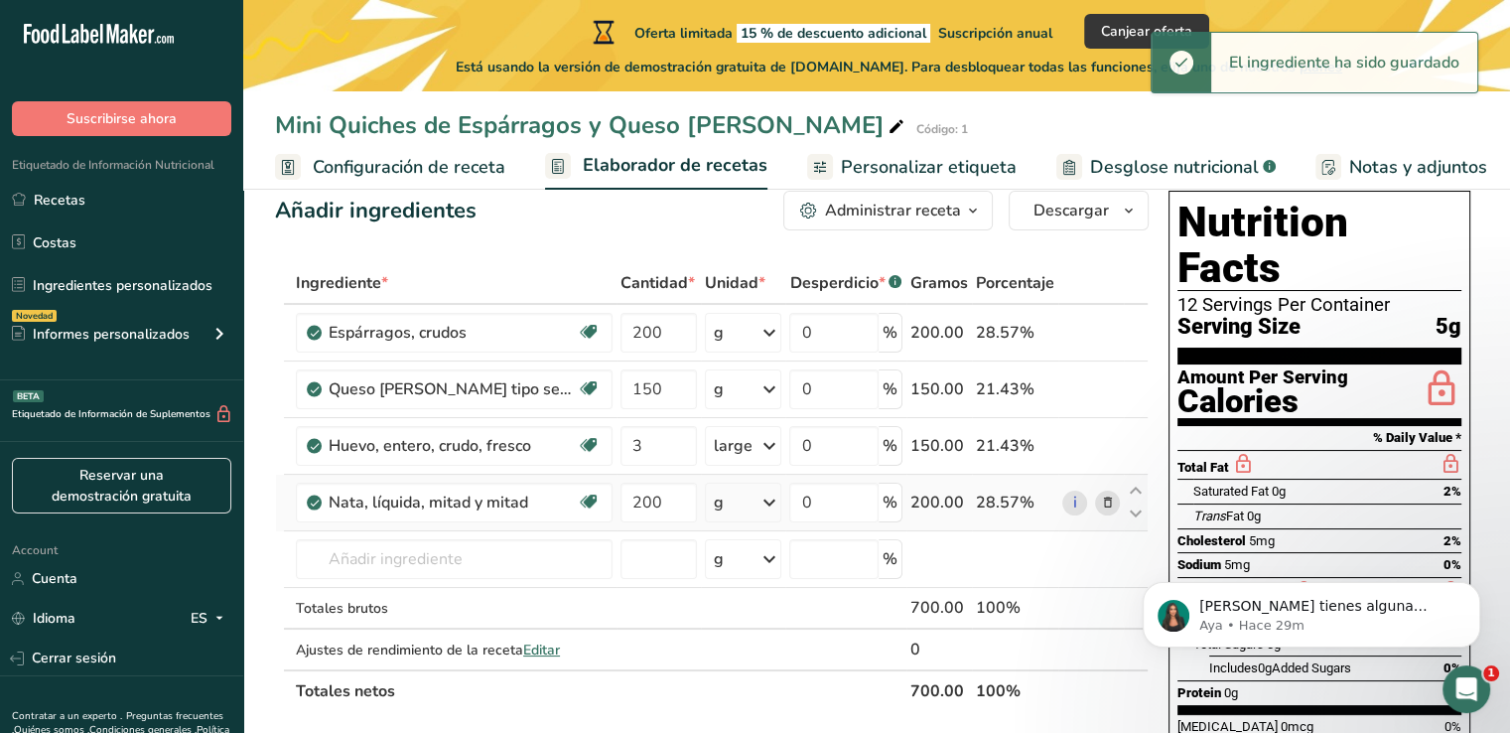
click at [745, 498] on div "g" at bounding box center [743, 503] width 76 height 40
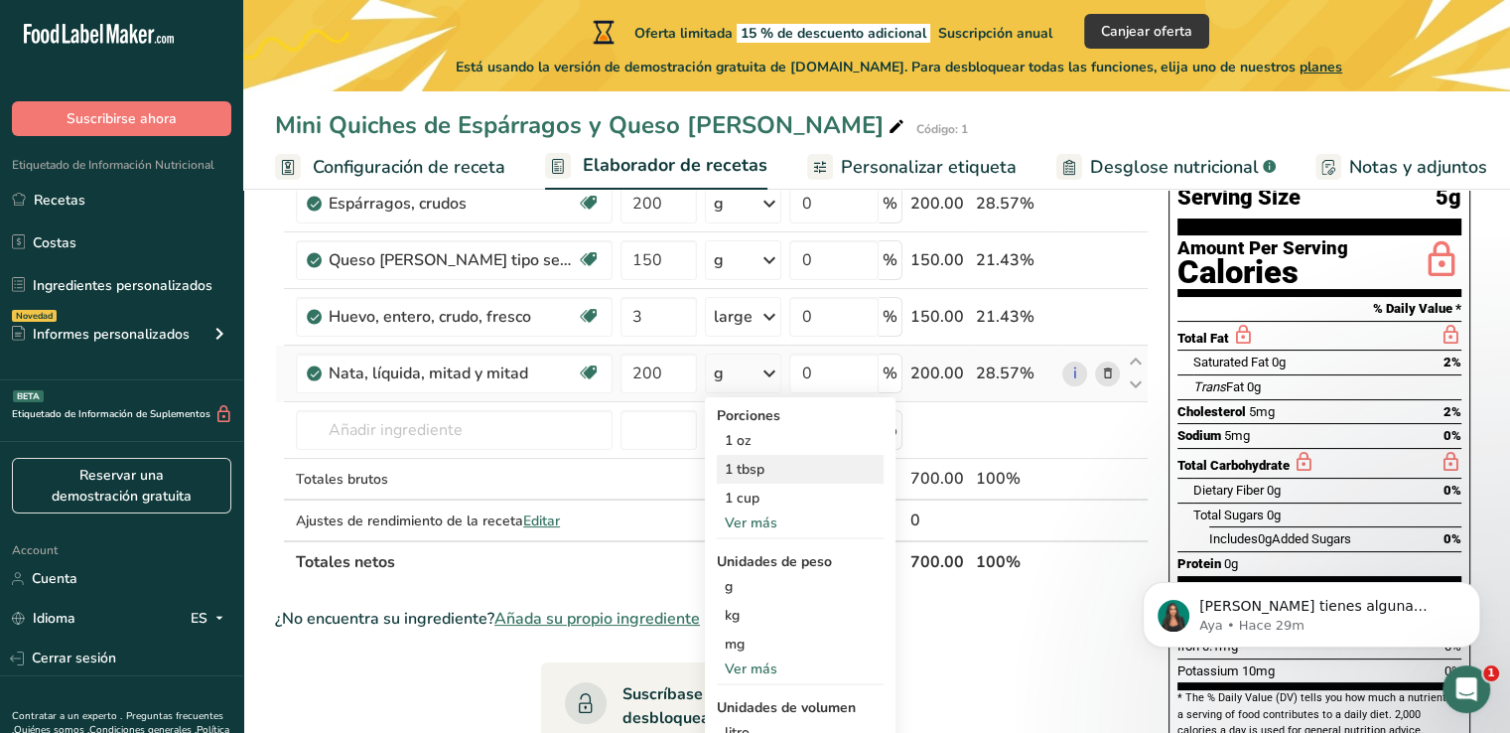
scroll to position [185, 0]
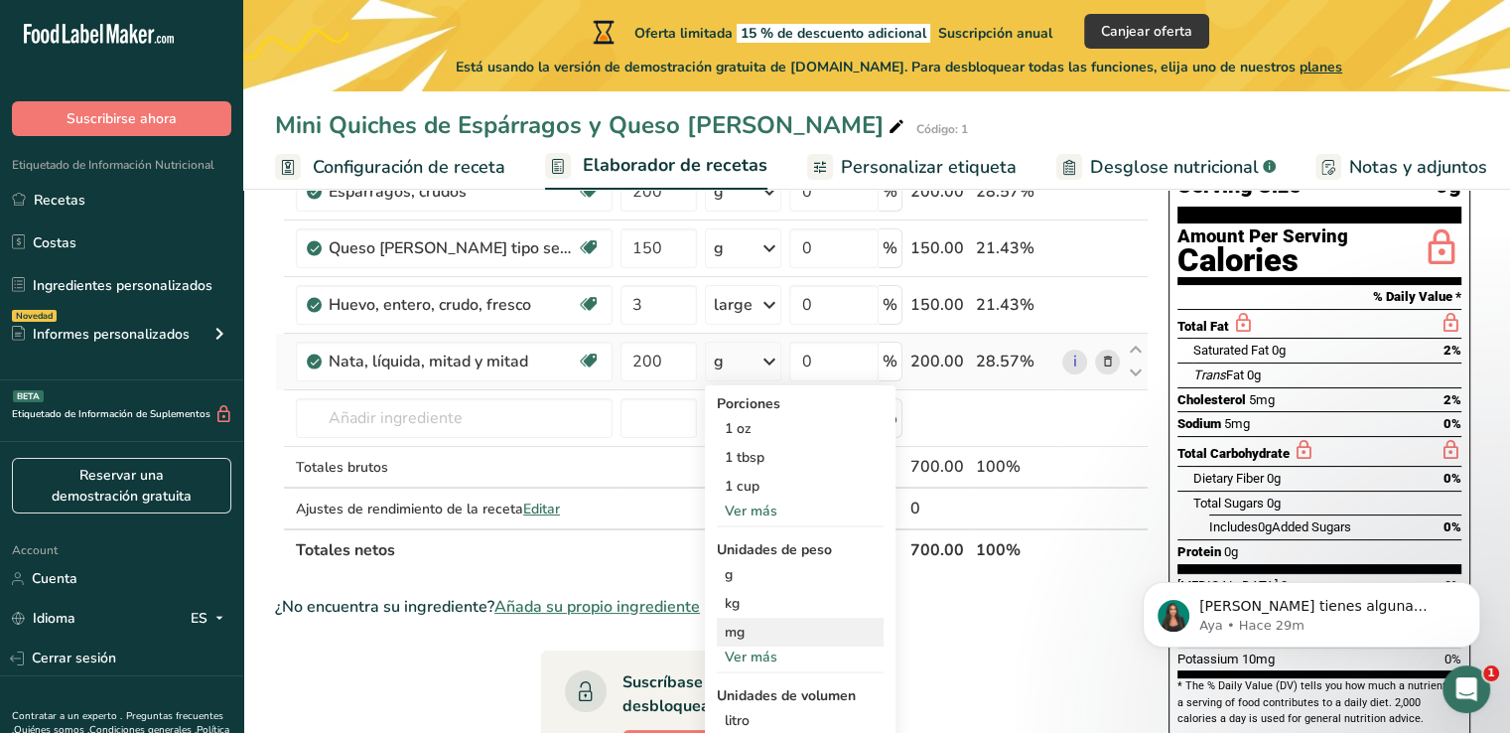
click at [743, 625] on div "mg" at bounding box center [800, 632] width 167 height 29
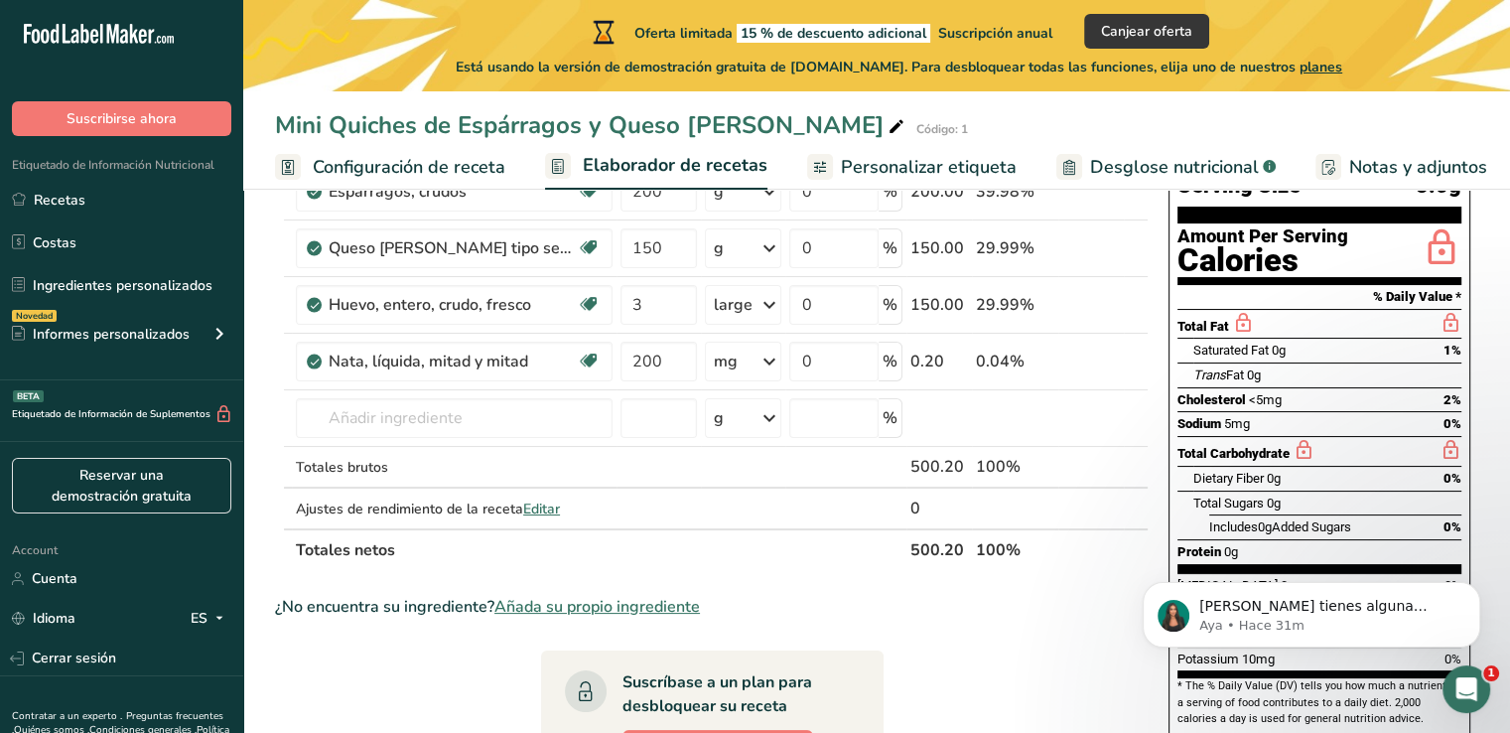
drag, startPoint x: 985, startPoint y: 625, endPoint x: 923, endPoint y: 613, distance: 62.7
click at [923, 613] on div "¿No encuentra su ingrediente? Añada su propio ingrediente" at bounding box center [712, 607] width 874 height 24
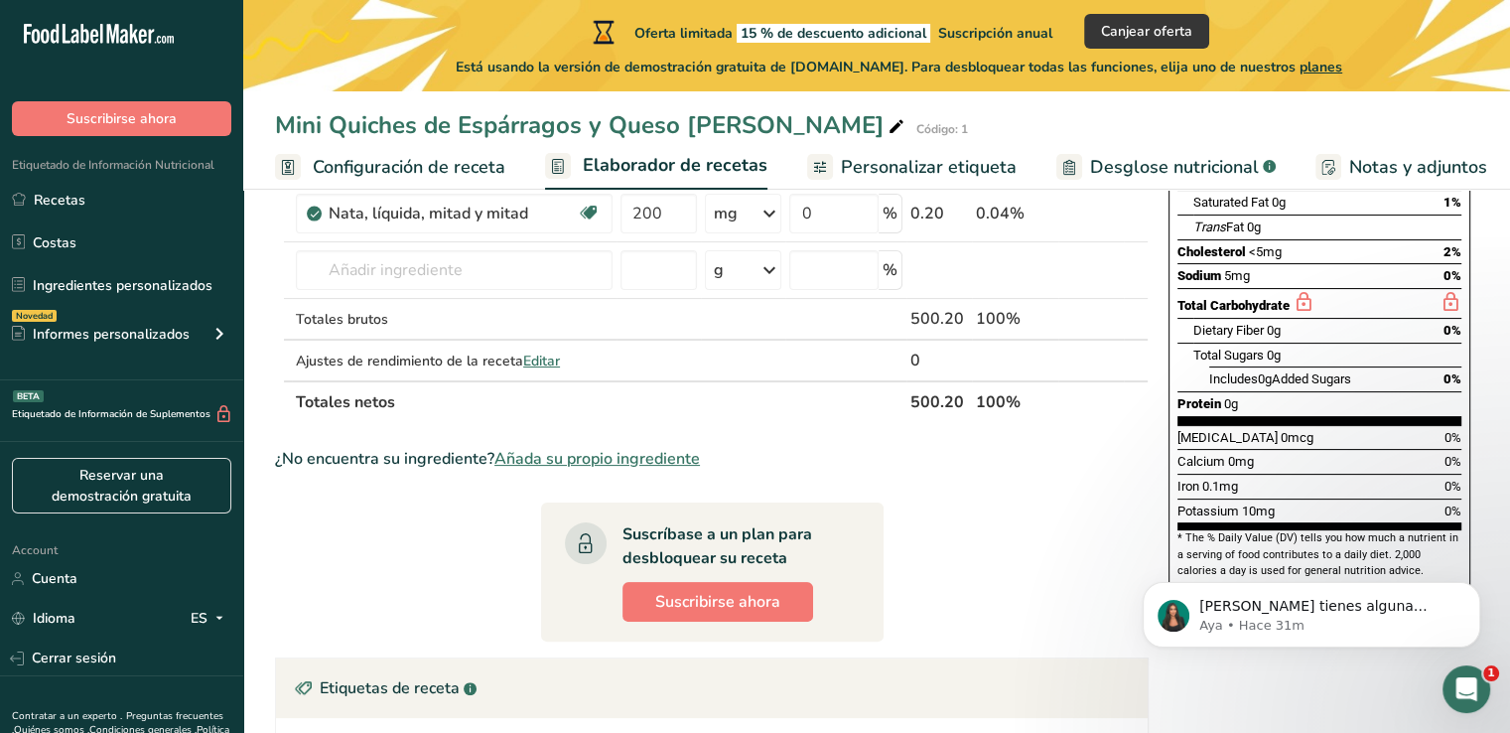
scroll to position [0, 0]
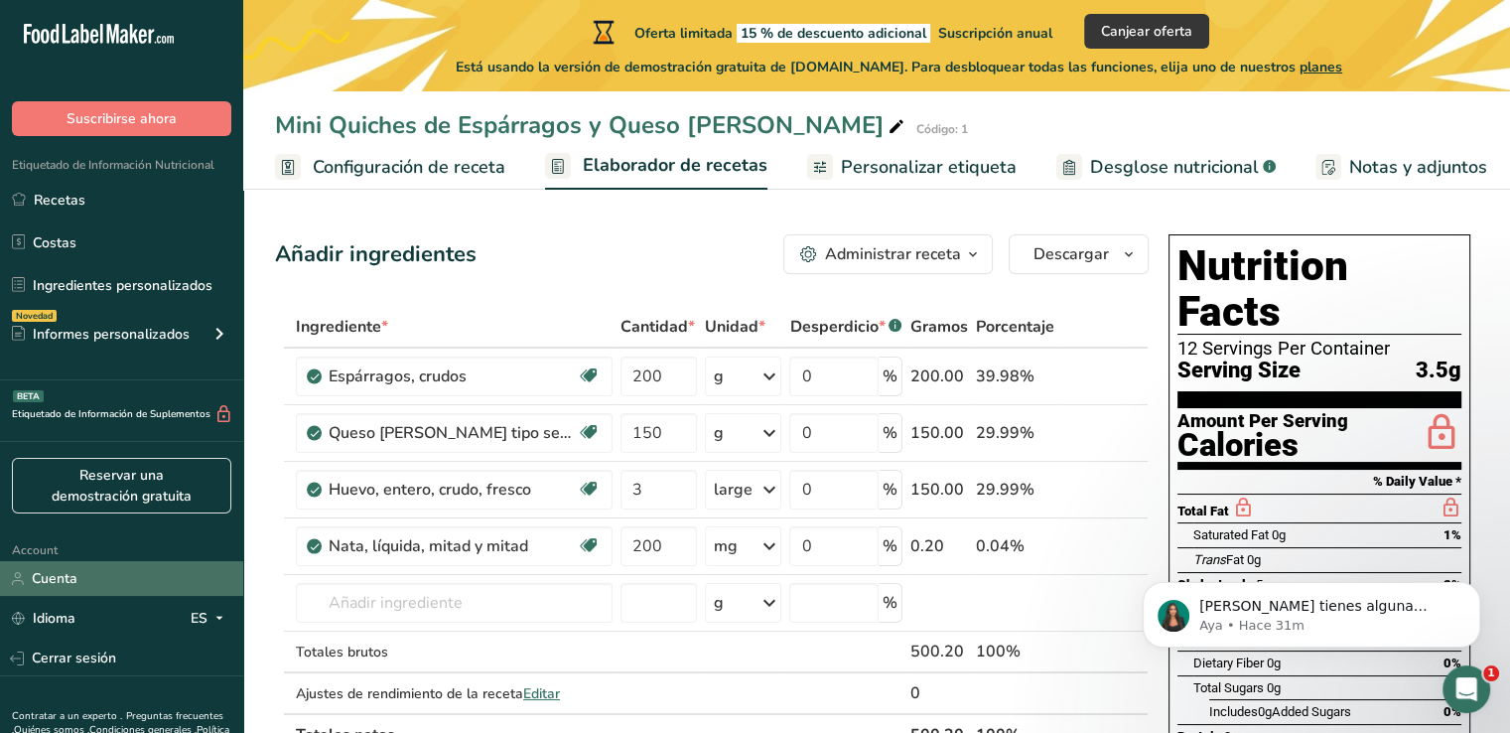
click at [87, 579] on link "Cuenta" at bounding box center [121, 578] width 243 height 35
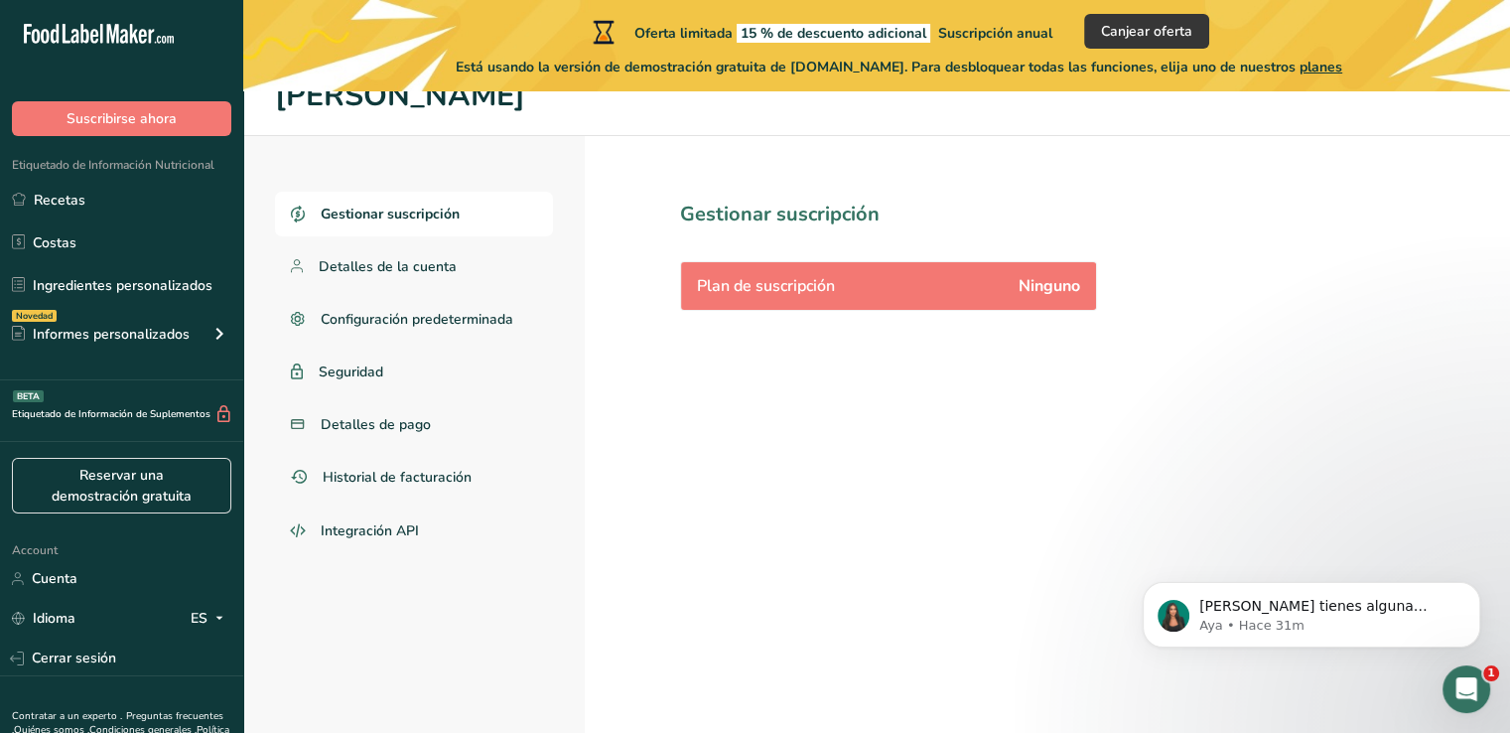
scroll to position [32, 0]
